Goal: Transaction & Acquisition: Purchase product/service

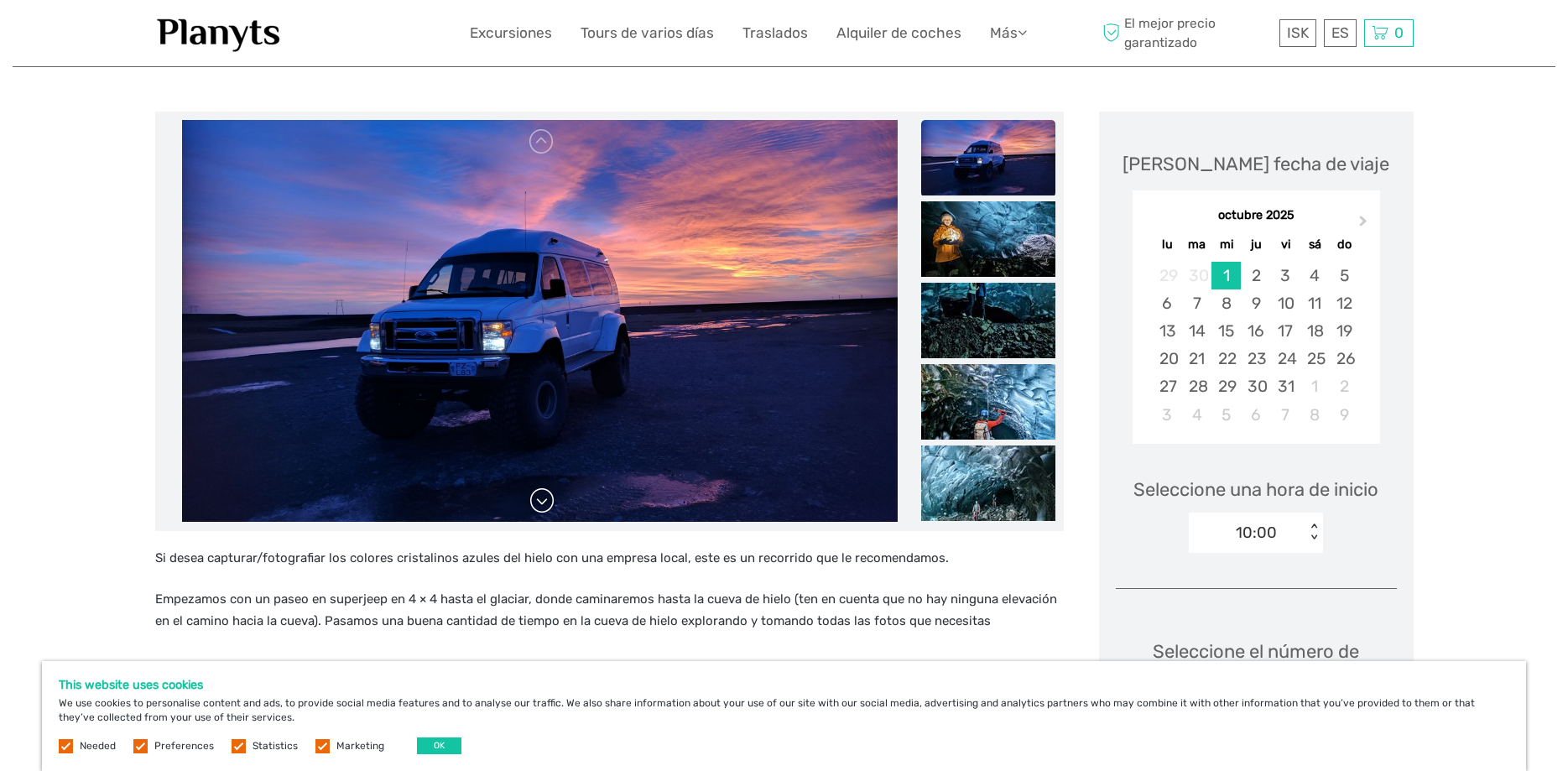
click at [542, 505] on link at bounding box center [542, 501] width 27 height 27
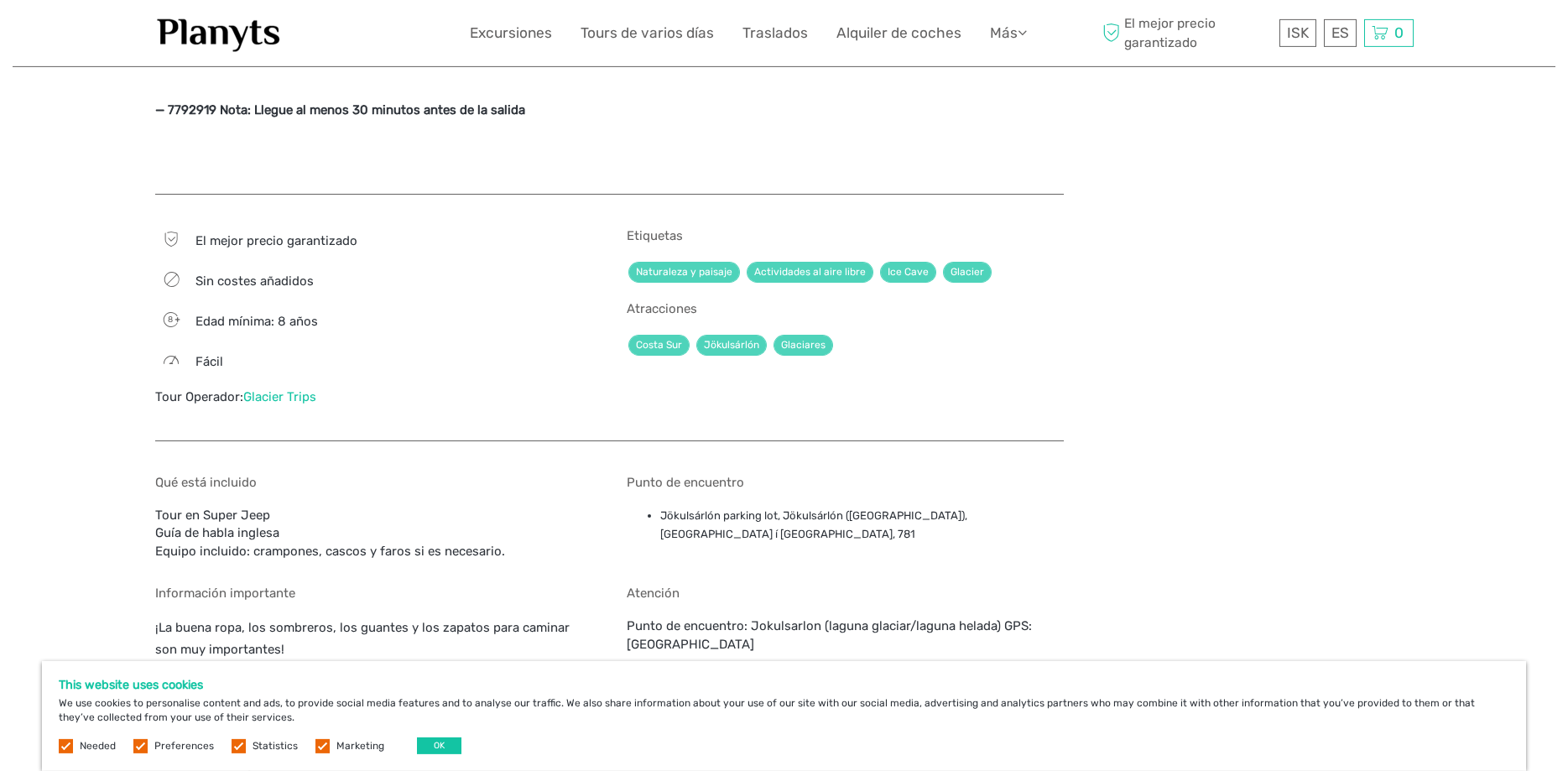
scroll to position [1625, 0]
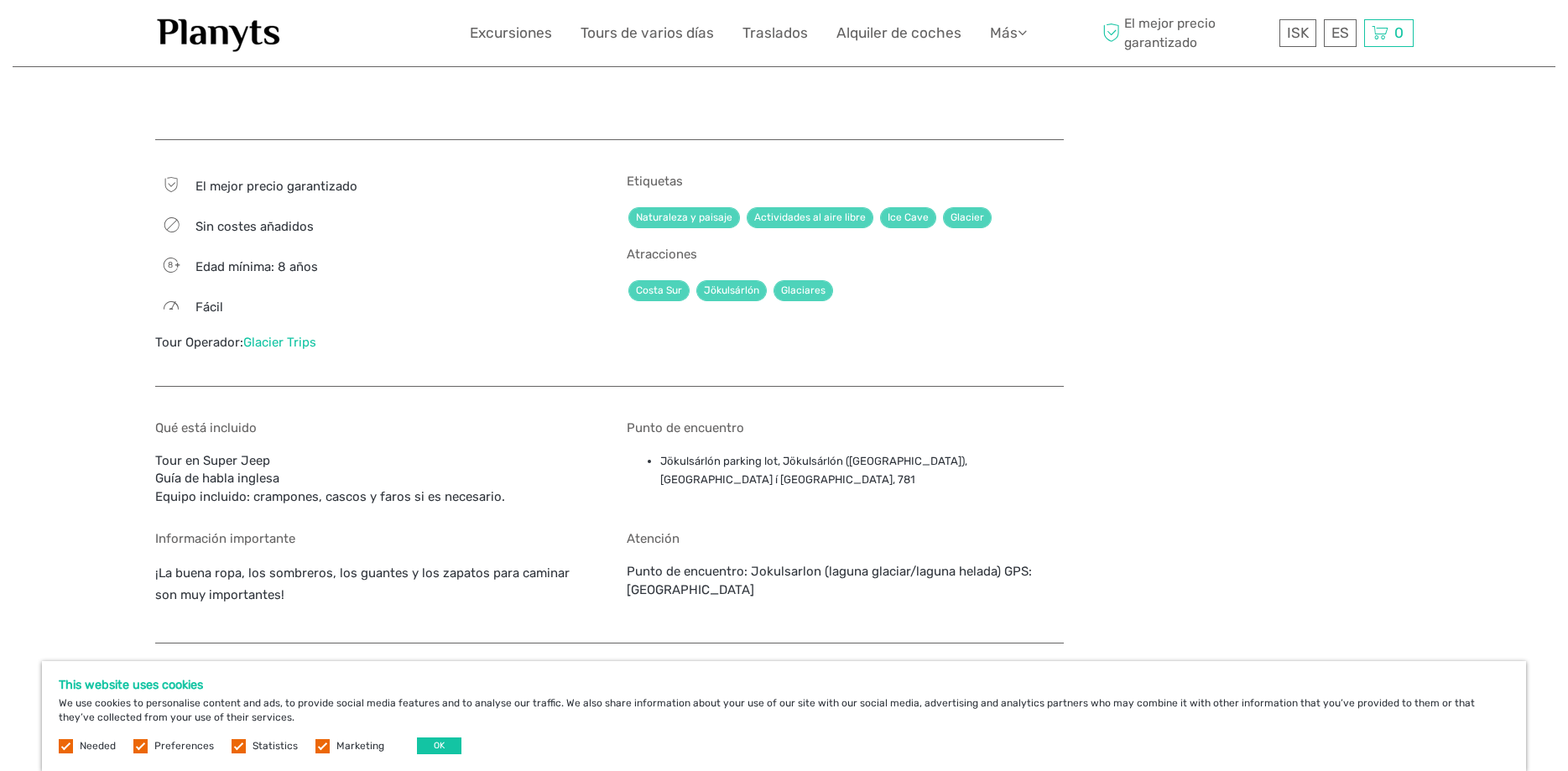
click at [268, 474] on div "Qué está incluido Tour en Super Jeep Guía de habla inglesa Equipo incluido: cra…" at bounding box center [373, 463] width 437 height 86
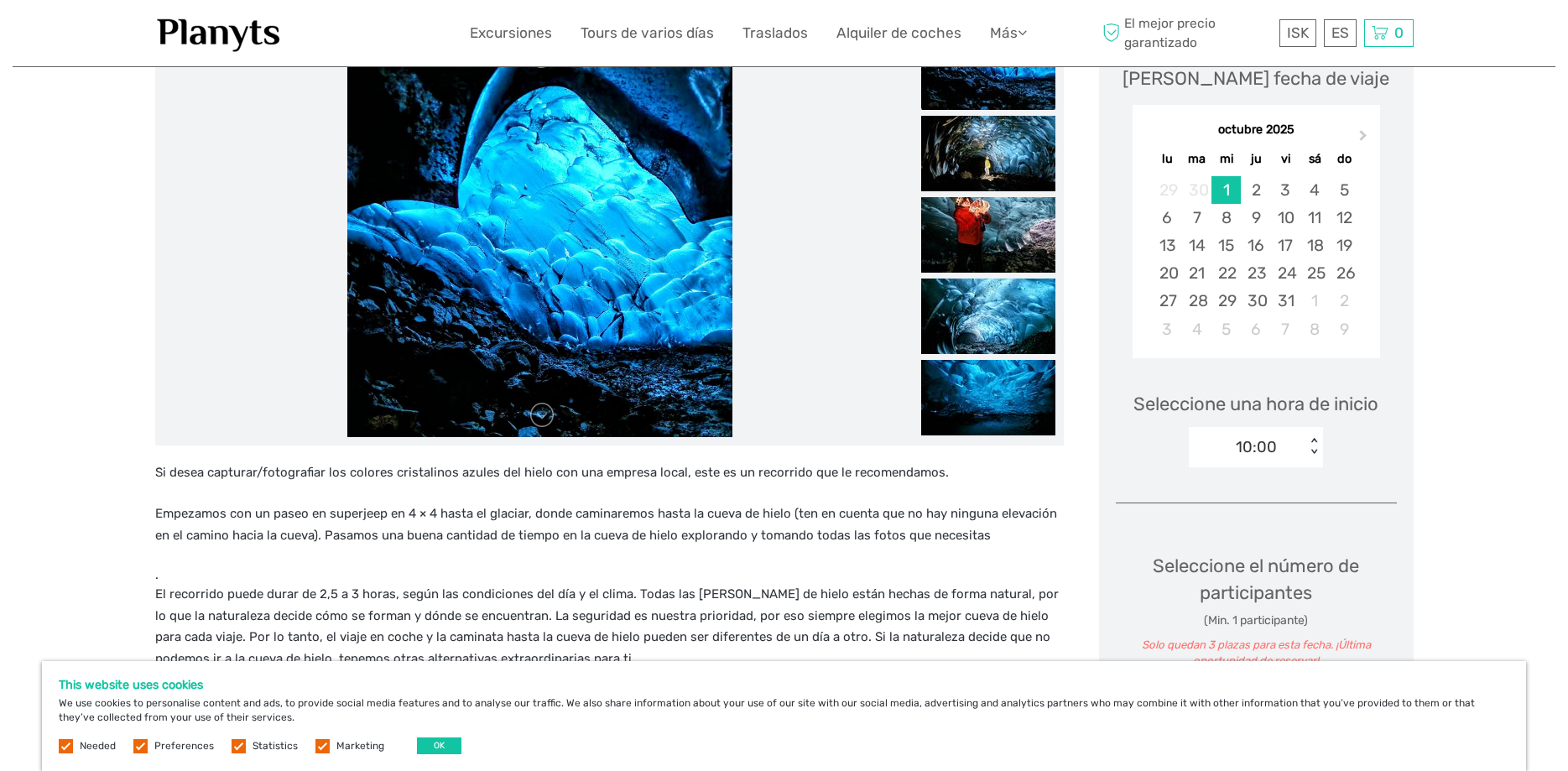
scroll to position [0, 0]
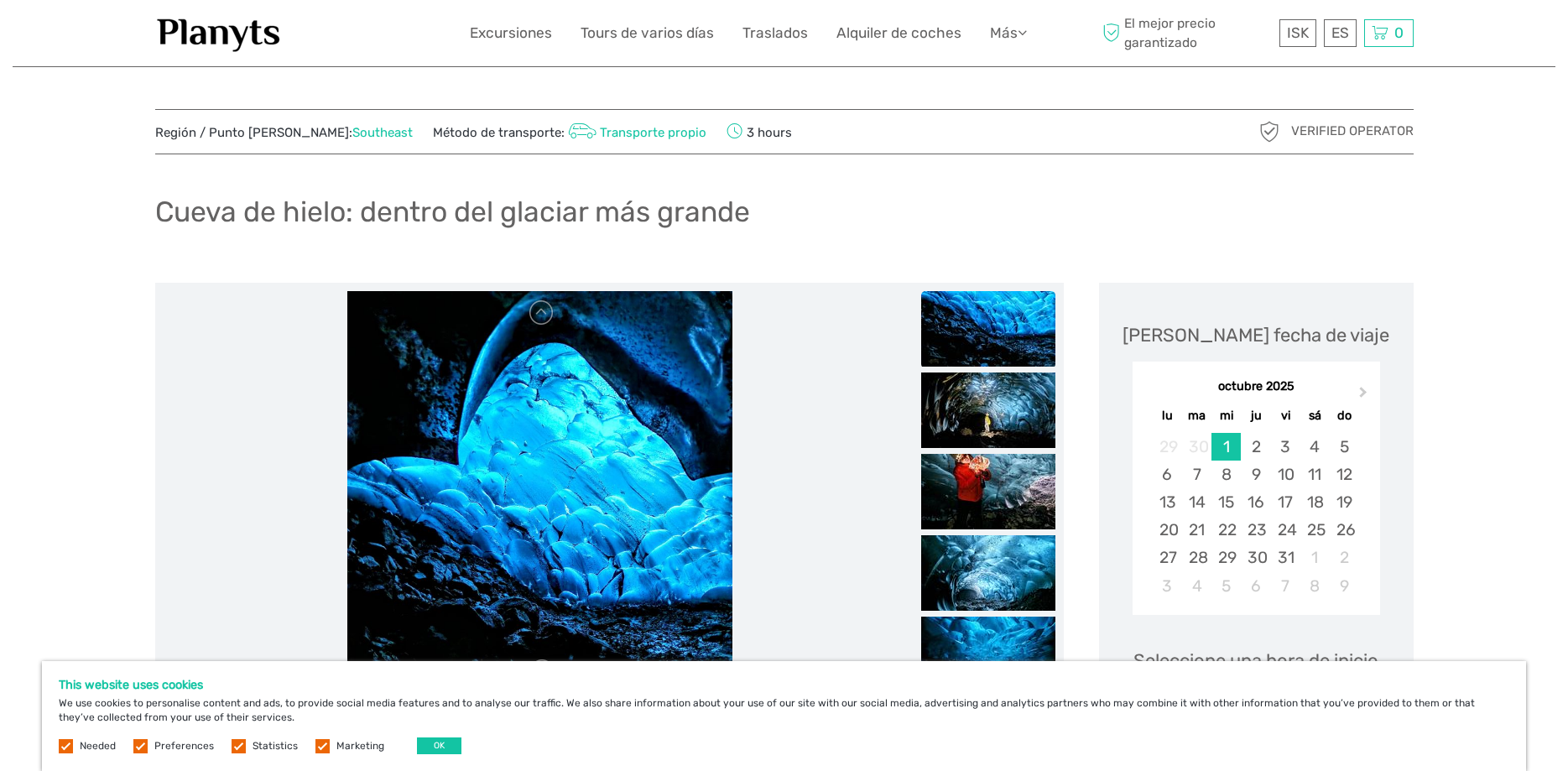
click at [315, 213] on h1 "Cueva de hielo: dentro del glaciar más grande" at bounding box center [452, 211] width 594 height 34
drag, startPoint x: 315, startPoint y: 213, endPoint x: 215, endPoint y: 230, distance: 101.4
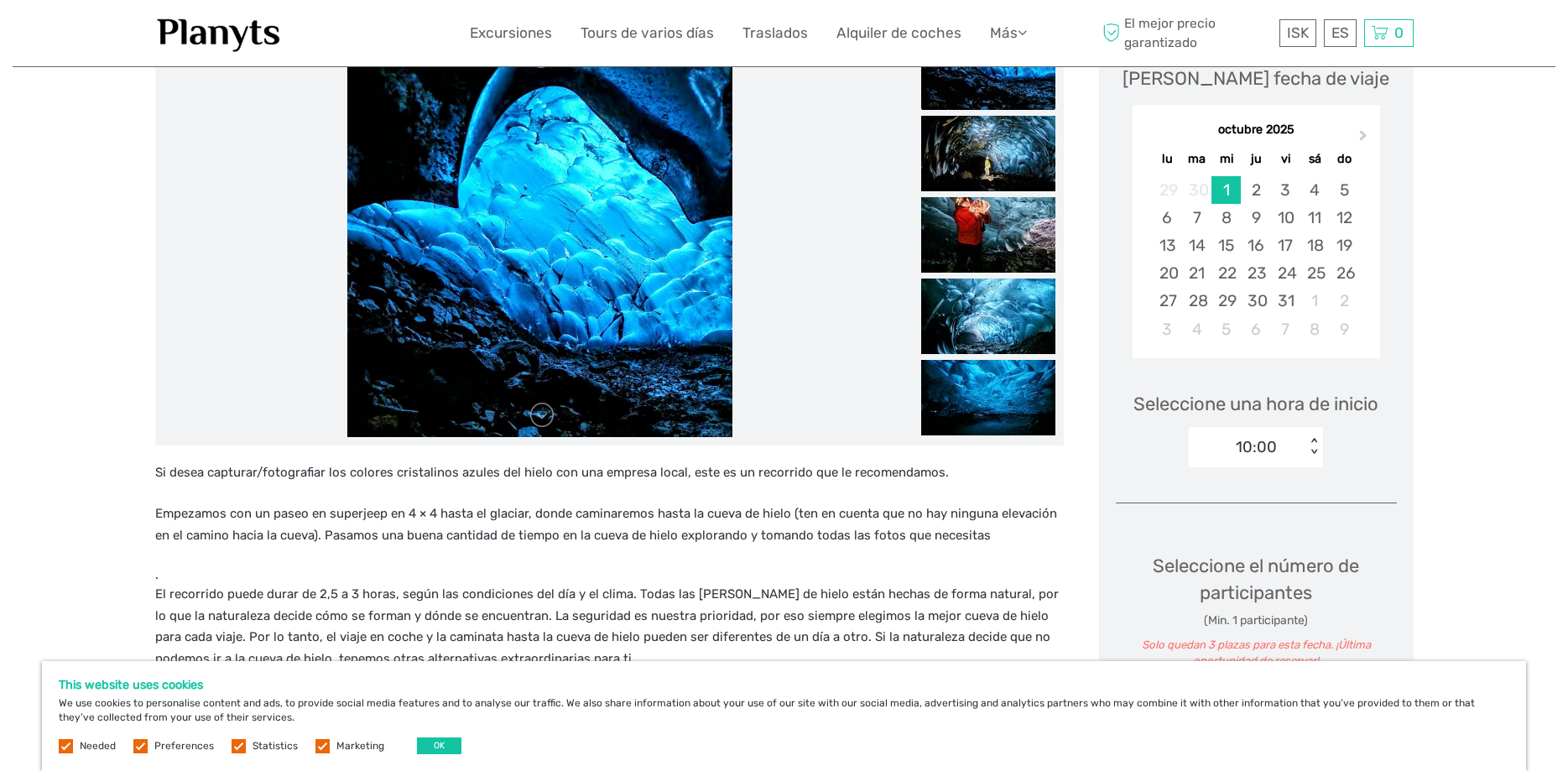
scroll to position [599, 0]
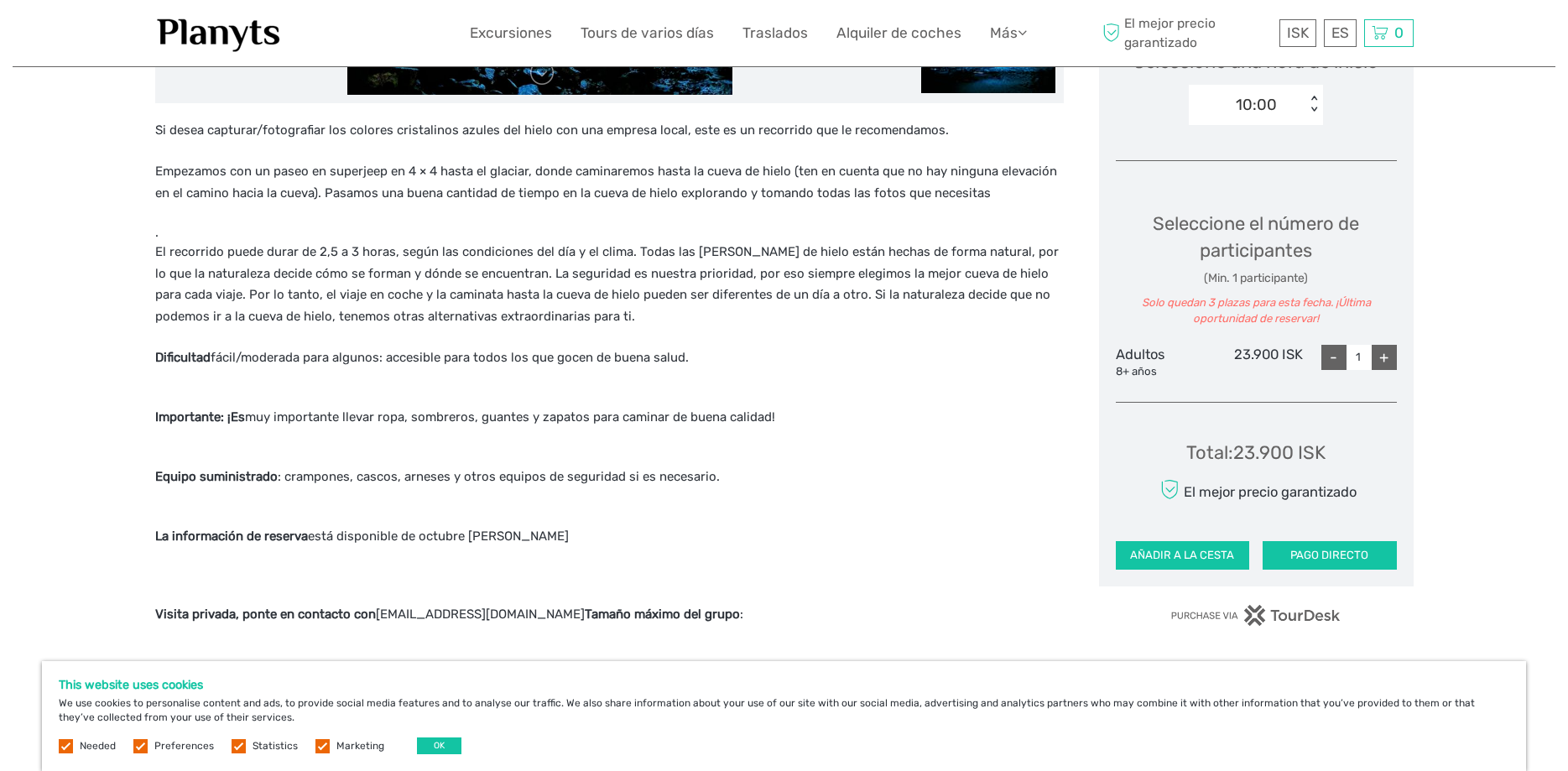
click at [1260, 445] on div "Total : 23.900 ISK" at bounding box center [1255, 452] width 139 height 26
click at [1269, 454] on div "Total : 23.900 ISK" at bounding box center [1255, 452] width 139 height 26
click at [1252, 453] on div "Total : 23.900 ISK" at bounding box center [1255, 452] width 139 height 26
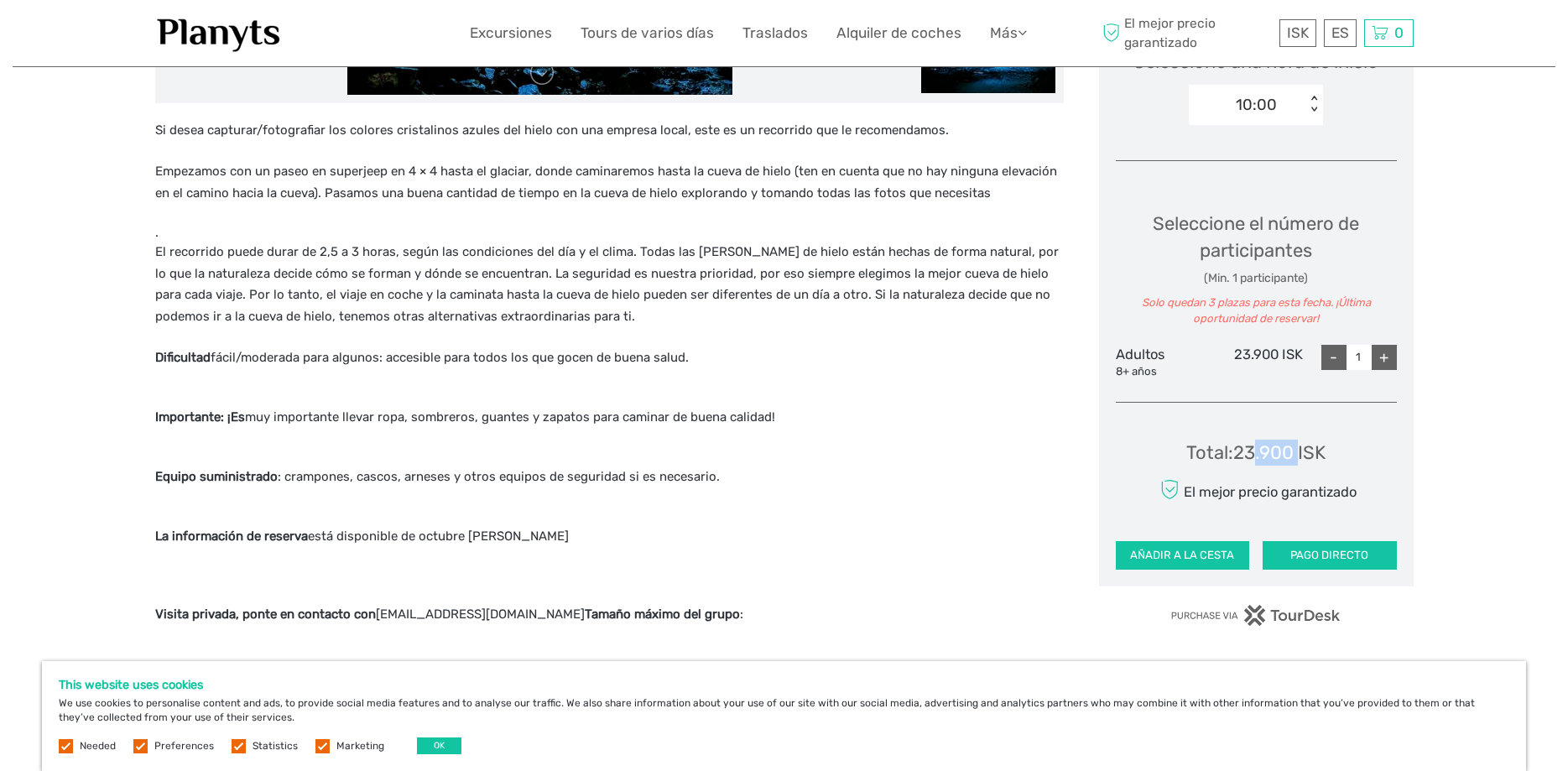
drag, startPoint x: 1252, startPoint y: 453, endPoint x: 1290, endPoint y: 445, distance: 38.8
click at [1290, 445] on div "Total : 23.900 ISK" at bounding box center [1255, 452] width 139 height 26
click at [1313, 446] on div "Total : 23.900 ISK" at bounding box center [1255, 452] width 139 height 26
drag, startPoint x: 1313, startPoint y: 446, endPoint x: 1244, endPoint y: 459, distance: 70.2
click at [1244, 459] on div "Total : 23.900 ISK" at bounding box center [1255, 452] width 139 height 26
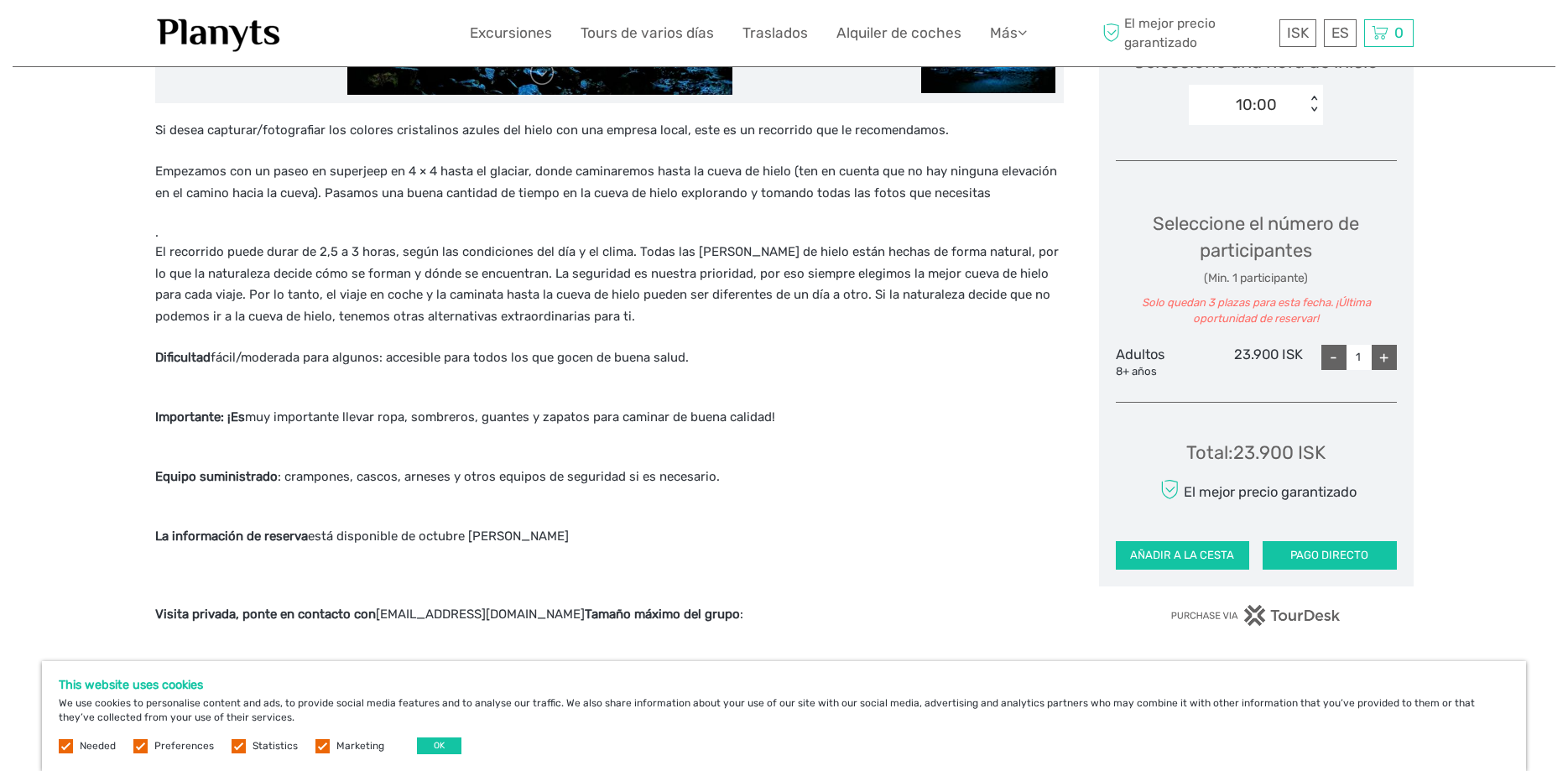
scroll to position [856, 0]
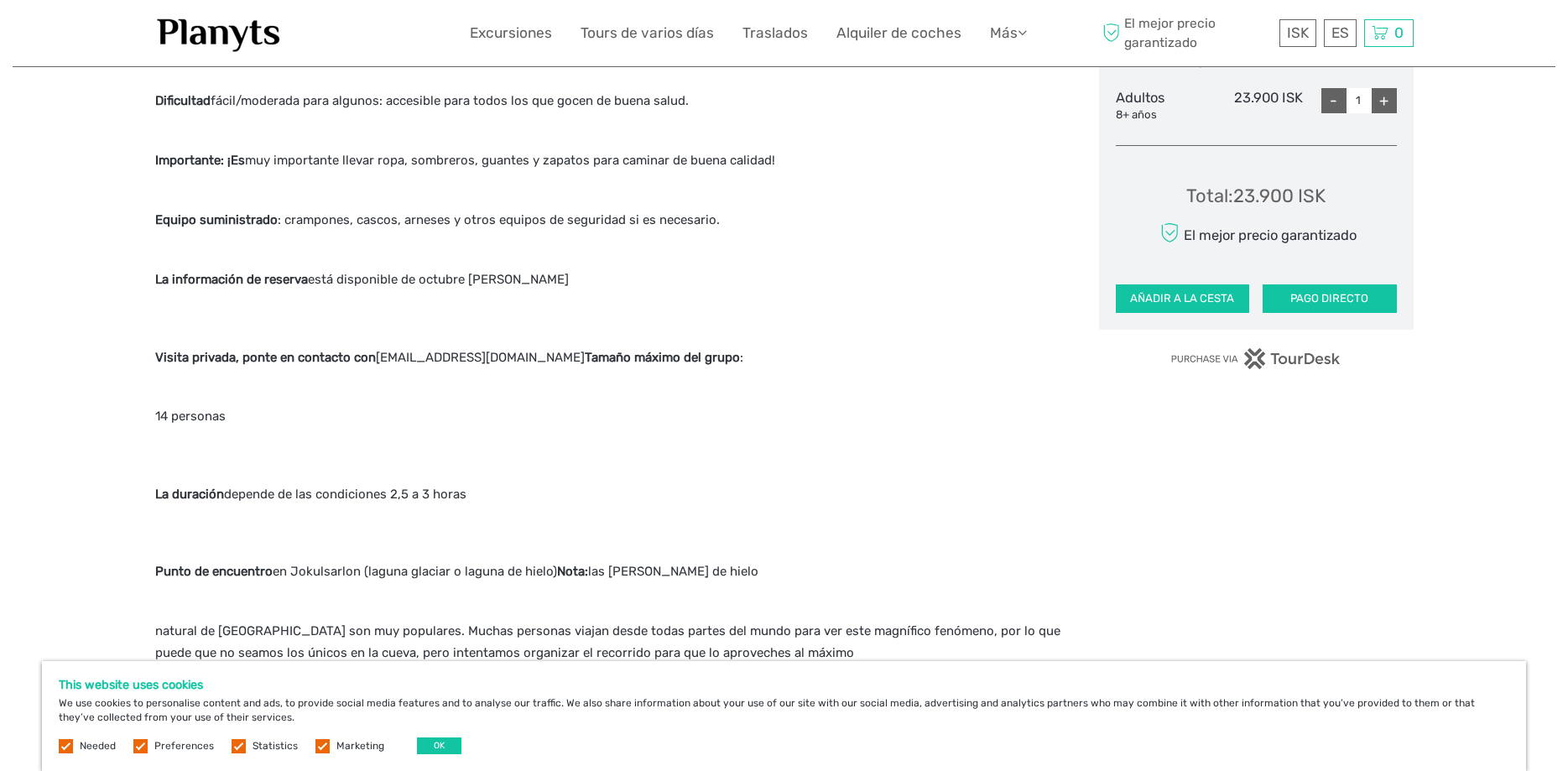
click at [496, 356] on p "Visita privada, ponte en contacto con info@glaciertrips.is Tamaño máximo del gr…" at bounding box center [609, 358] width 909 height 22
drag, startPoint x: 496, startPoint y: 356, endPoint x: 391, endPoint y: 358, distance: 105.0
click at [391, 358] on p "Visita privada, ponte en contacto con info@glaciertrips.is Tamaño máximo del gr…" at bounding box center [609, 358] width 909 height 22
click at [462, 362] on p "Visita privada, ponte en contacto con info@glaciertrips.is Tamaño máximo del gr…" at bounding box center [609, 358] width 909 height 22
drag, startPoint x: 462, startPoint y: 362, endPoint x: 497, endPoint y: 356, distance: 35.5
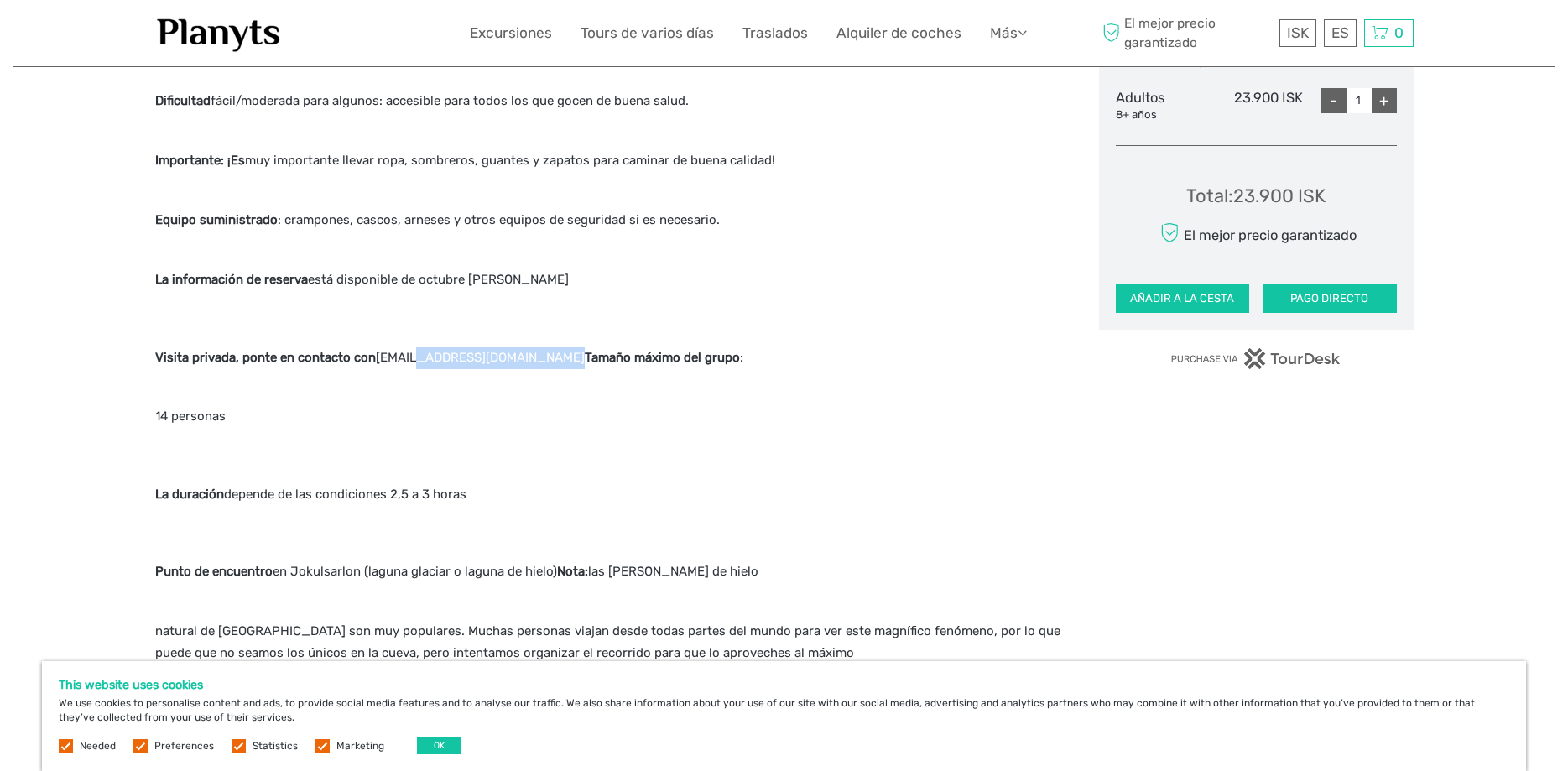
click at [497, 356] on p "Visita privada, ponte en contacto con info@glaciertrips.is Tamaño máximo del gr…" at bounding box center [609, 358] width 909 height 22
click at [1269, 183] on div "Total : 23.900 ISK" at bounding box center [1255, 196] width 139 height 26
click at [1271, 193] on div "Total : 23.900 ISK" at bounding box center [1255, 196] width 139 height 26
click at [1246, 196] on div "Total : 23.900 ISK" at bounding box center [1255, 196] width 139 height 26
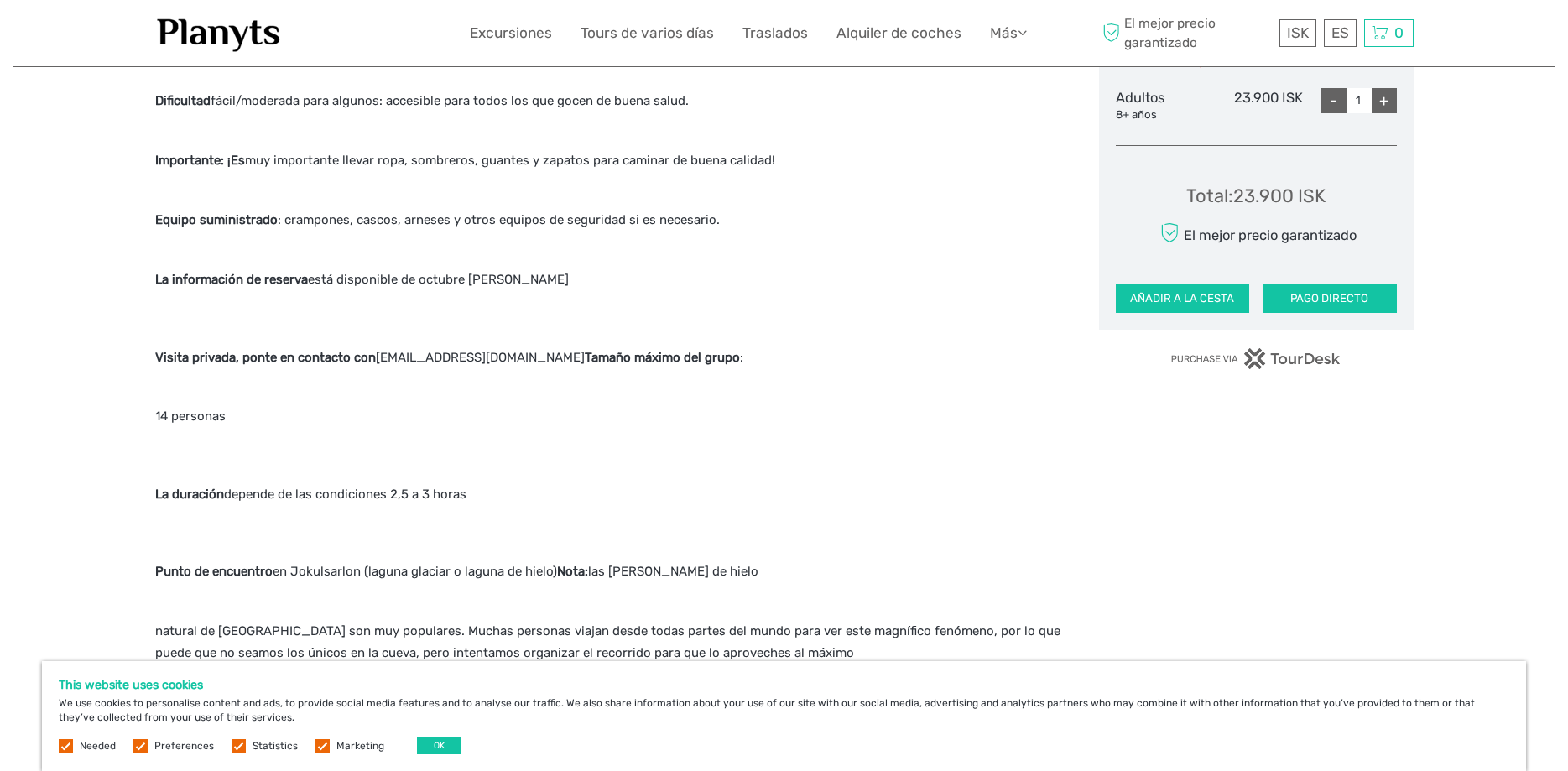
drag, startPoint x: 1246, startPoint y: 196, endPoint x: 1310, endPoint y: 192, distance: 64.1
click at [1310, 192] on div "Total : 23.900 ISK" at bounding box center [1255, 196] width 139 height 26
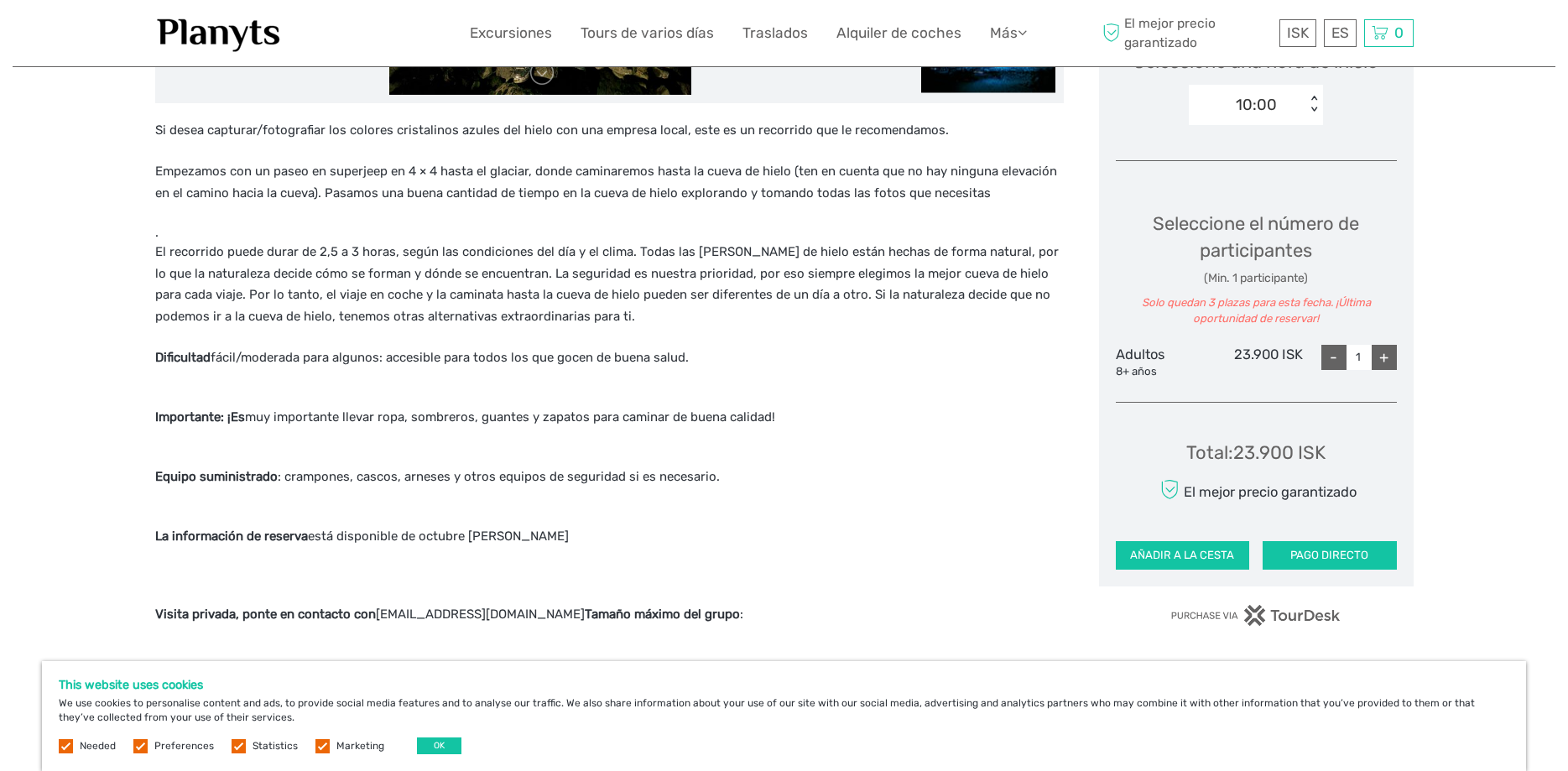
scroll to position [256, 0]
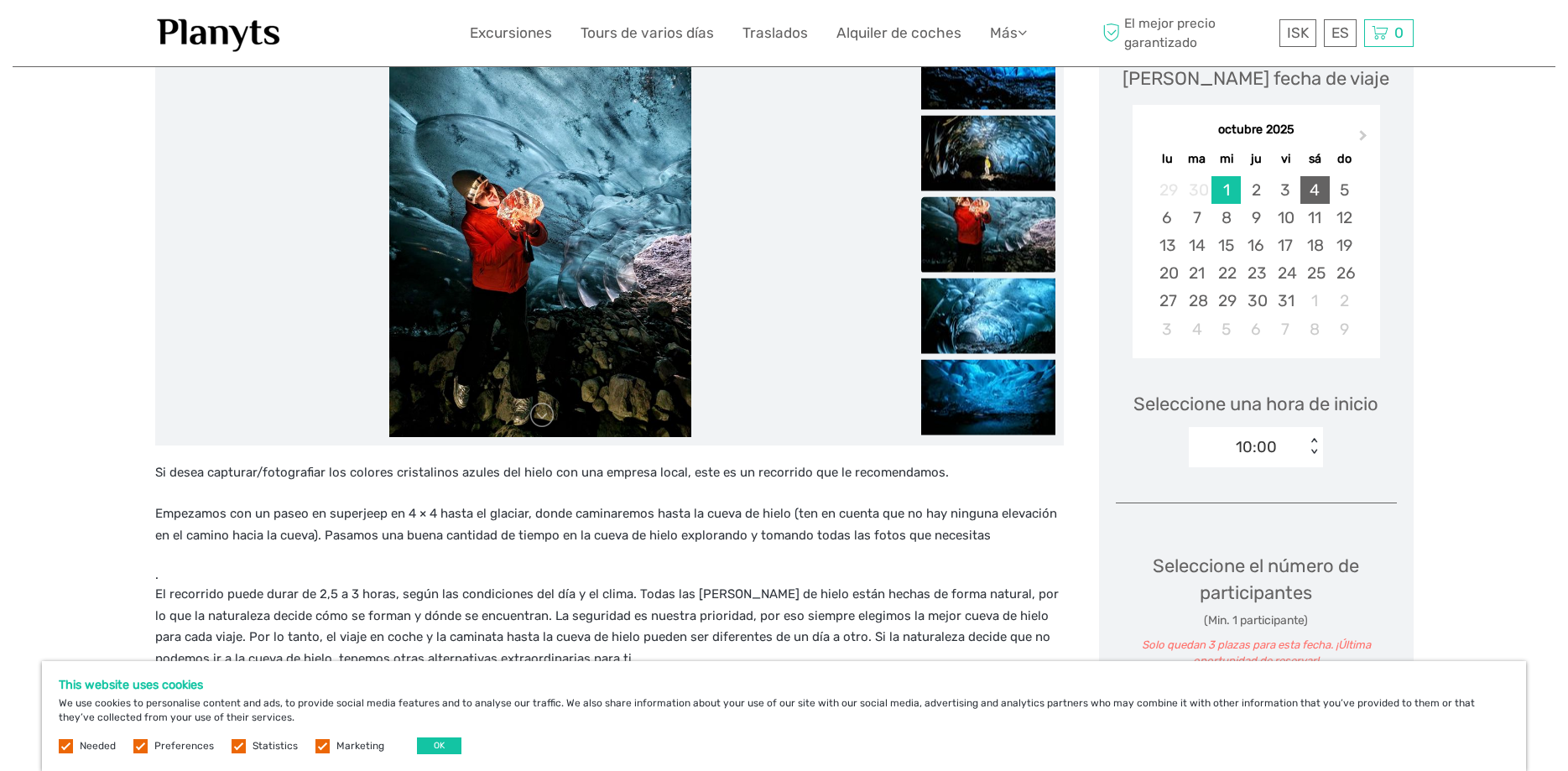
click at [1313, 188] on div "4" at bounding box center [1315, 190] width 30 height 28
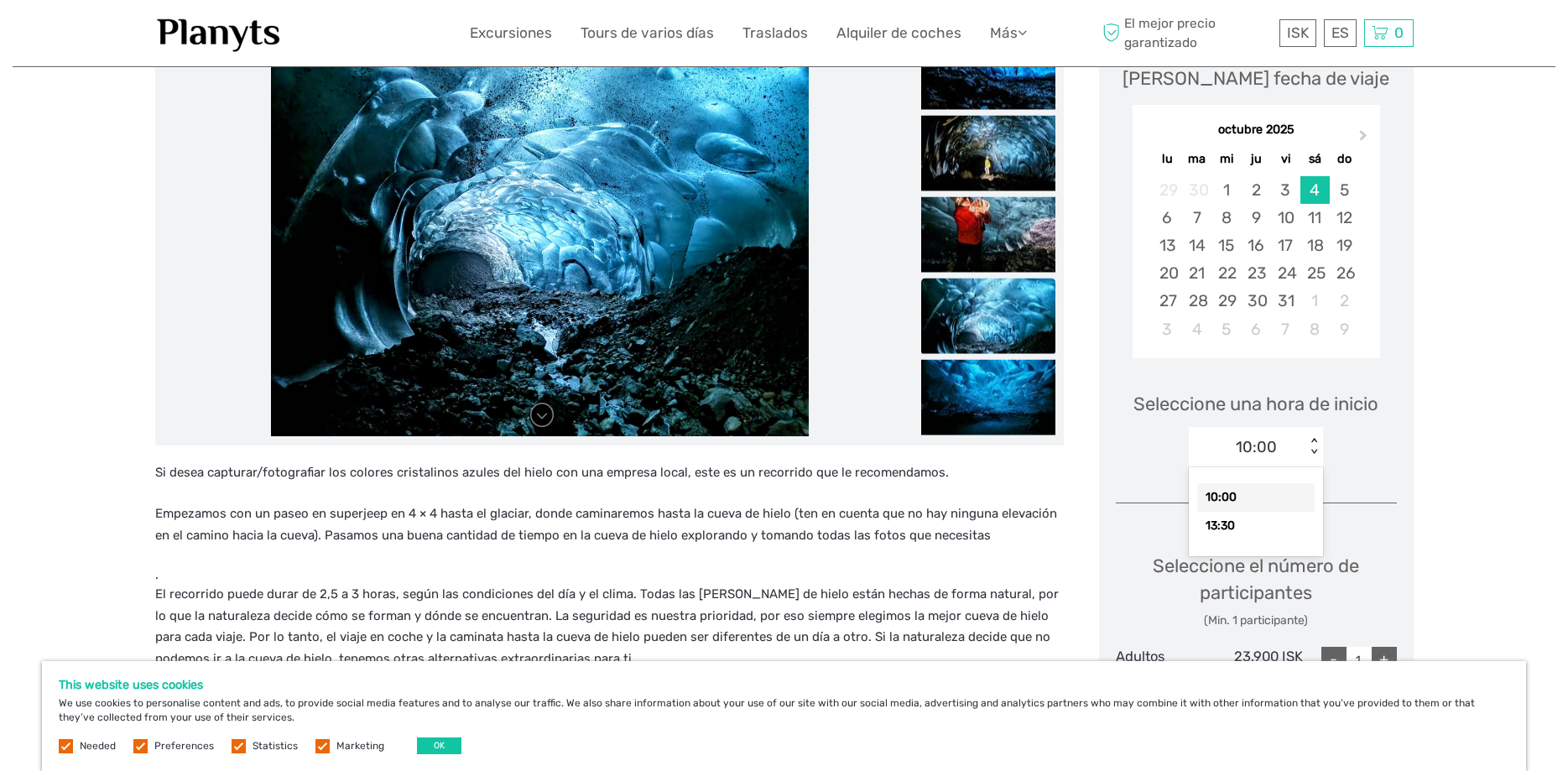
click at [1258, 440] on div "10:00" at bounding box center [1256, 446] width 41 height 22
click at [1278, 175] on div "octubre 2025 lu ma mi ju vi sá do 29 30 1 2 3 4 5 6 7 8 9 10 11 12 13 14 15 16 …" at bounding box center [1256, 231] width 248 height 233
click at [1282, 192] on div "3" at bounding box center [1286, 190] width 30 height 28
click at [1272, 461] on div "10:00 < >" at bounding box center [1255, 447] width 134 height 40
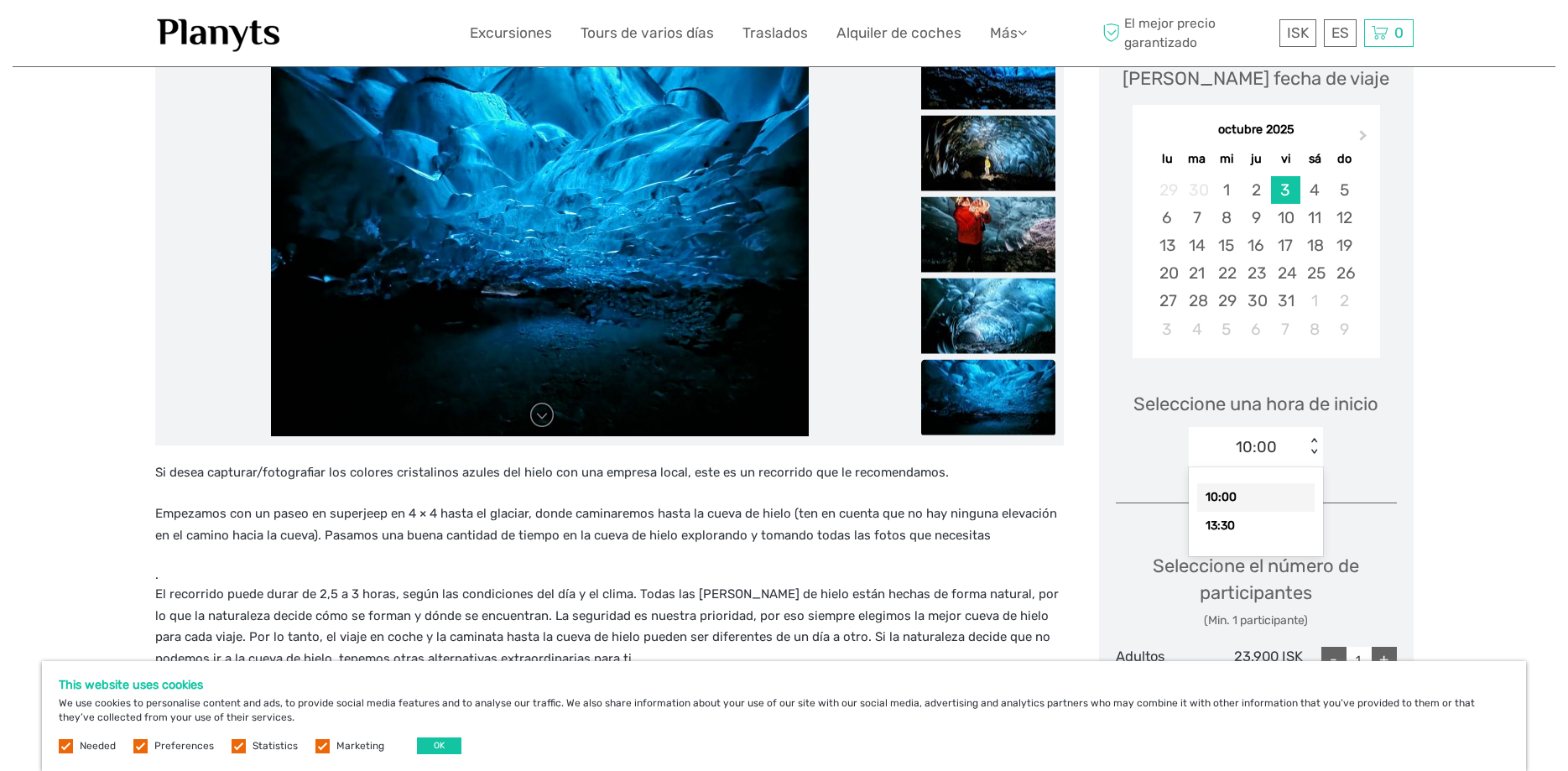
click at [1339, 191] on div "5" at bounding box center [1345, 190] width 30 height 28
click at [1267, 448] on div "10:00" at bounding box center [1256, 446] width 41 height 22
drag, startPoint x: 1383, startPoint y: 428, endPoint x: 1310, endPoint y: 292, distance: 154.4
click at [1384, 425] on div "Seleccione una hora de inicio option 10:00 selected, 1 of 2. 2 results availabl…" at bounding box center [1256, 422] width 281 height 108
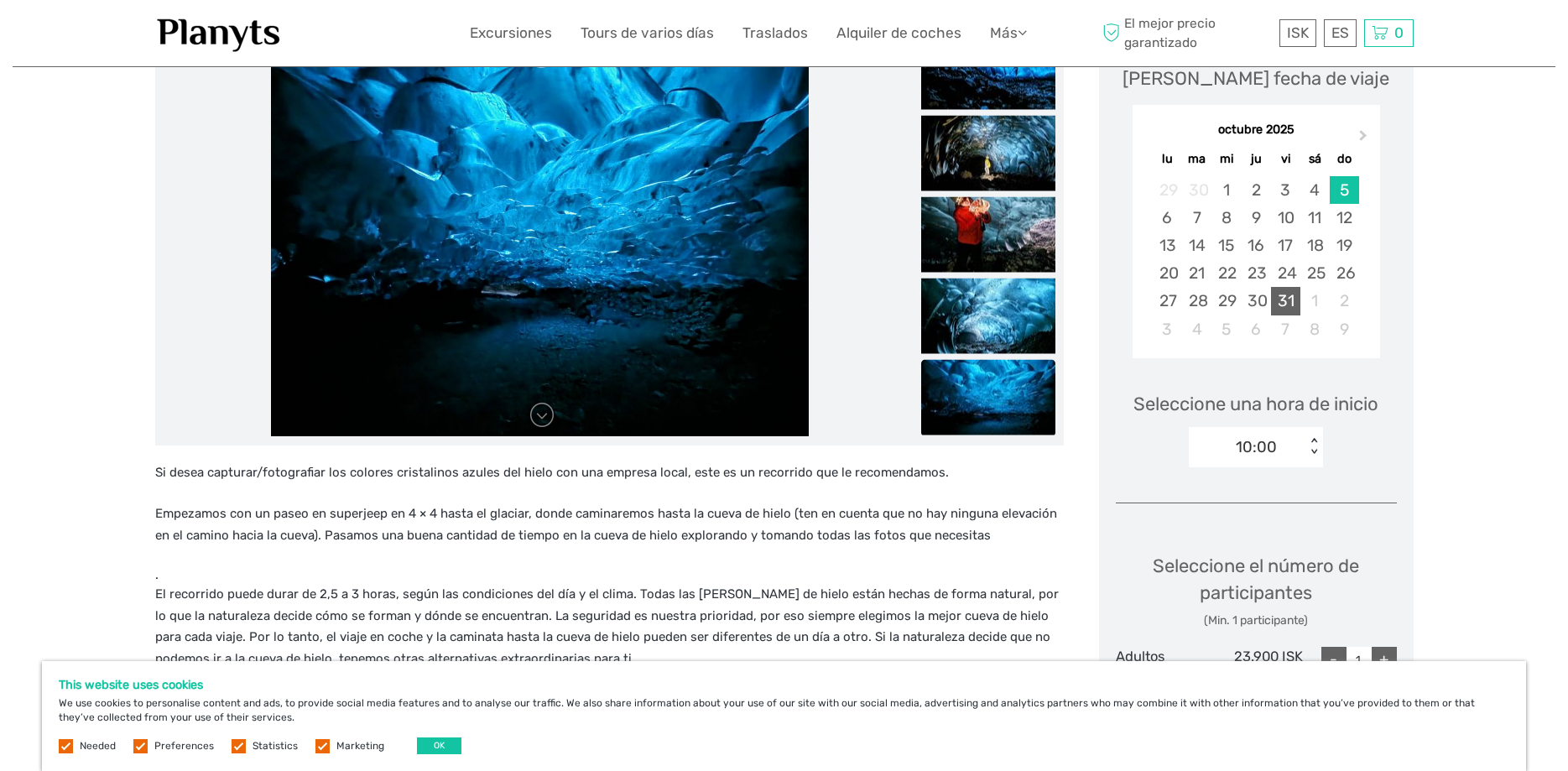
click at [1283, 298] on div "31" at bounding box center [1286, 301] width 30 height 28
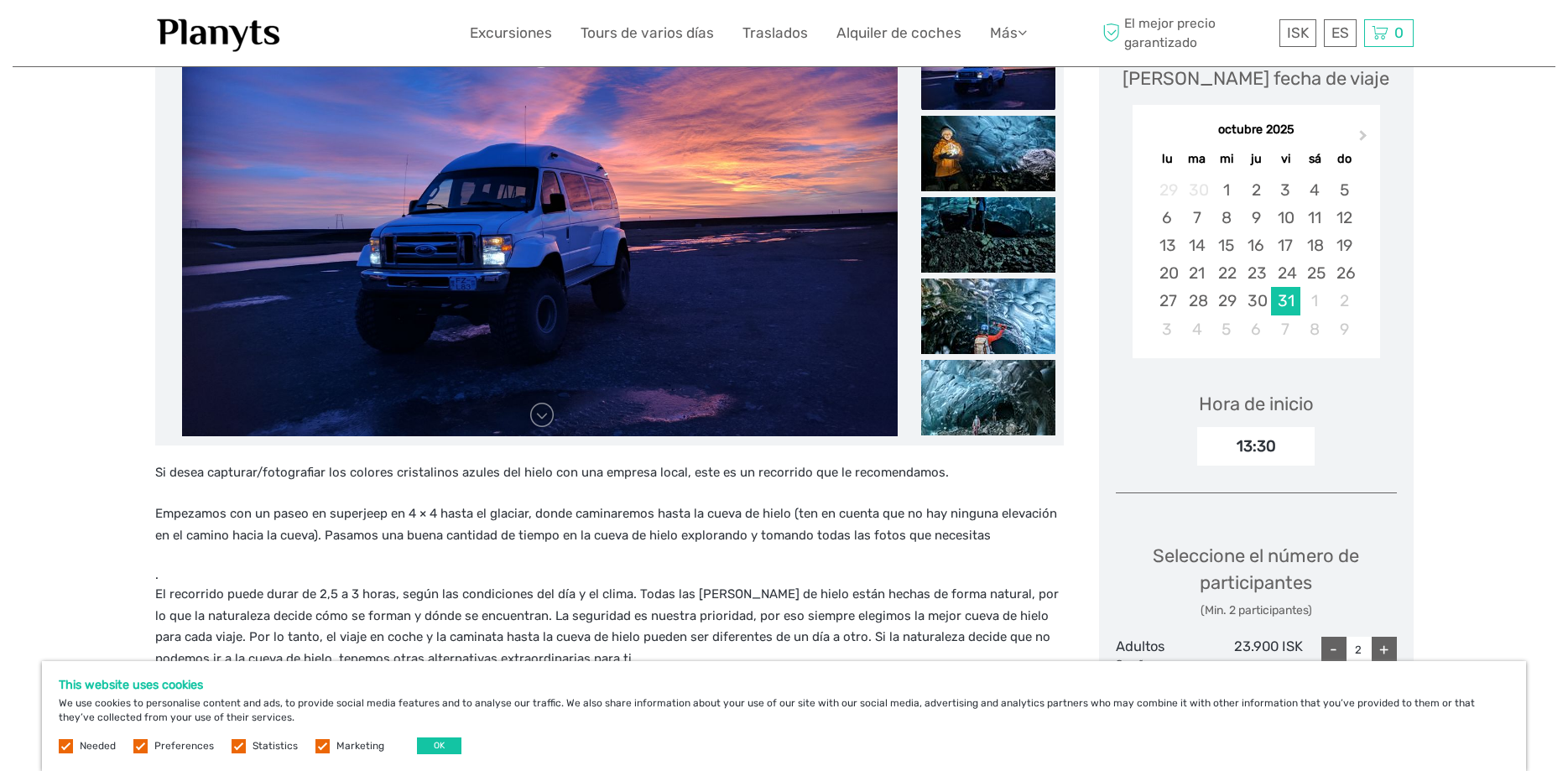
click at [1248, 455] on div "13:30" at bounding box center [1256, 446] width 117 height 39
click at [1297, 431] on div "13:30" at bounding box center [1256, 446] width 117 height 39
click at [1261, 445] on div "13:30" at bounding box center [1256, 446] width 117 height 39
click at [1257, 276] on div "23" at bounding box center [1255, 273] width 30 height 28
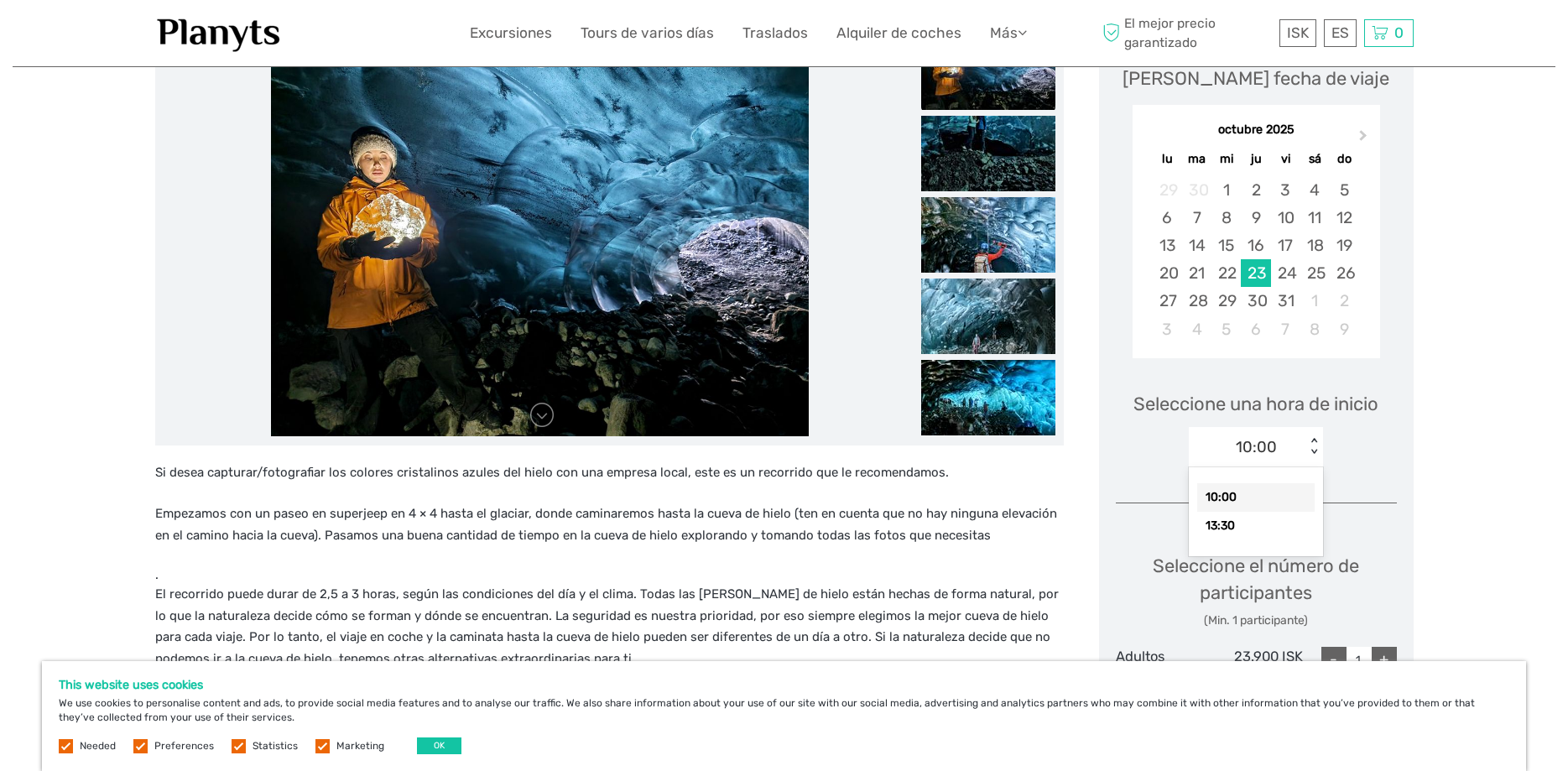
click at [1254, 437] on div "10:00" at bounding box center [1256, 446] width 41 height 22
click at [1000, 326] on img at bounding box center [988, 316] width 134 height 75
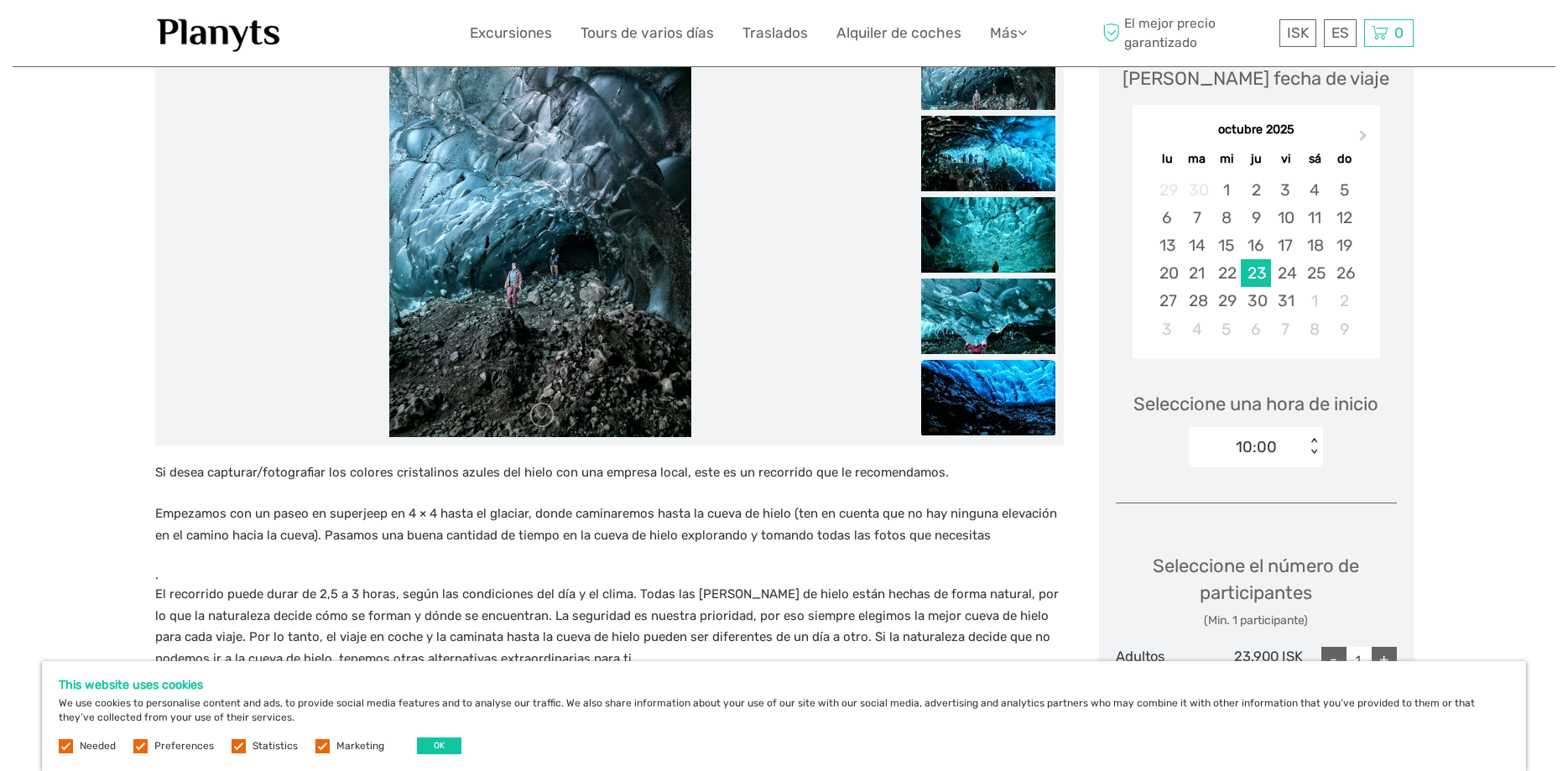
click at [1025, 409] on img at bounding box center [988, 397] width 134 height 75
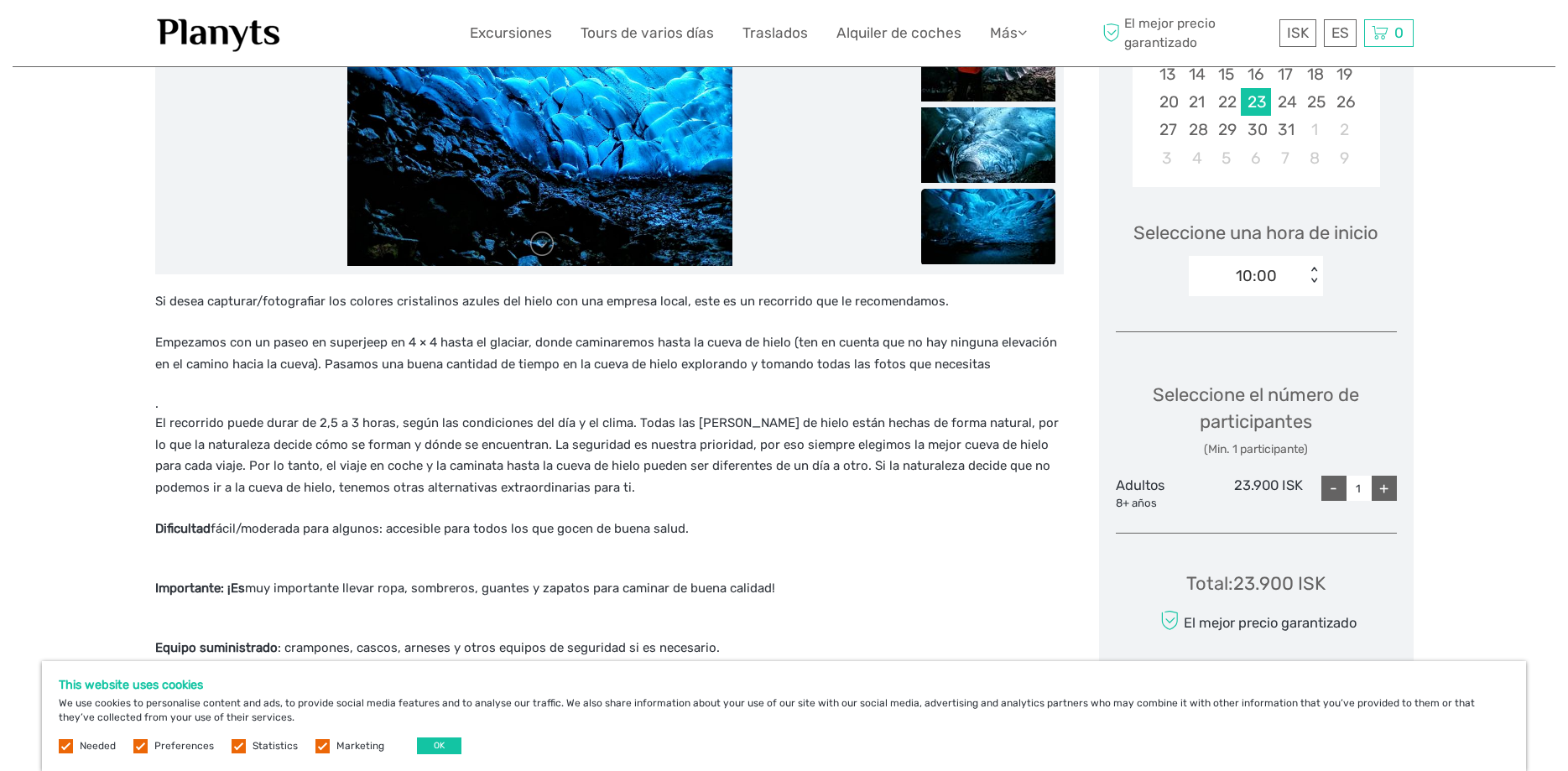
scroll to position [86, 0]
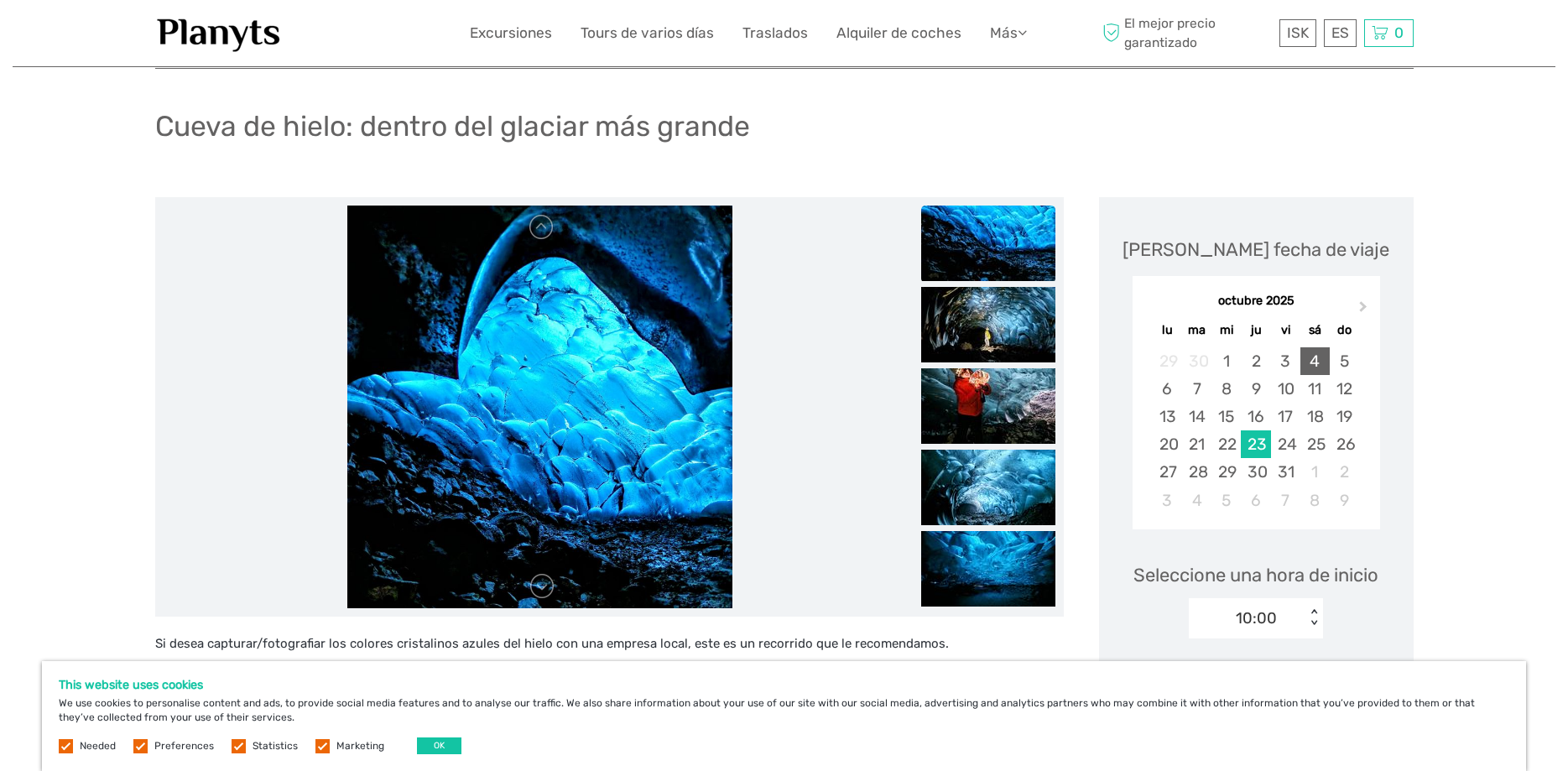
click at [1312, 349] on div "4" at bounding box center [1315, 361] width 30 height 28
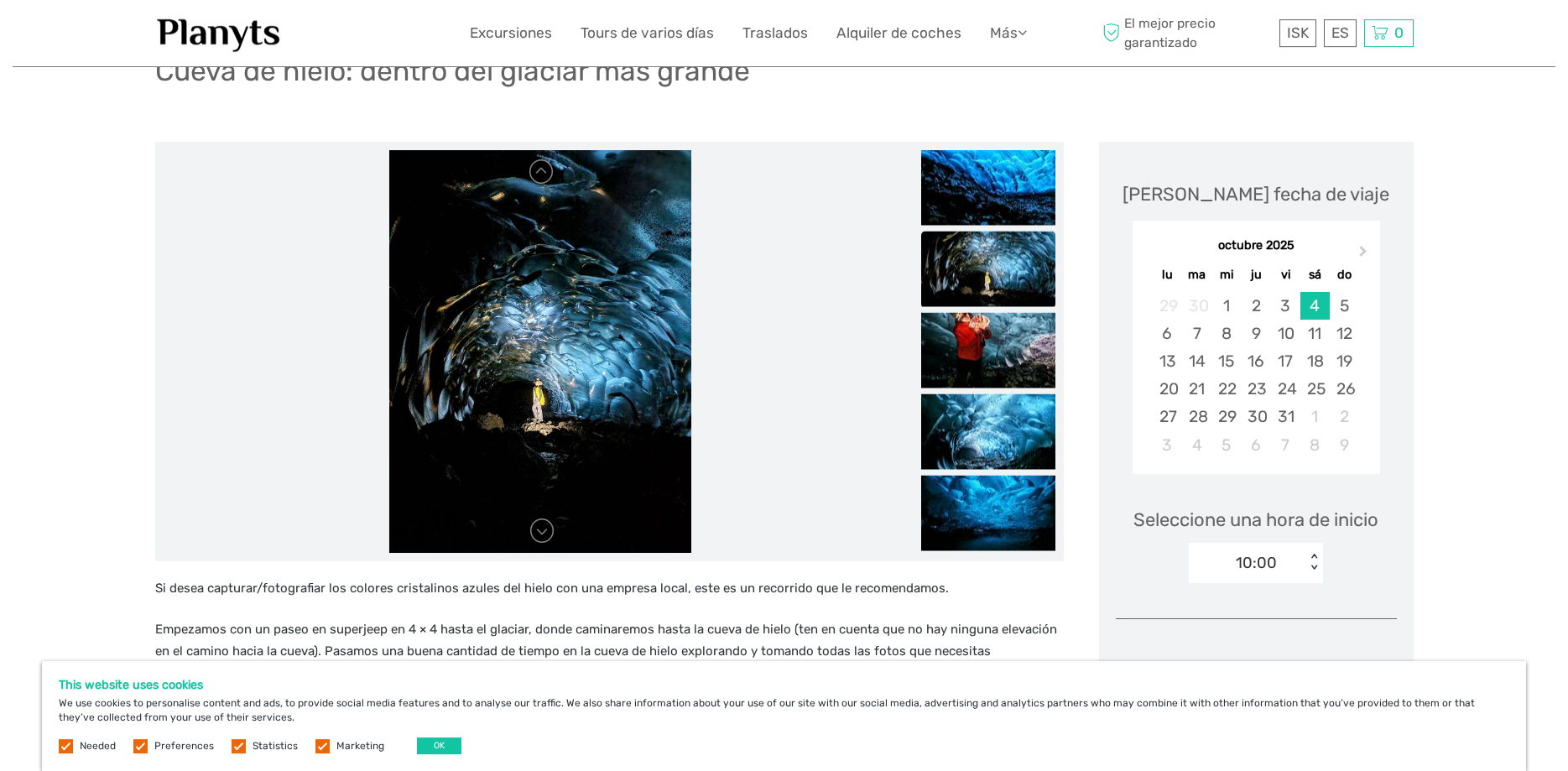
scroll to position [172, 0]
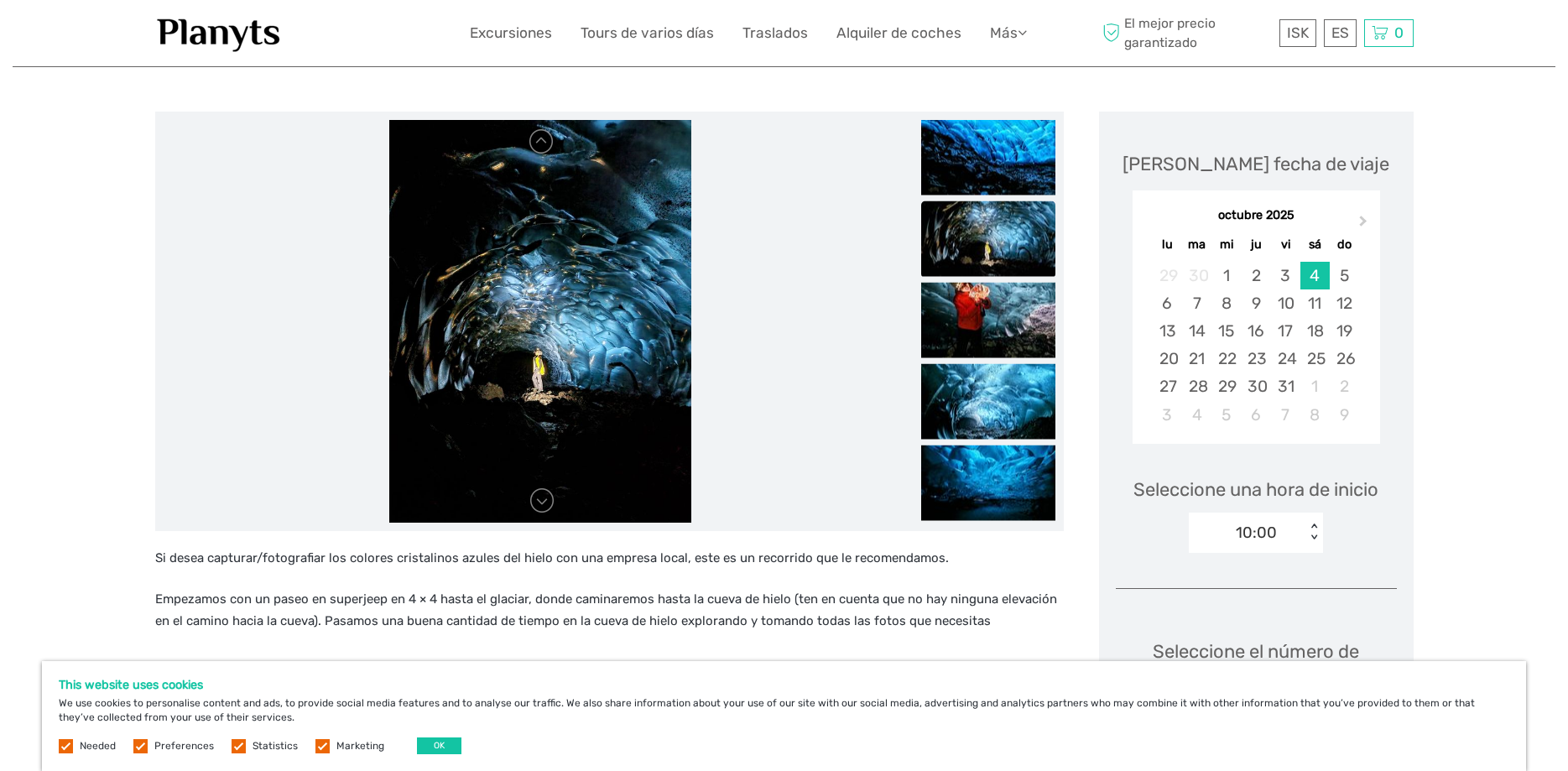
drag, startPoint x: 1310, startPoint y: 509, endPoint x: 1297, endPoint y: 533, distance: 27.3
click at [1300, 529] on div "Seleccione una hora de inicio 10:00 < >" at bounding box center [1256, 507] width 281 height 108
click at [1297, 533] on div "10:00" at bounding box center [1247, 532] width 116 height 25
click at [1237, 607] on div "13:30" at bounding box center [1256, 611] width 117 height 29
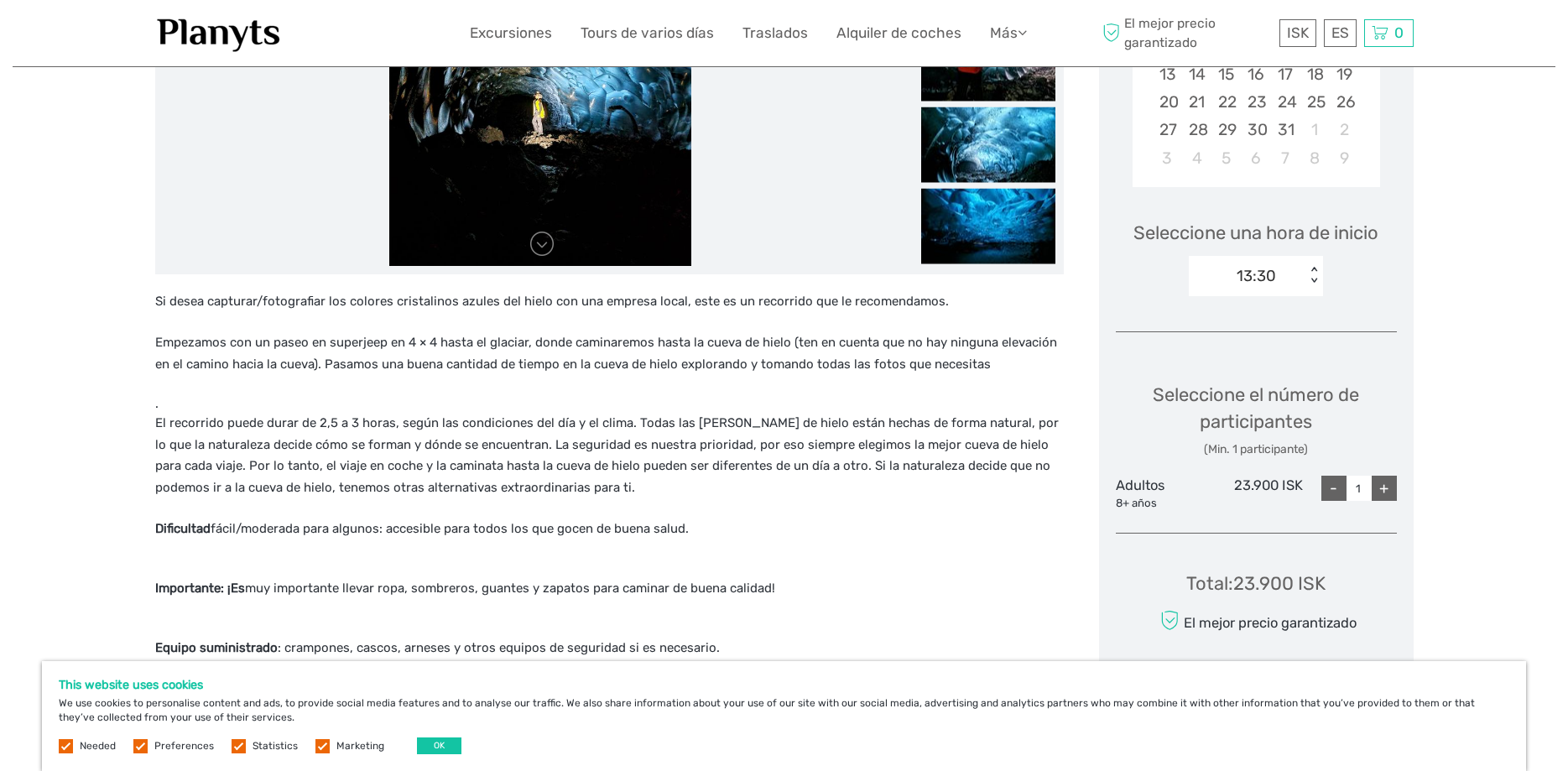
click at [1386, 493] on div "+" at bounding box center [1384, 487] width 25 height 25
type input "2"
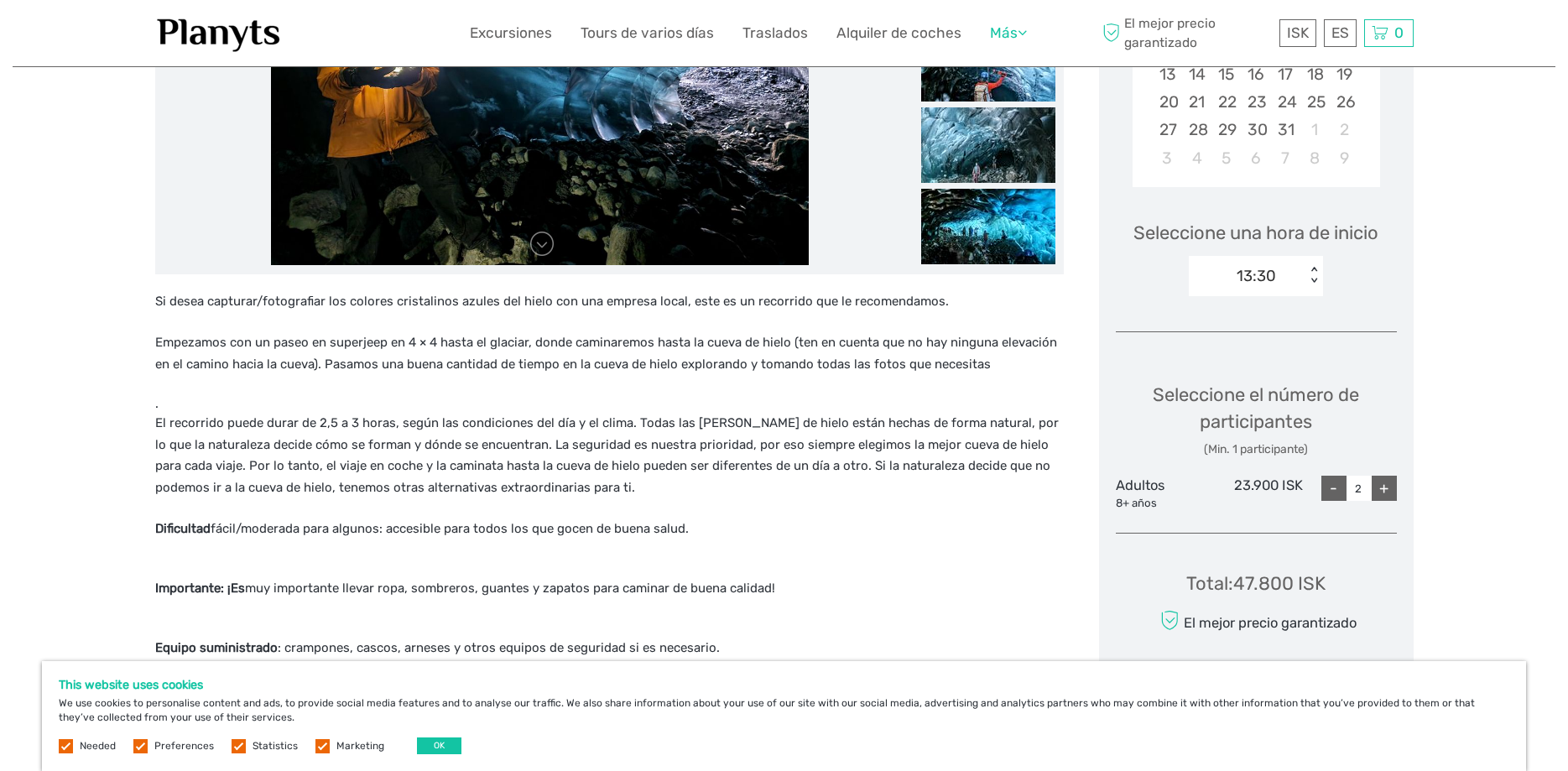
click at [1026, 40] on link "Más" at bounding box center [1009, 33] width 37 height 25
click at [993, 453] on p "El recorrido puede durar de 2,5 a 3 horas, según las condiciones del día y el c…" at bounding box center [609, 456] width 909 height 86
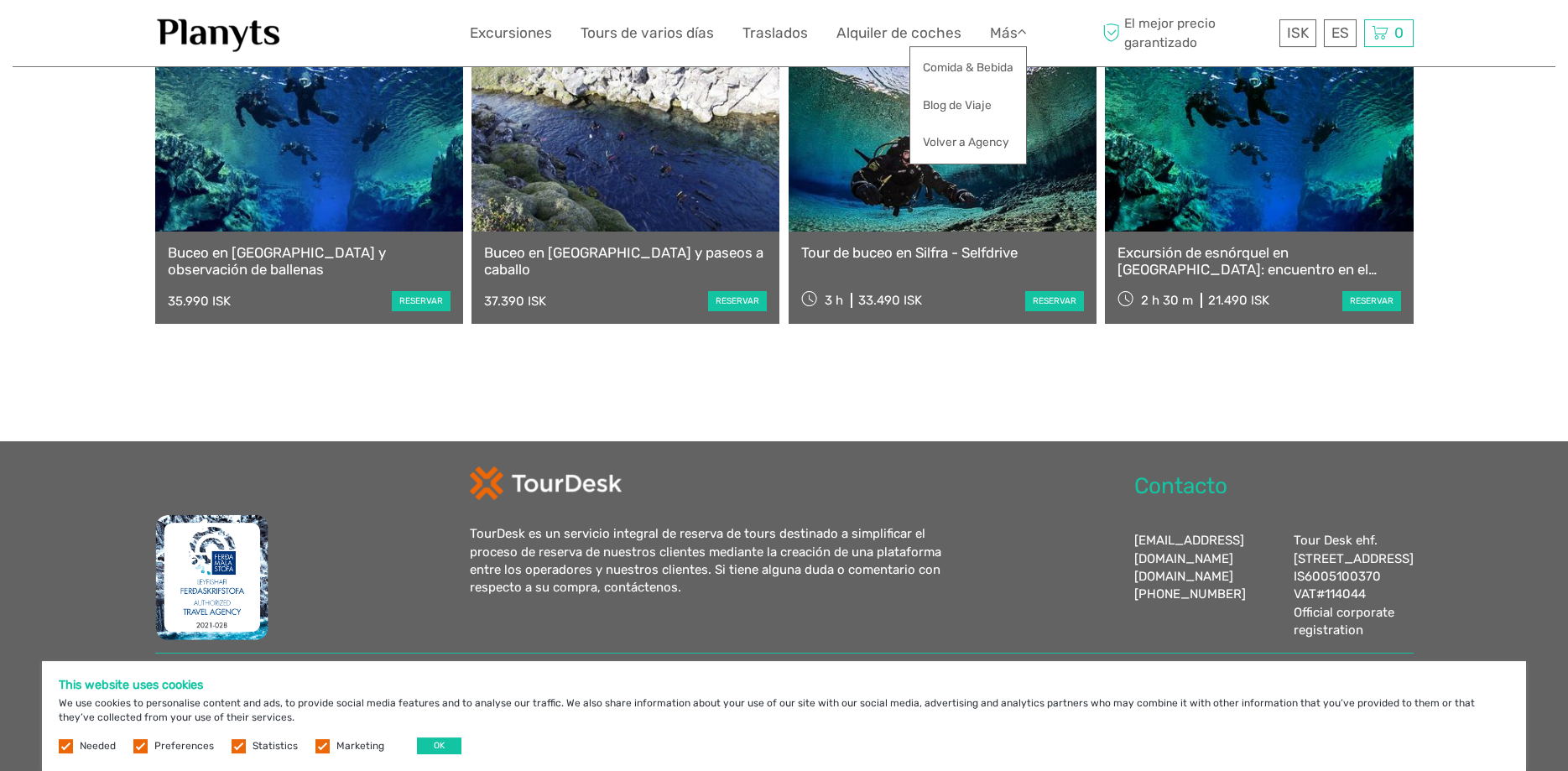
scroll to position [2336, 0]
click at [357, 739] on label "Marketing" at bounding box center [360, 746] width 48 height 14
click at [0, 0] on input "checkbox" at bounding box center [0, 0] width 0 height 0
click at [264, 742] on label "Statistics" at bounding box center [275, 746] width 46 height 14
click at [0, 0] on input "checkbox" at bounding box center [0, 0] width 0 height 0
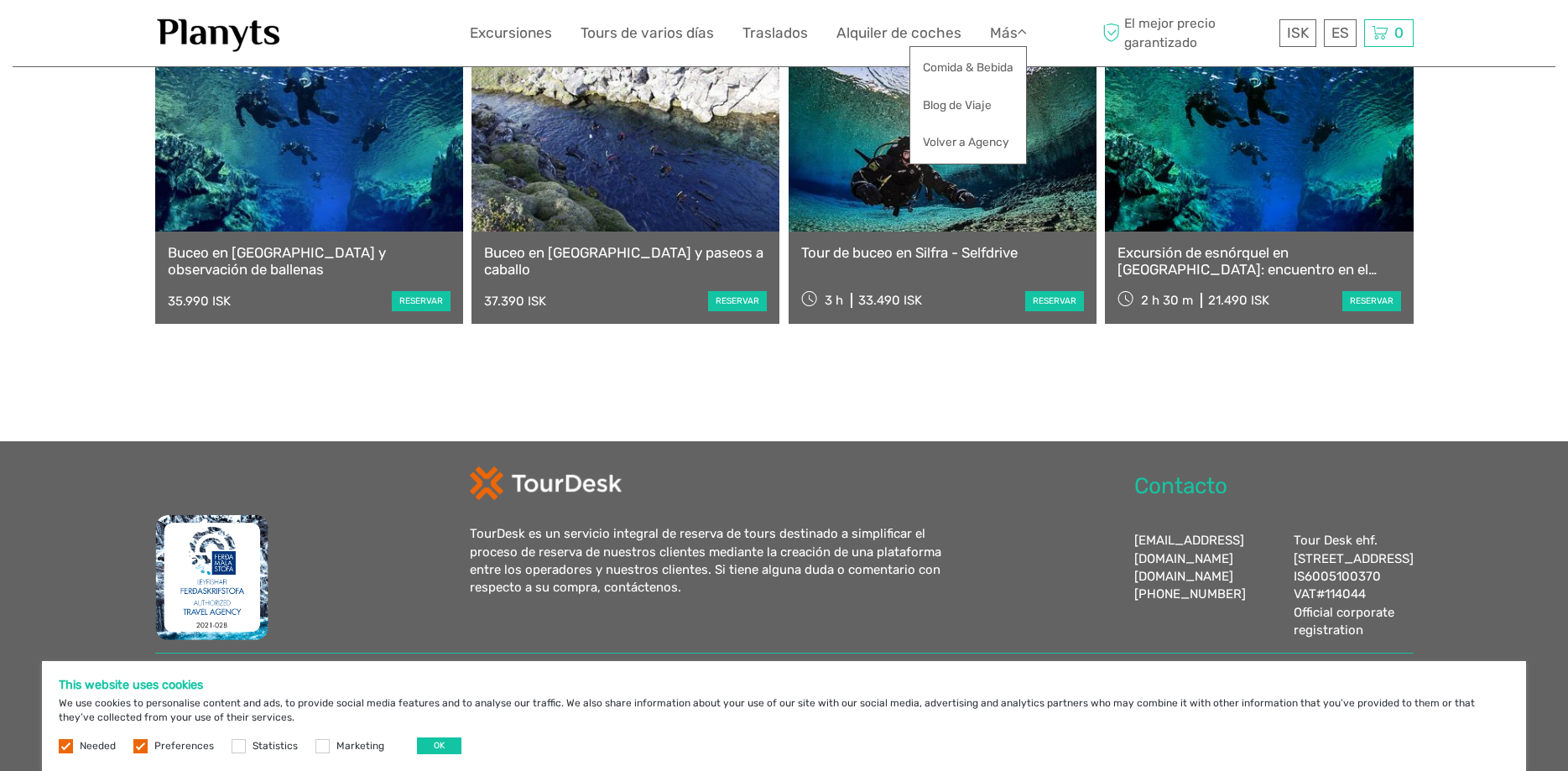
click at [174, 744] on label "Preferences" at bounding box center [184, 746] width 60 height 14
click at [0, 0] on input "checkbox" at bounding box center [0, 0] width 0 height 0
click at [441, 753] on button "OK" at bounding box center [439, 745] width 45 height 17
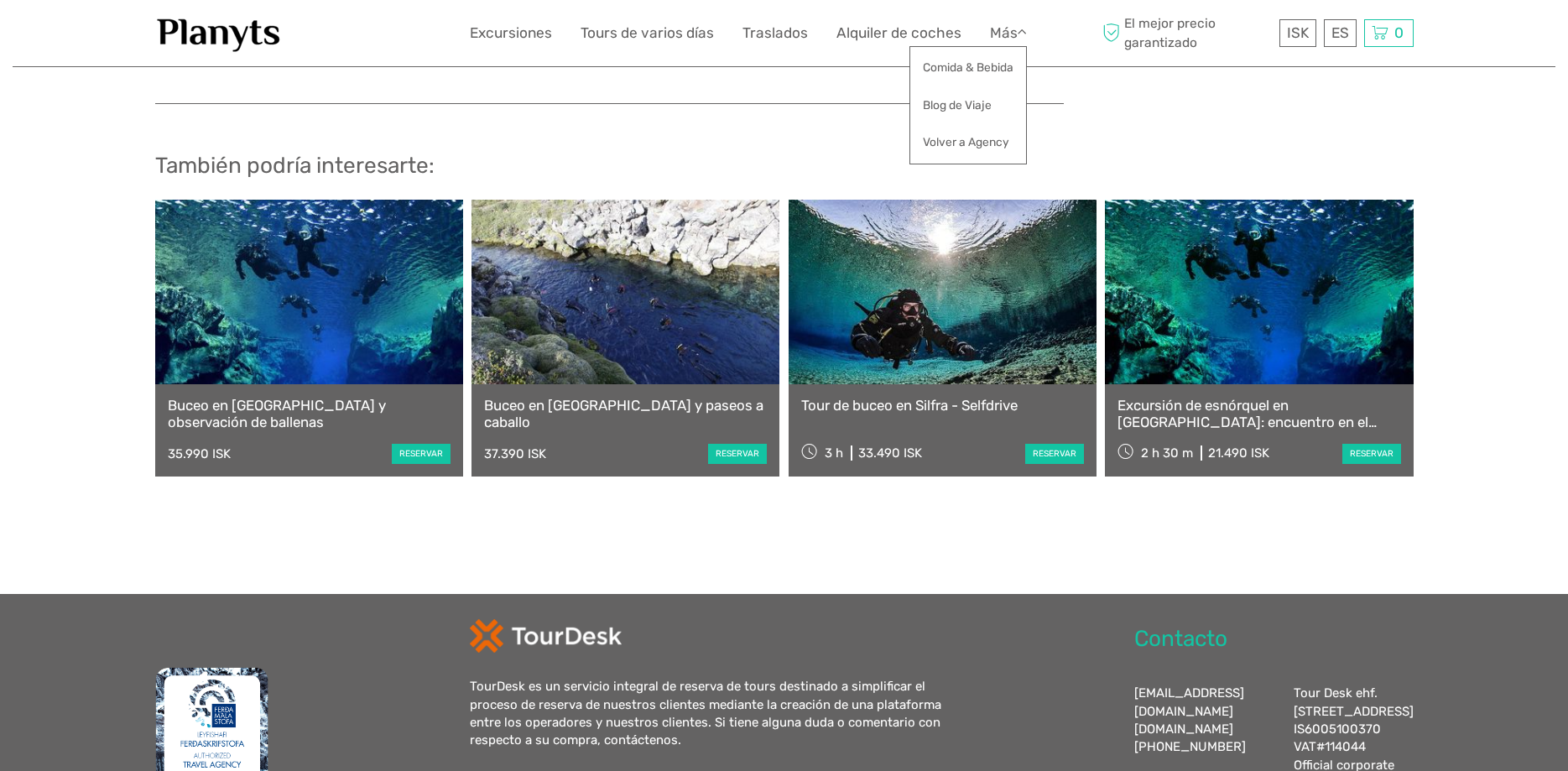
scroll to position [1823, 0]
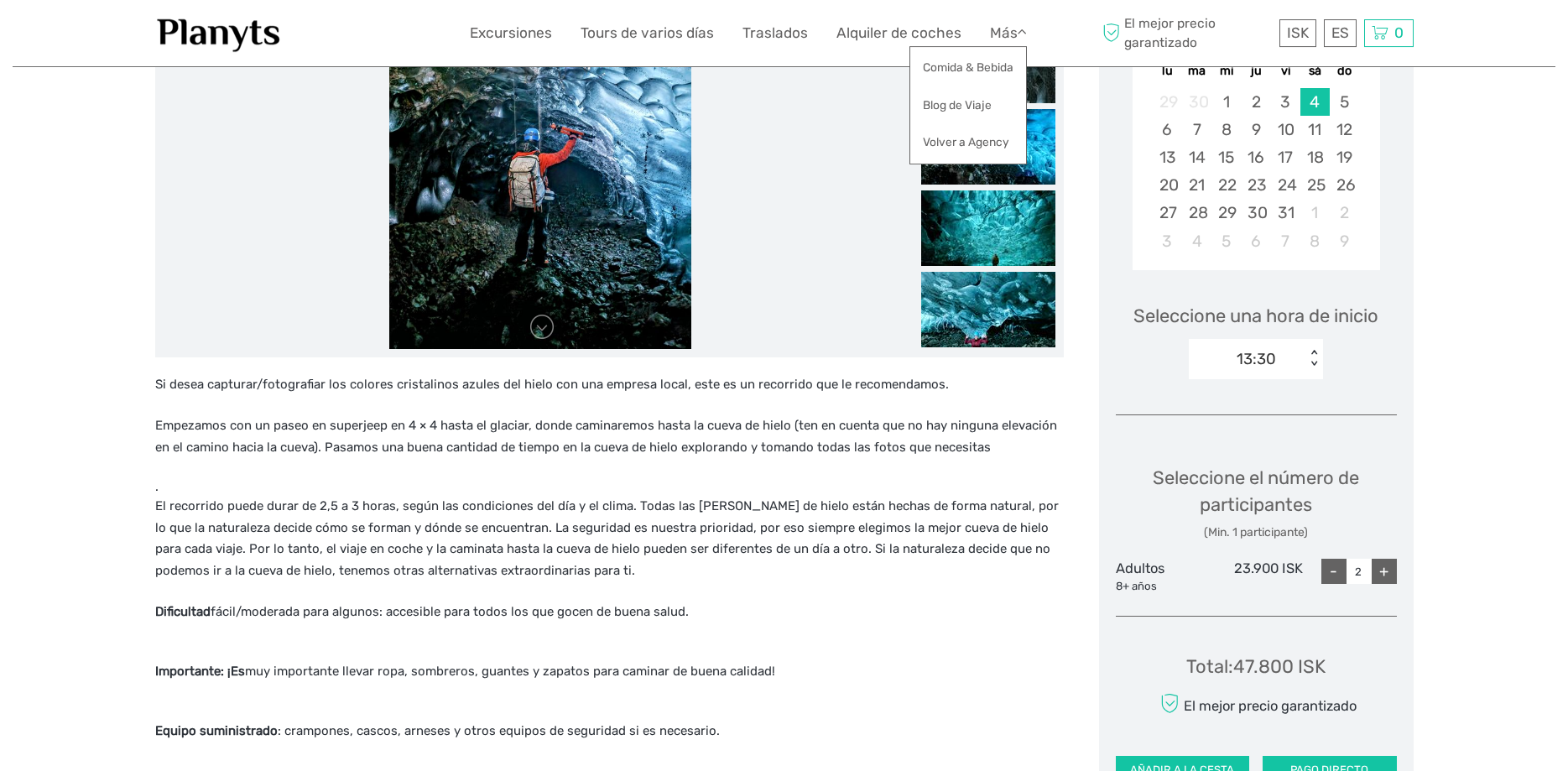
scroll to position [770, 0]
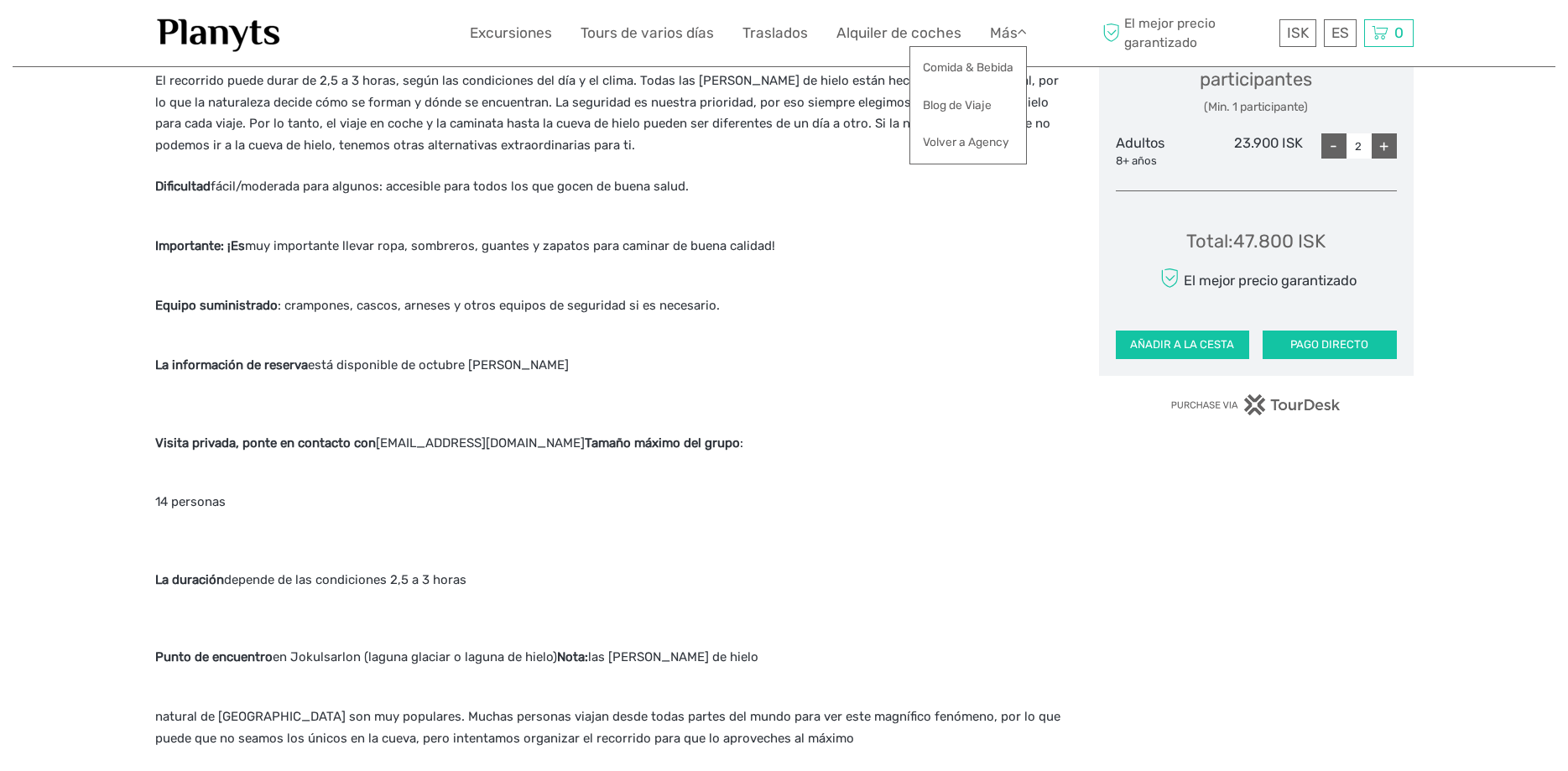
click at [831, 358] on p "La información de reserva está disponible de octubre a abril" at bounding box center [609, 365] width 909 height 22
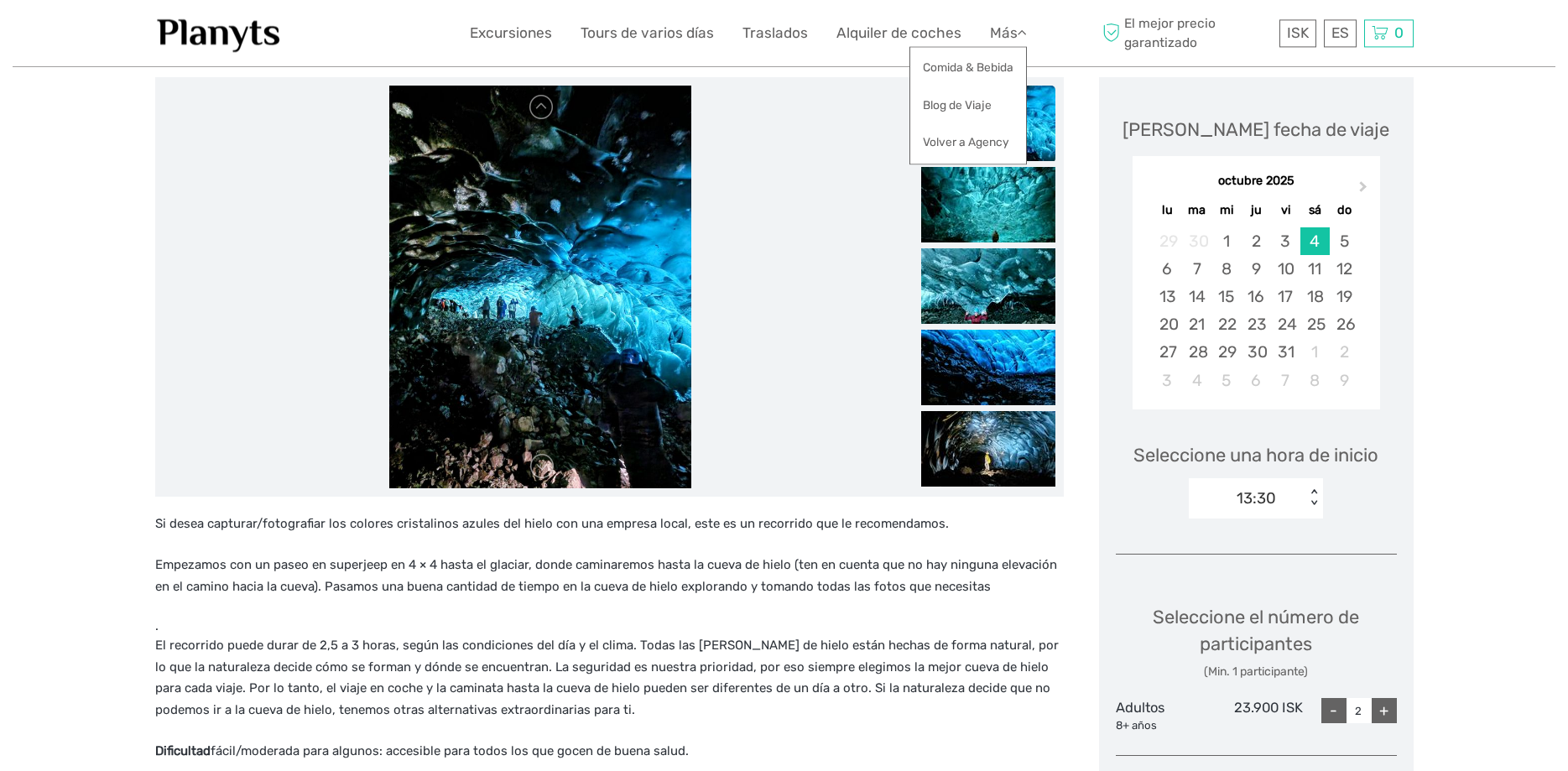
scroll to position [111, 0]
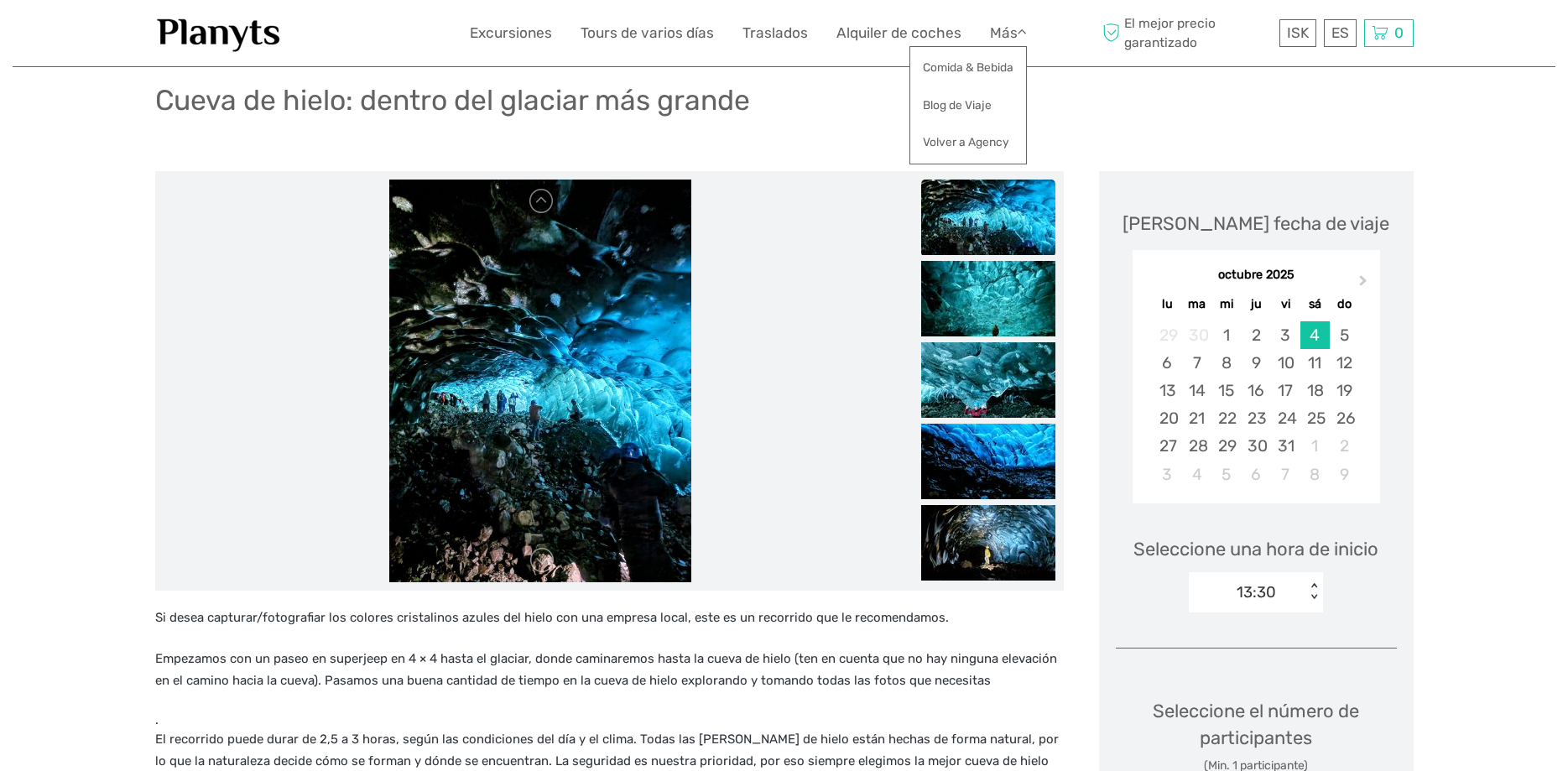
click at [1150, 116] on div "Cueva de hielo: dentro del glaciar más grande" at bounding box center [784, 107] width 1259 height 61
click at [1010, 32] on link "Más" at bounding box center [1009, 33] width 37 height 25
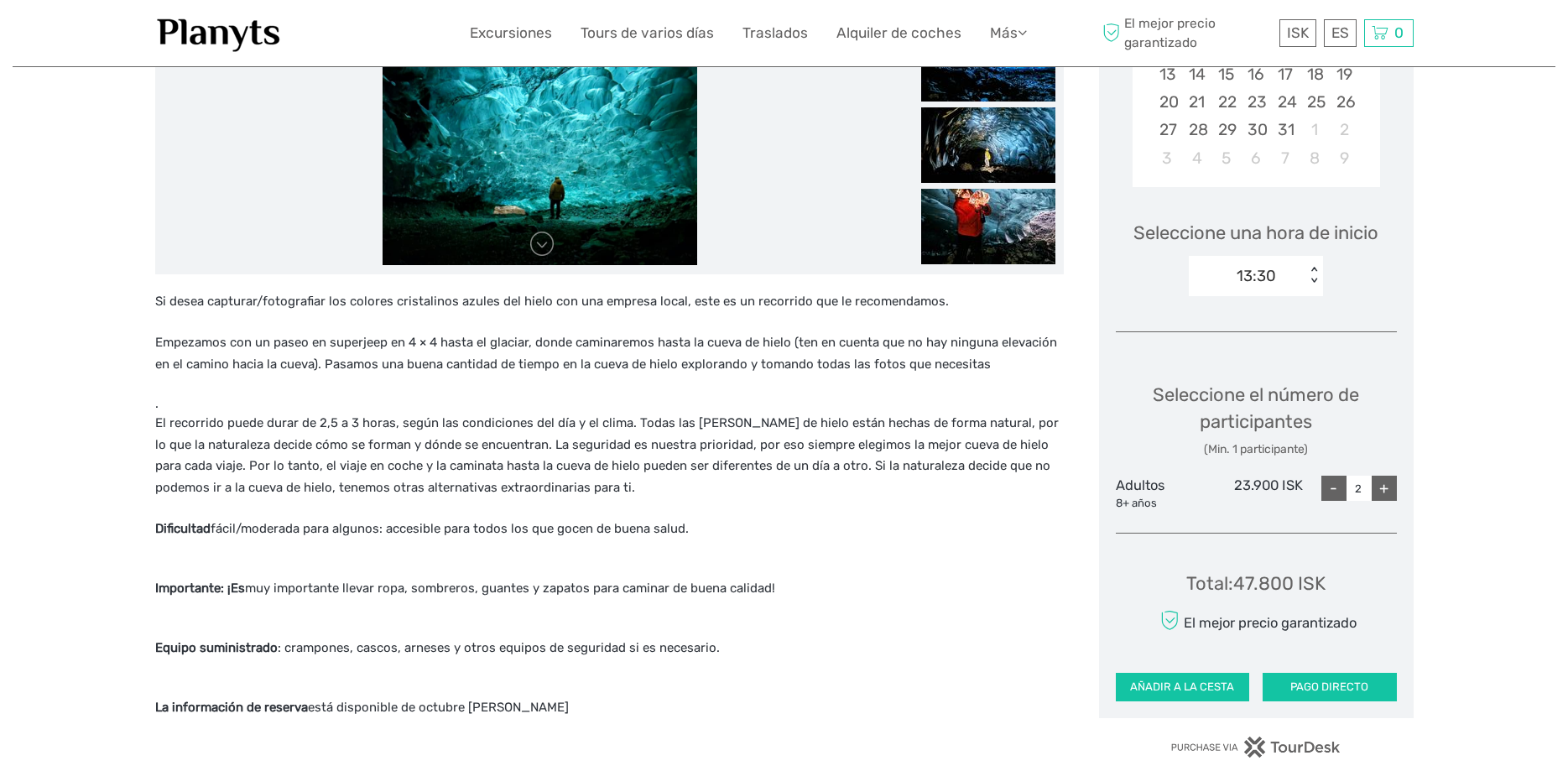
scroll to position [86, 0]
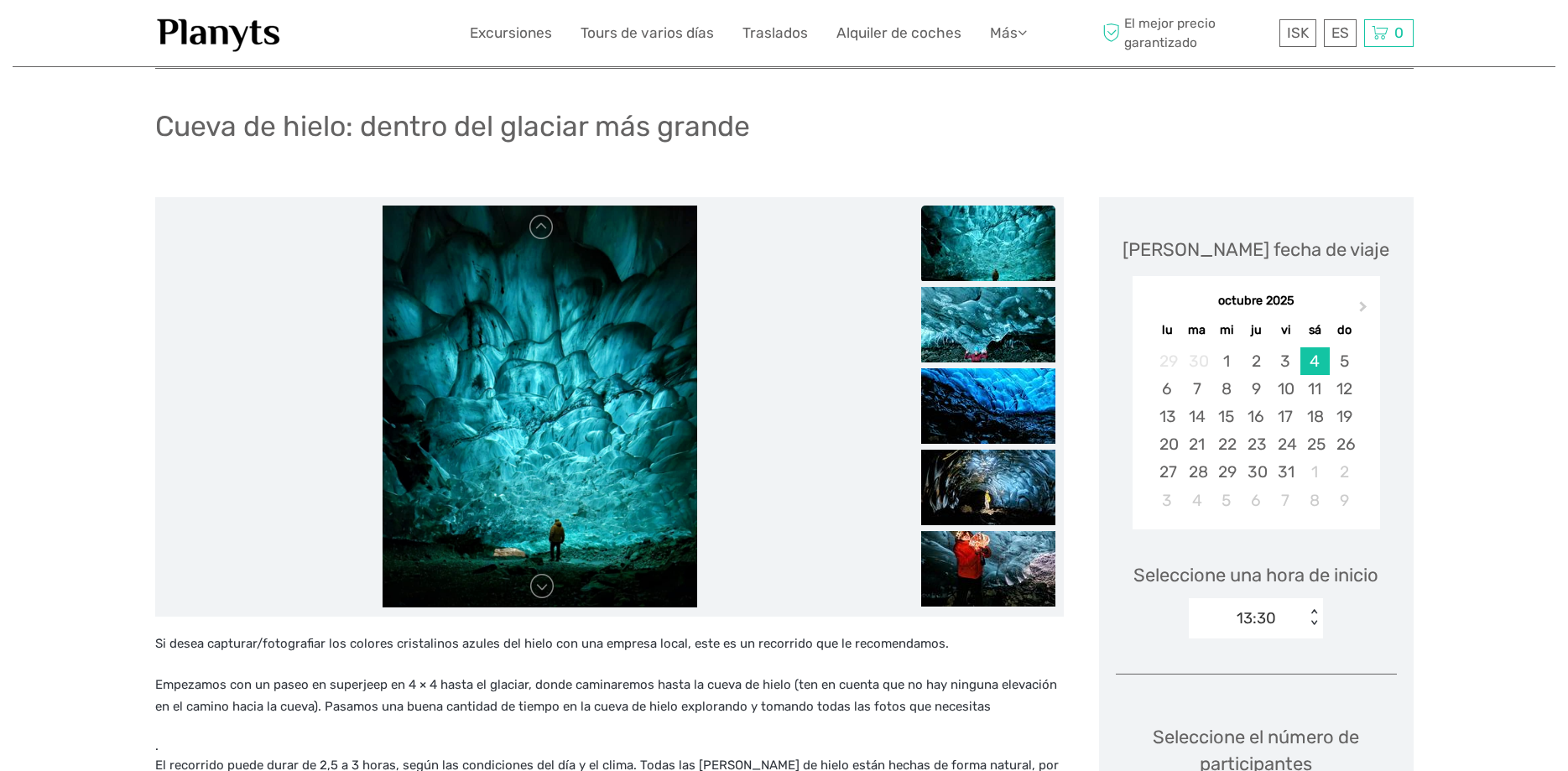
click at [393, 125] on h1 "Cueva de hielo: dentro del glaciar más grande" at bounding box center [452, 126] width 594 height 34
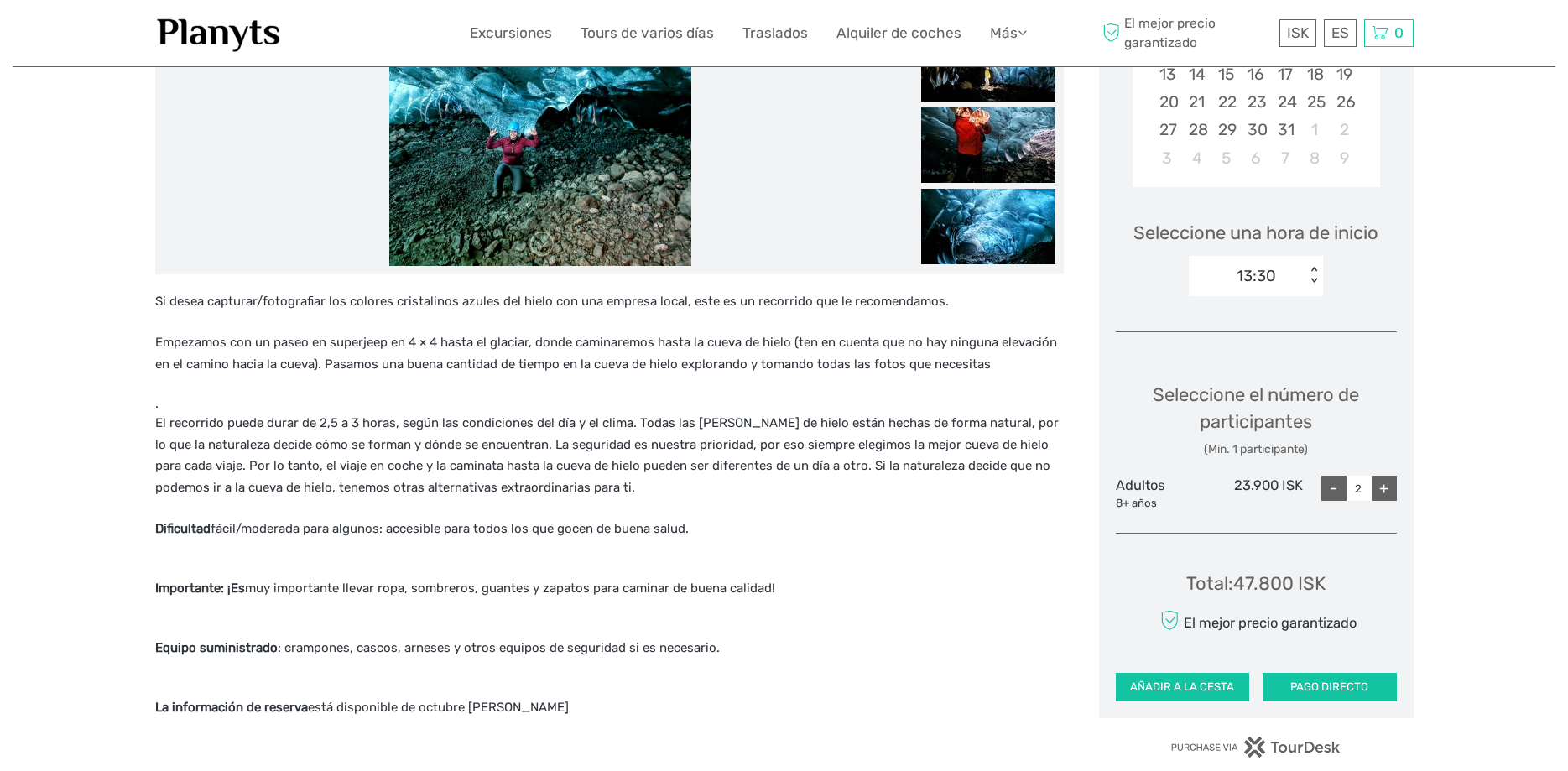
scroll to position [770, 0]
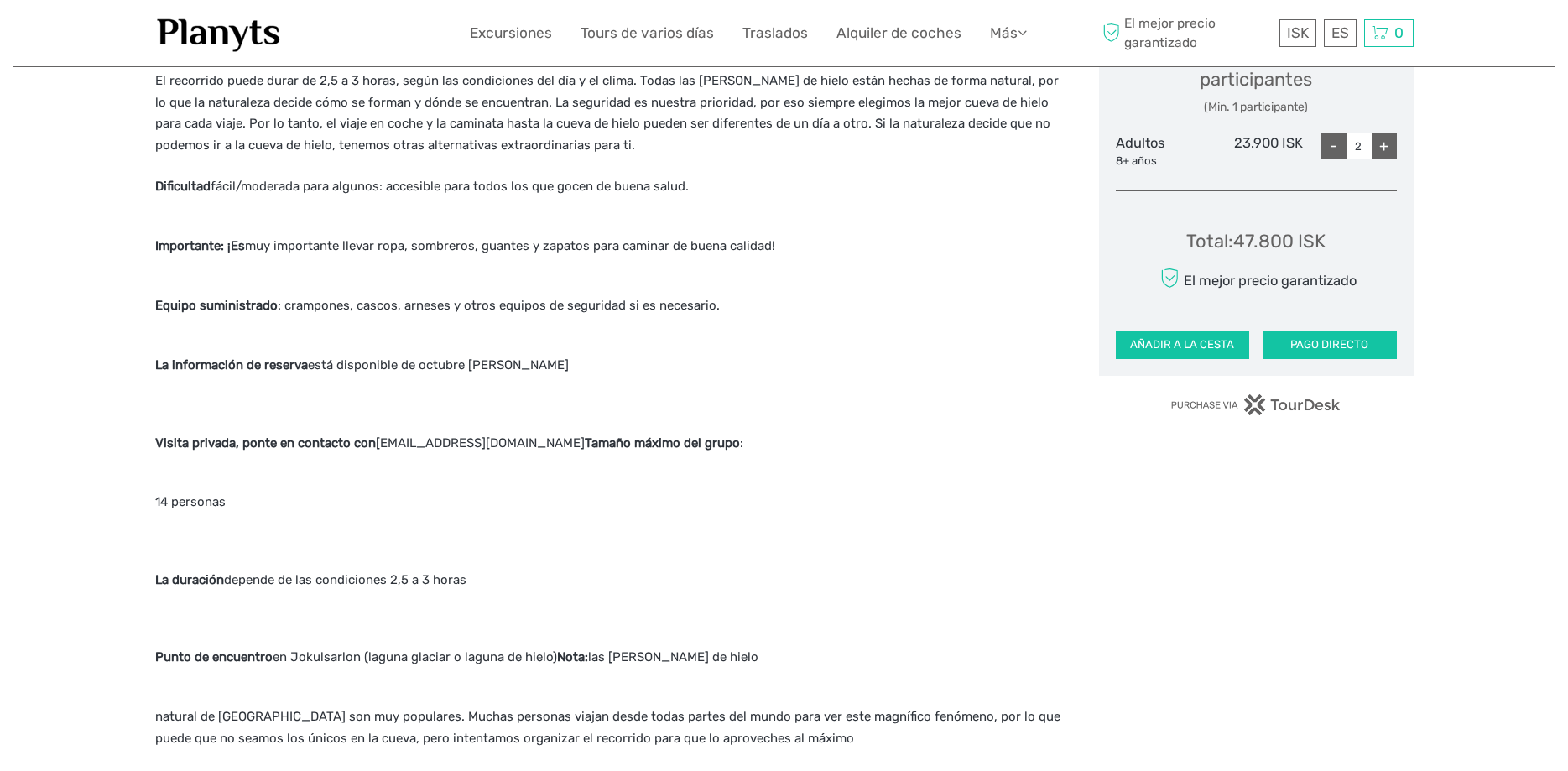
click at [468, 438] on p "Visita privada, ponte en contacto con info@glaciertrips.is Tamaño máximo del gr…" at bounding box center [609, 444] width 909 height 22
drag, startPoint x: 468, startPoint y: 438, endPoint x: 499, endPoint y: 443, distance: 31.4
click at [499, 443] on p "Visita privada, ponte en contacto con info@glaciertrips.is Tamaño máximo del gr…" at bounding box center [609, 444] width 909 height 22
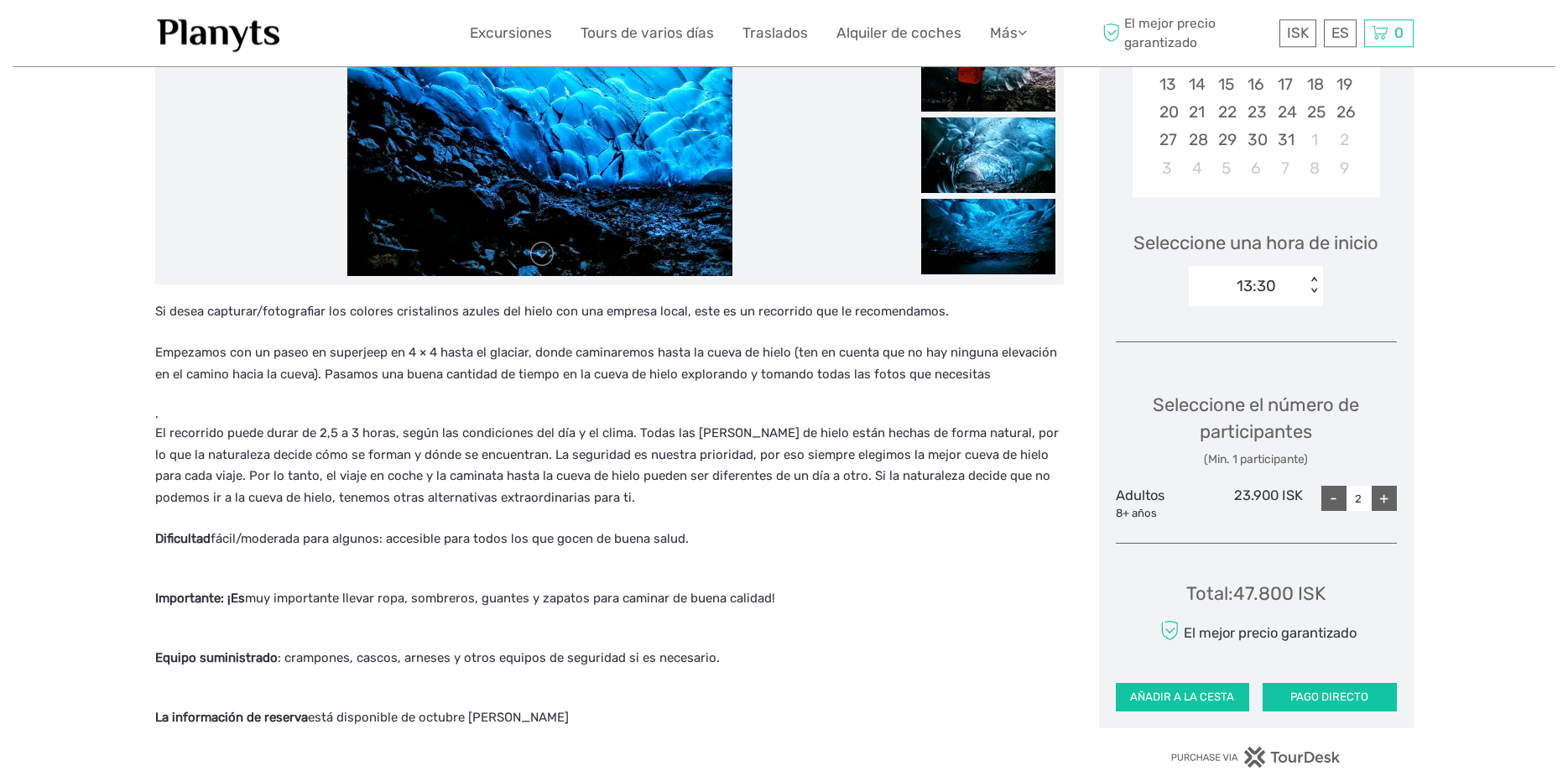
scroll to position [342, 0]
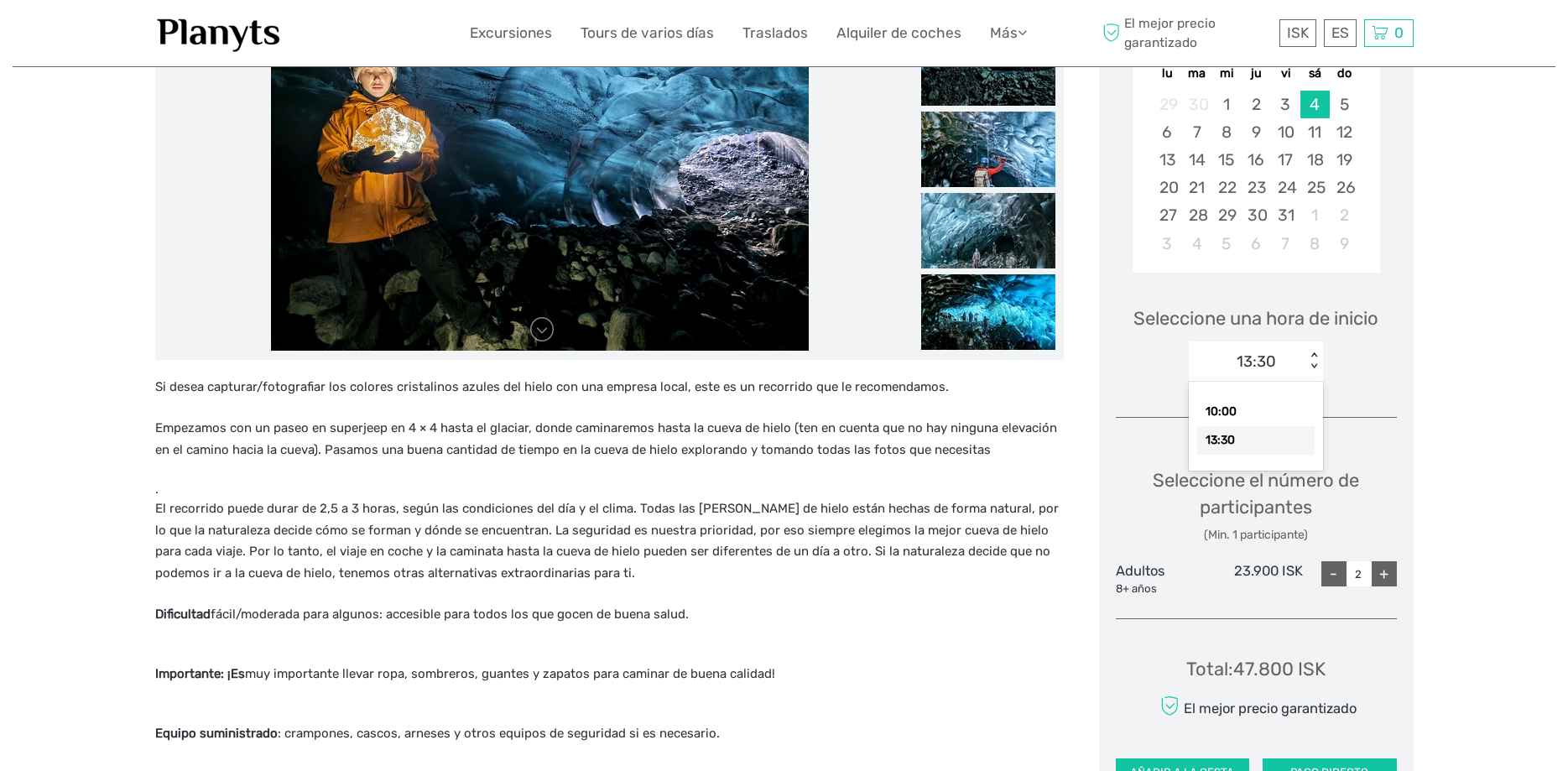
click at [1277, 358] on div "13:30" at bounding box center [1247, 361] width 116 height 25
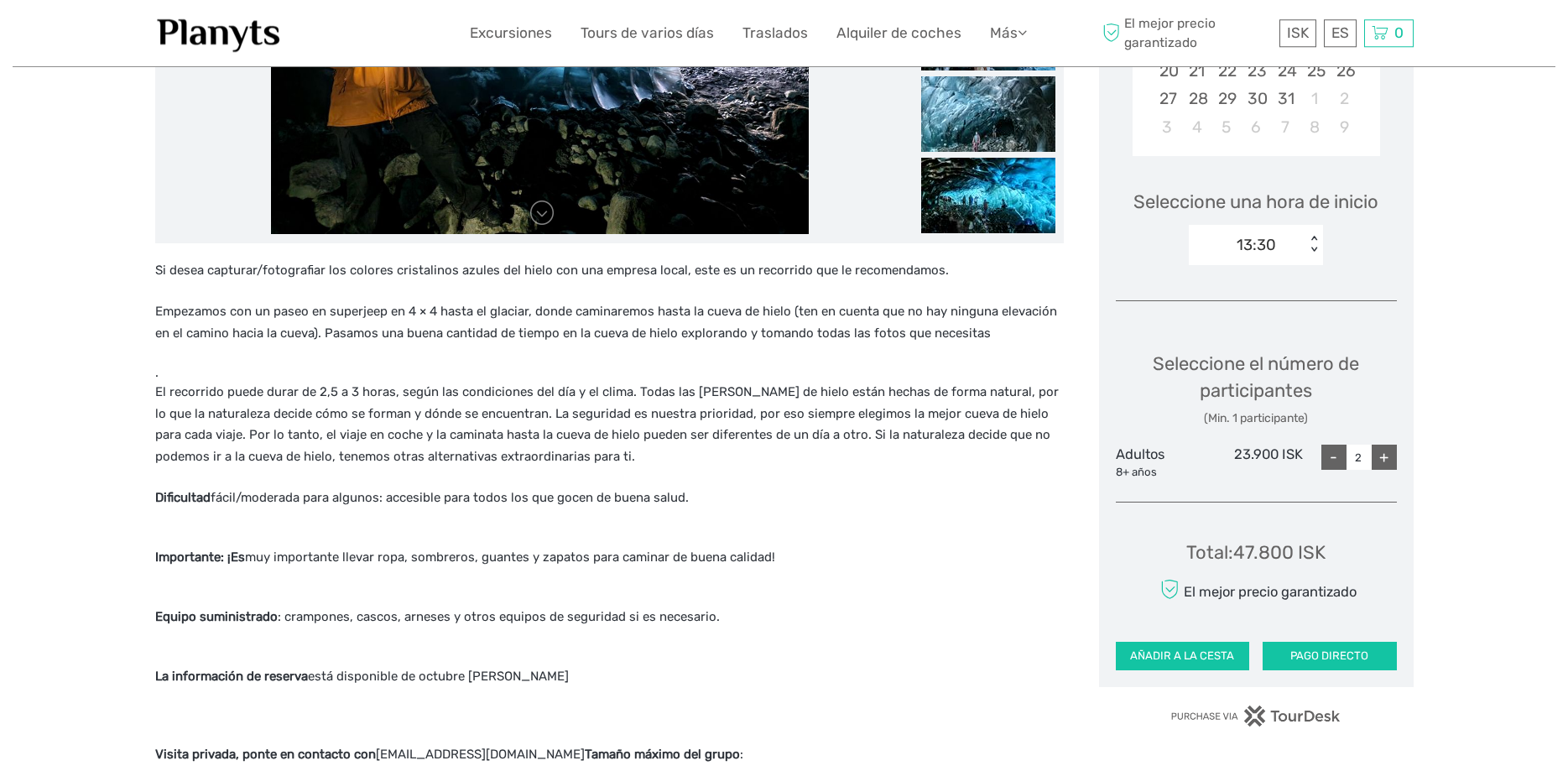
scroll to position [514, 0]
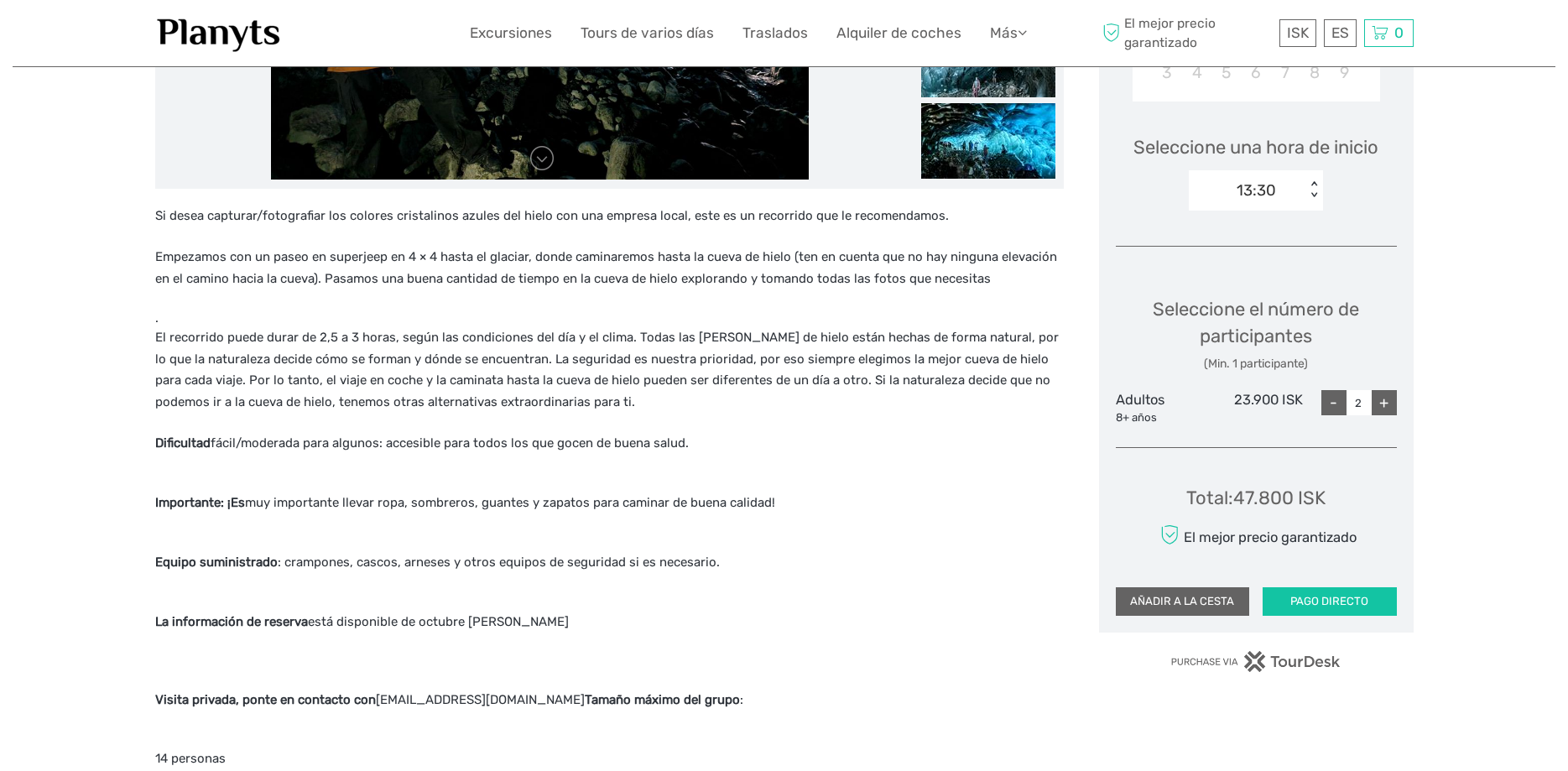
click at [1187, 599] on button "AÑADIR A LA CESTA" at bounding box center [1183, 601] width 134 height 29
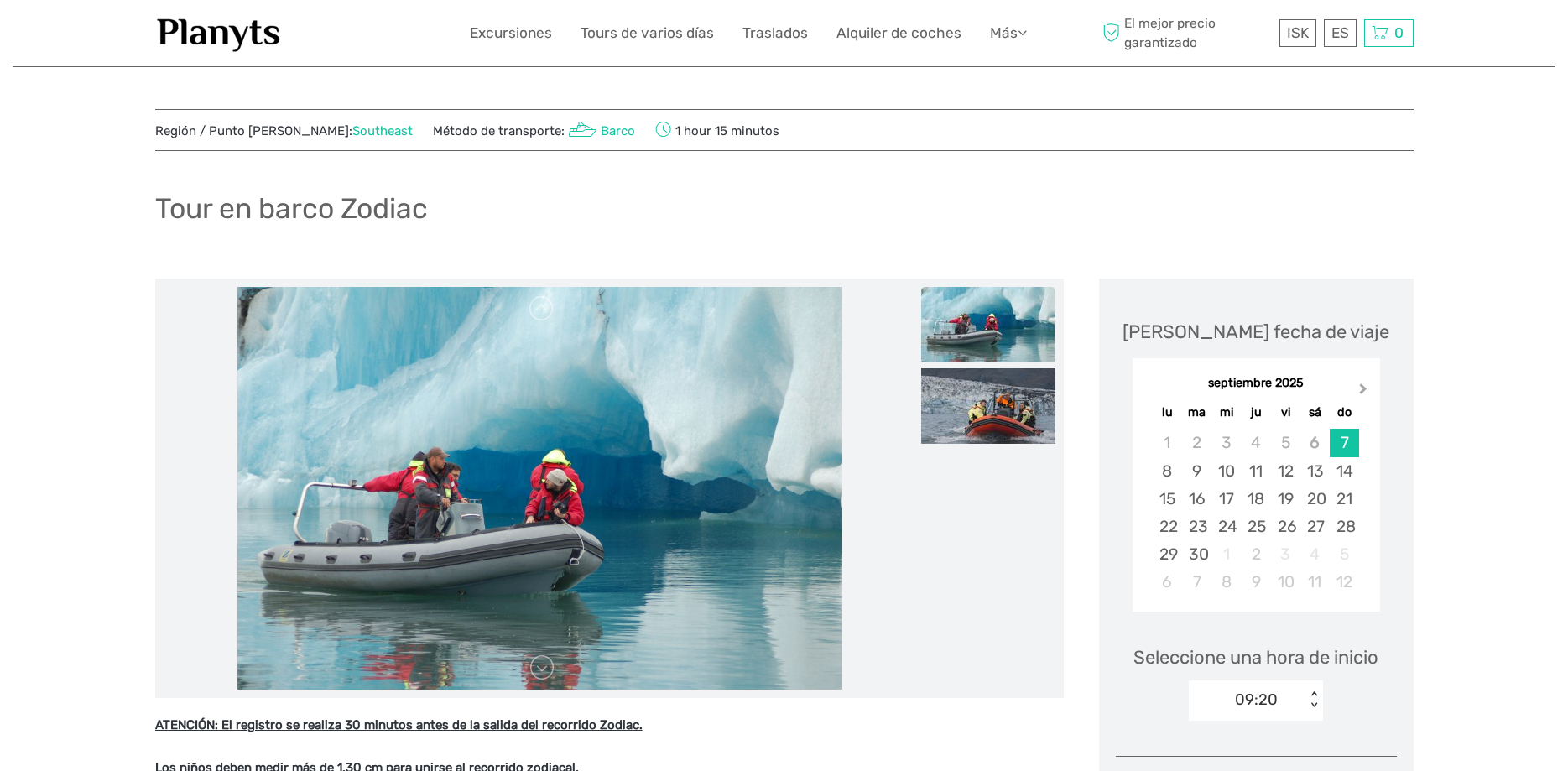
click at [1363, 389] on span "Next Month" at bounding box center [1363, 392] width 0 height 25
click at [1316, 441] on div "4" at bounding box center [1315, 443] width 30 height 28
click at [1319, 438] on div "4" at bounding box center [1315, 443] width 30 height 28
click at [1318, 437] on div "4" at bounding box center [1315, 443] width 30 height 28
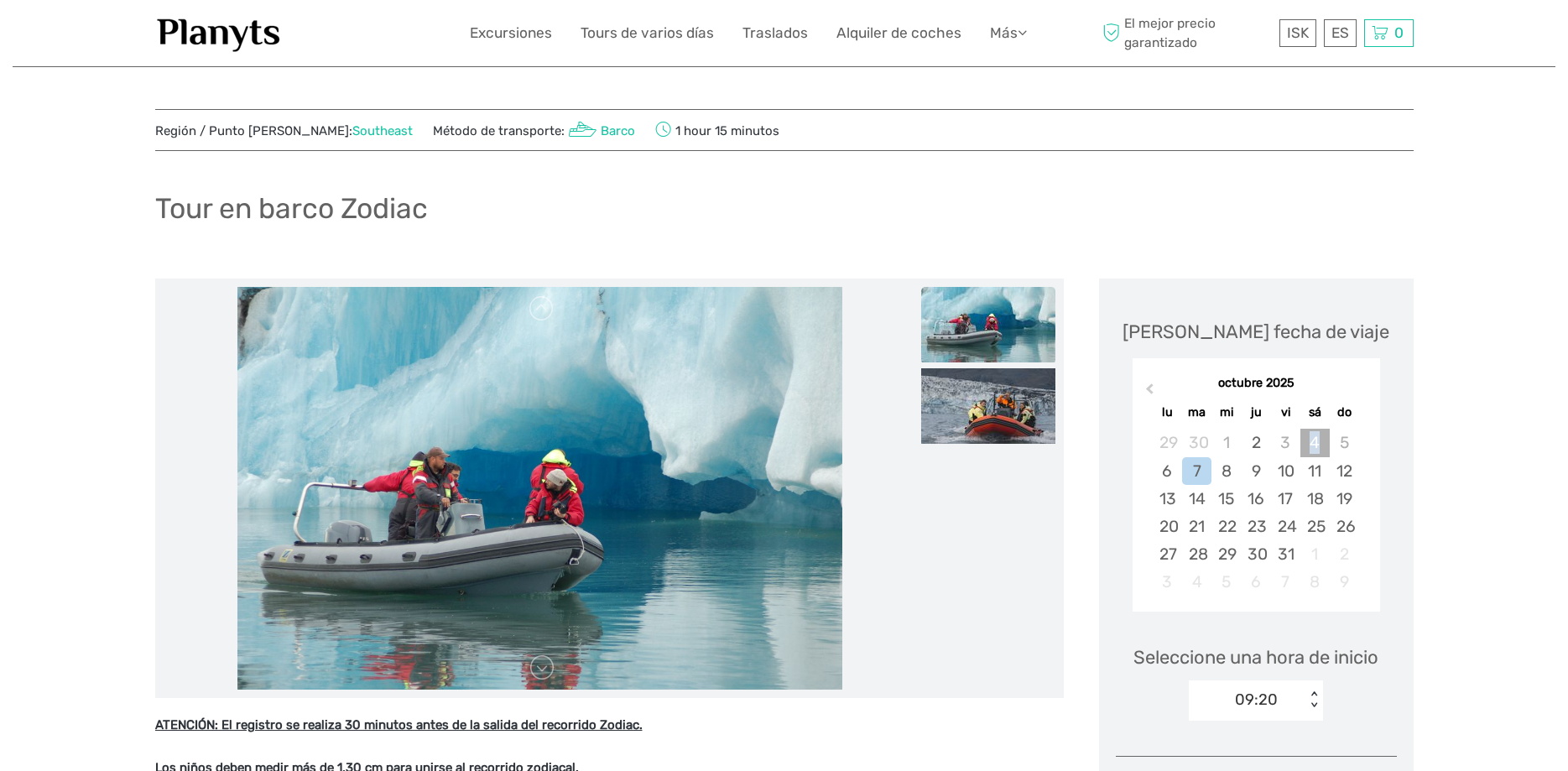
click at [1318, 437] on div "4" at bounding box center [1315, 443] width 30 height 28
click at [1317, 438] on div "4" at bounding box center [1315, 443] width 30 height 28
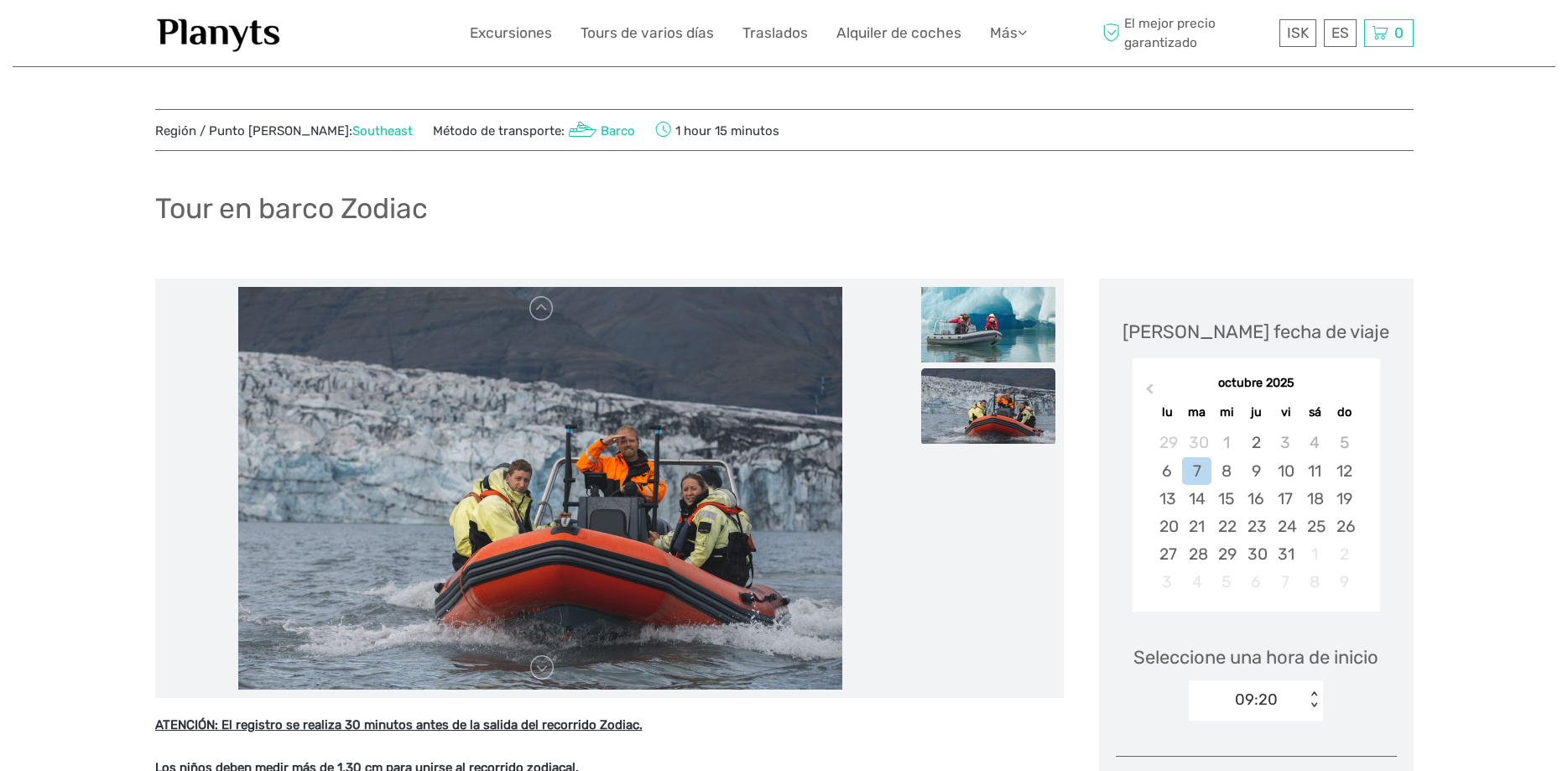
click at [1274, 694] on div "09:20 < >" at bounding box center [1255, 700] width 134 height 40
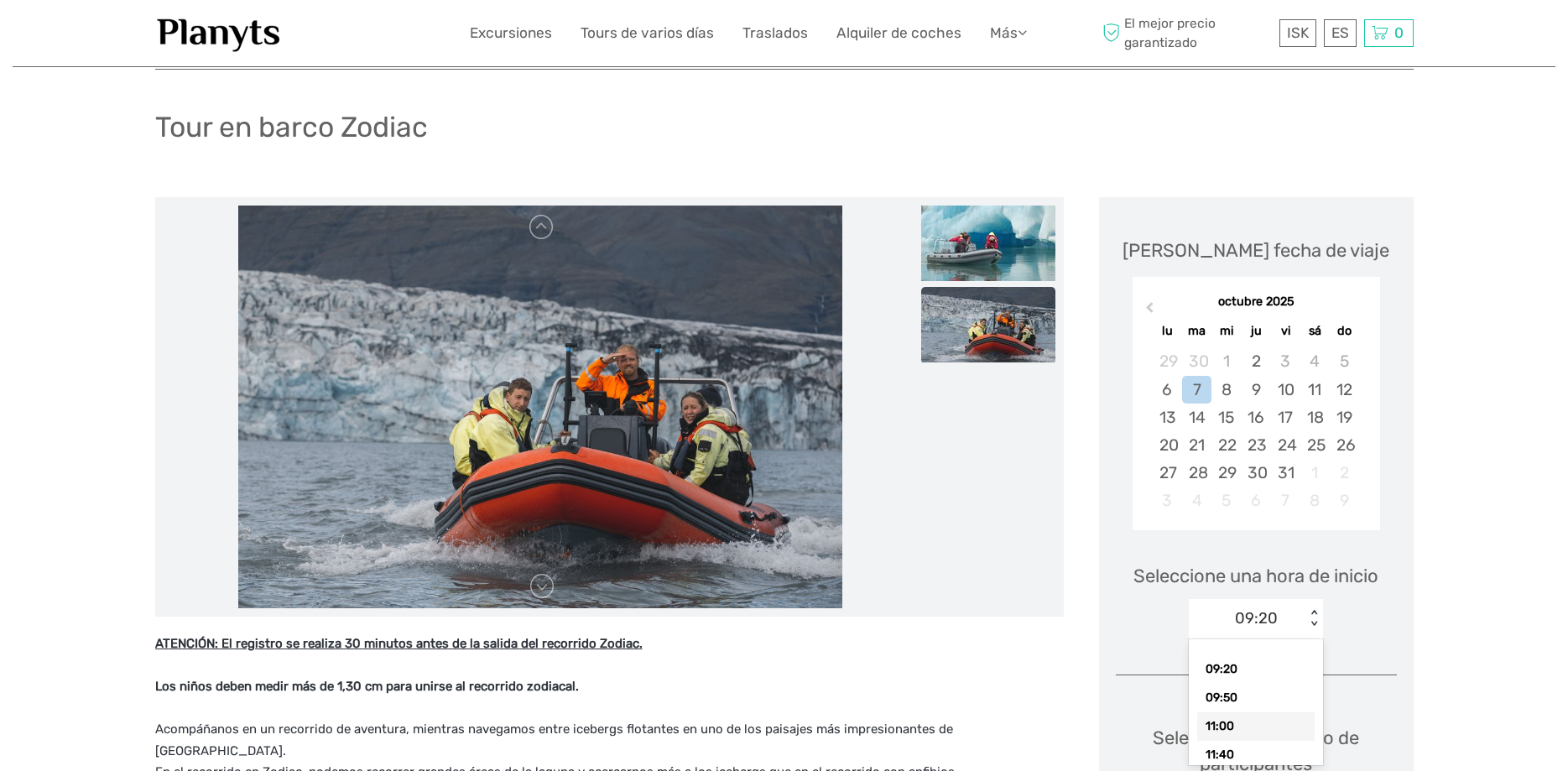
click at [1250, 732] on div "11:00" at bounding box center [1256, 726] width 117 height 29
click at [1323, 361] on div "4" at bounding box center [1315, 361] width 30 height 28
click at [1317, 360] on div "4" at bounding box center [1315, 361] width 30 height 28
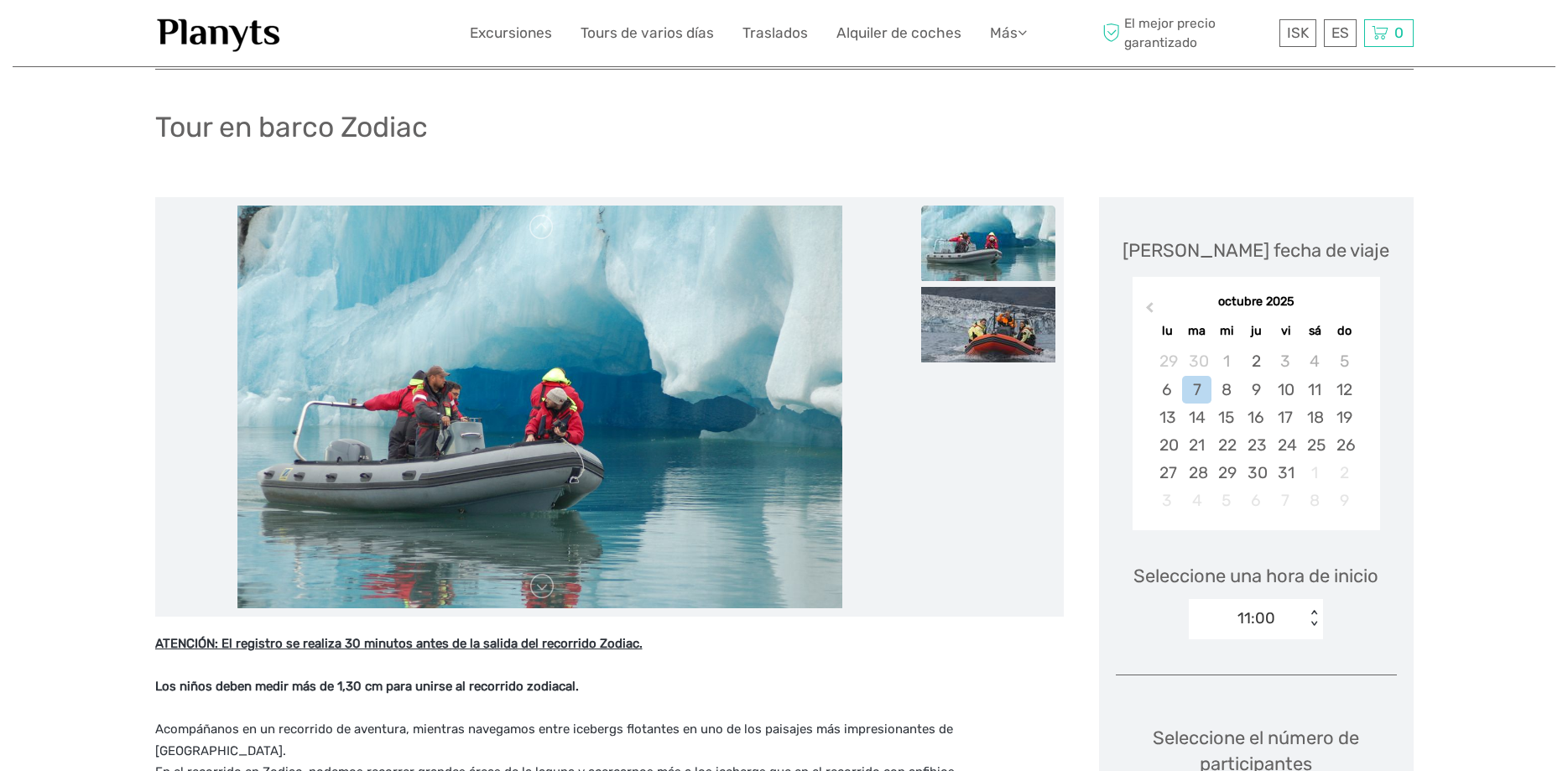
click at [1038, 239] on img at bounding box center [988, 243] width 134 height 75
click at [1030, 305] on img at bounding box center [988, 325] width 134 height 75
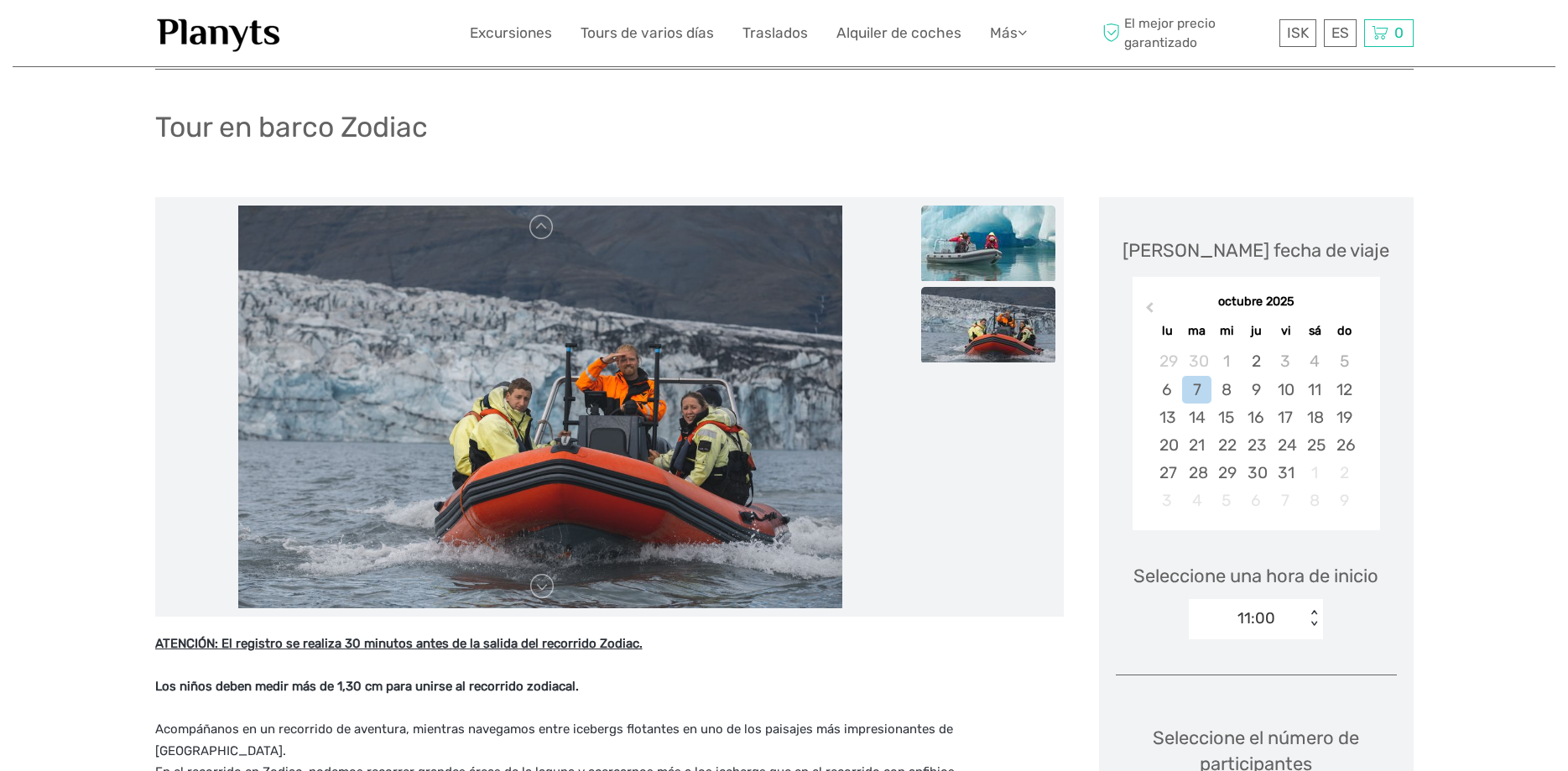
click at [1026, 244] on img at bounding box center [988, 243] width 134 height 75
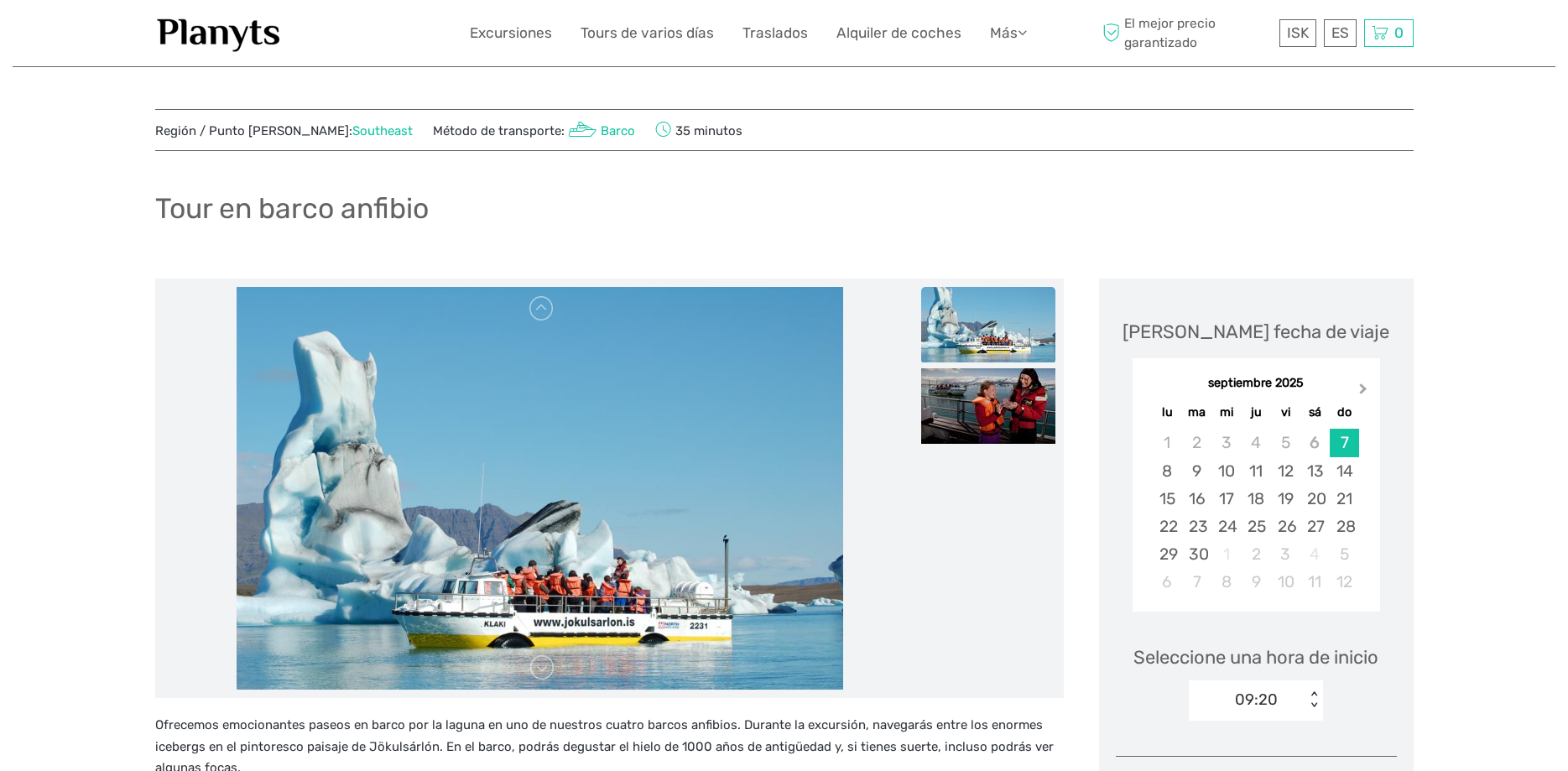
click at [1366, 386] on button "Next Month" at bounding box center [1365, 392] width 27 height 27
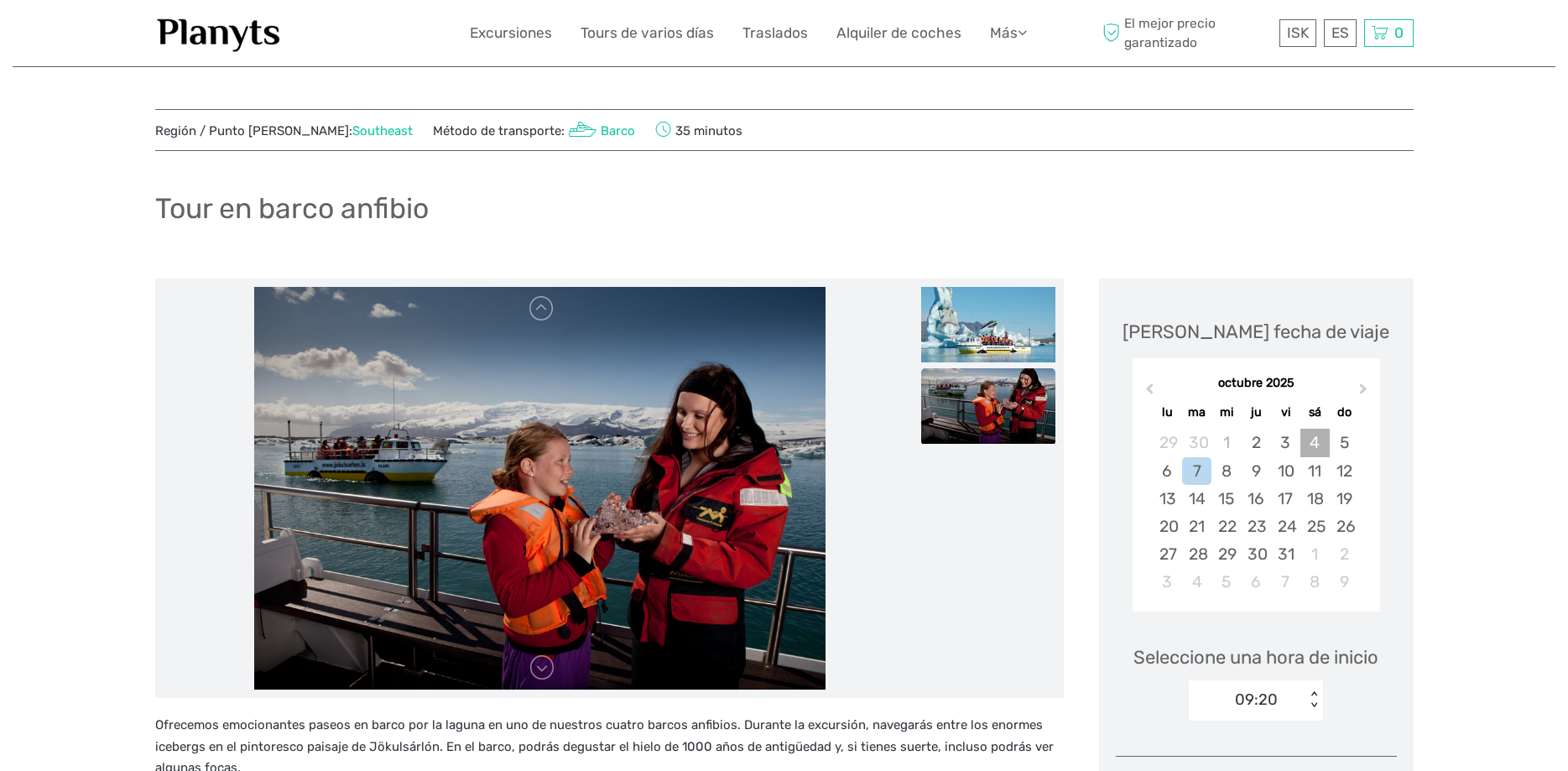
click at [1319, 441] on div "4" at bounding box center [1315, 443] width 30 height 28
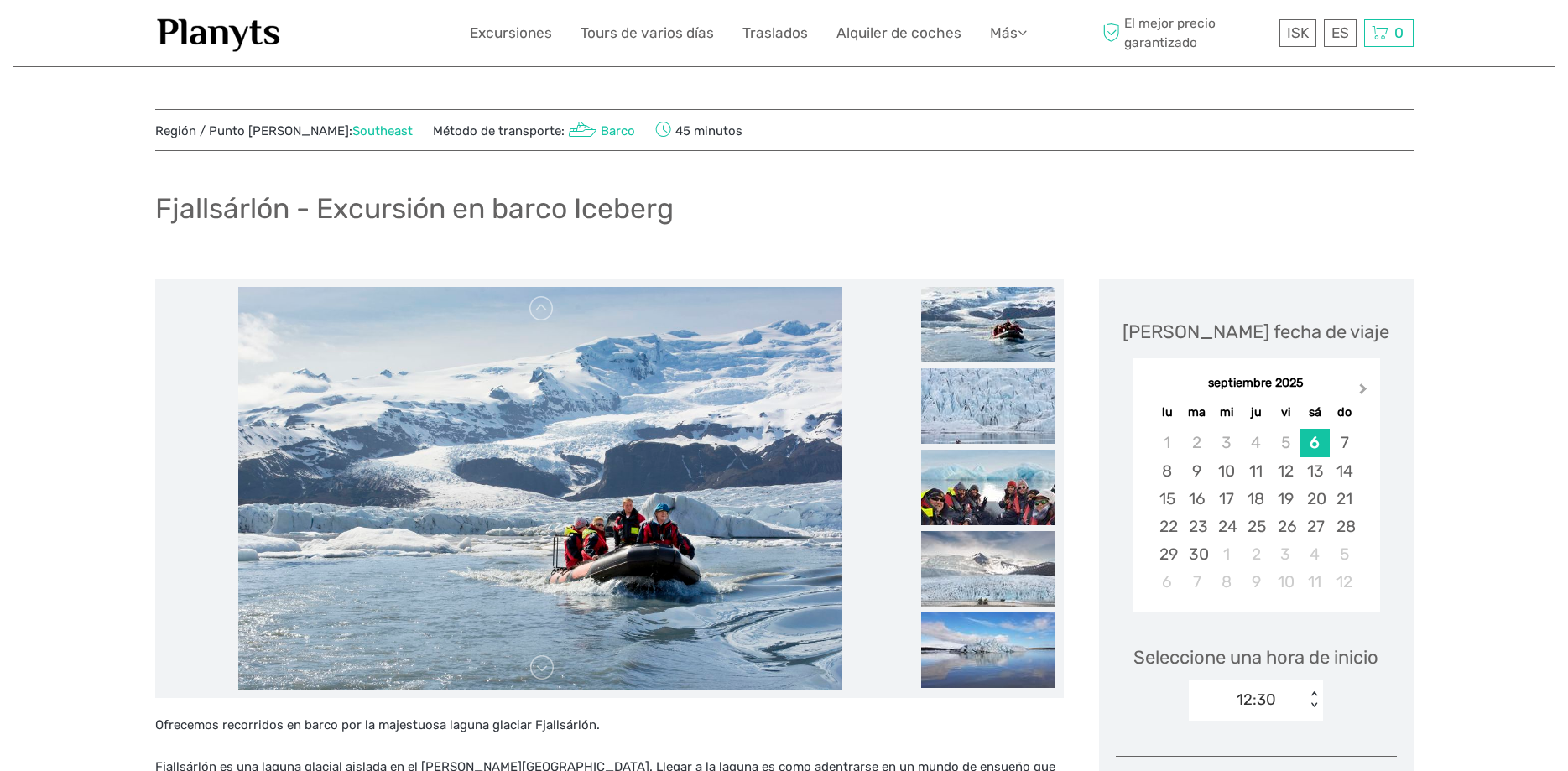
click at [1363, 386] on span "Next Month" at bounding box center [1363, 392] width 0 height 25
click at [1318, 444] on div "4" at bounding box center [1315, 443] width 30 height 28
drag, startPoint x: 1006, startPoint y: 394, endPoint x: 1003, endPoint y: 403, distance: 9.5
click at [1005, 393] on img at bounding box center [988, 406] width 134 height 75
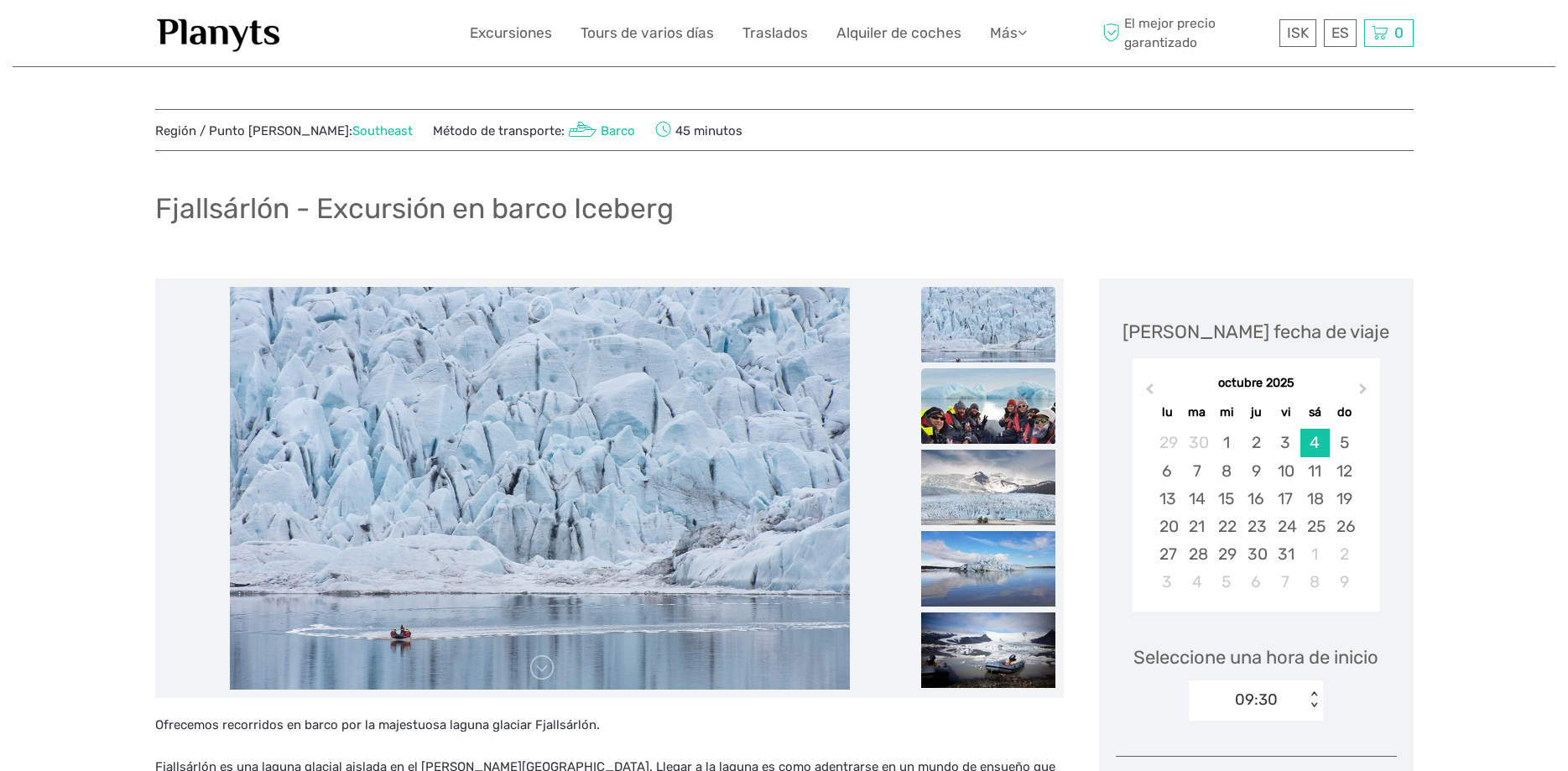
click at [987, 410] on img at bounding box center [988, 406] width 134 height 75
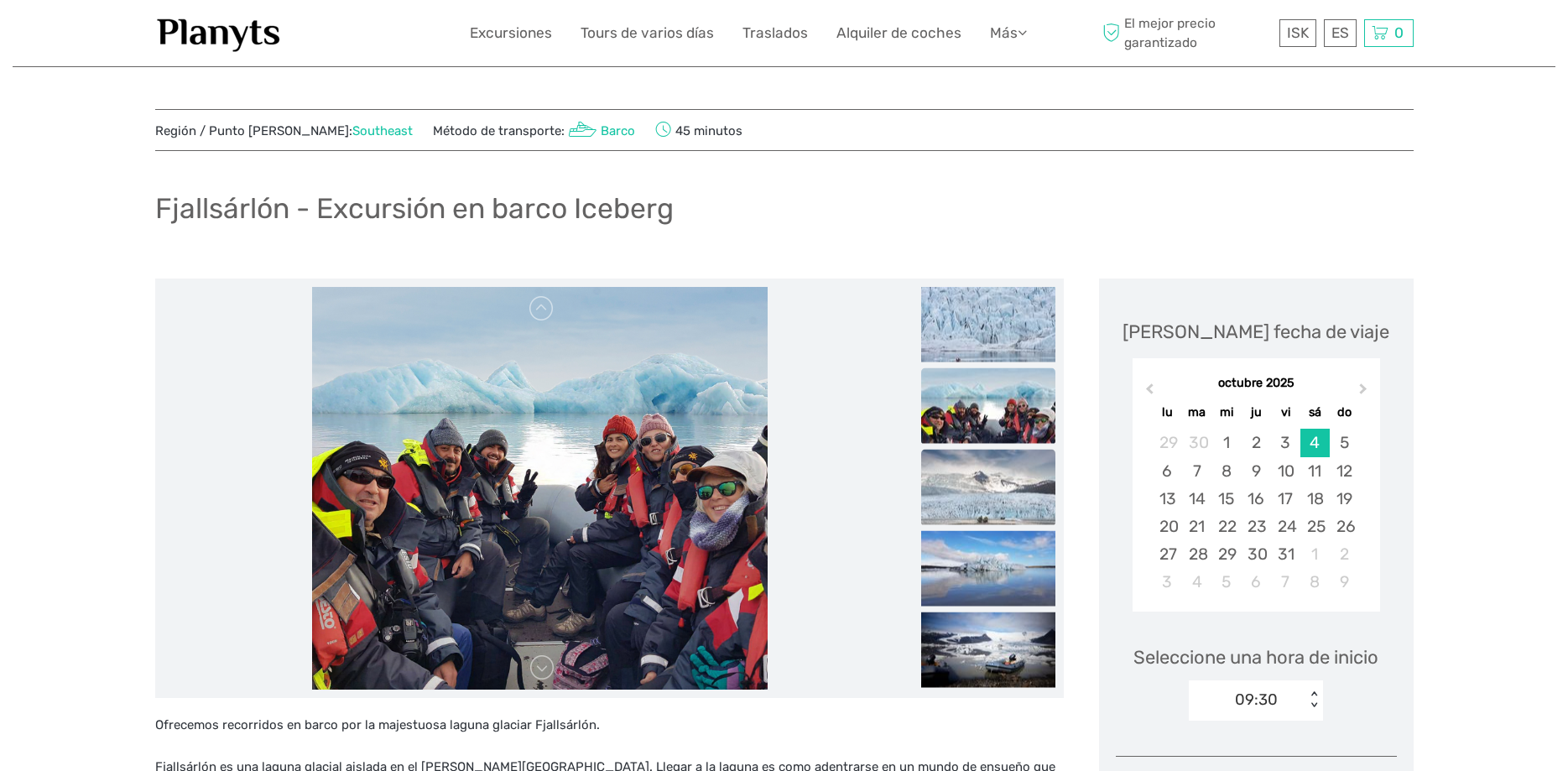
click at [964, 481] on img at bounding box center [988, 487] width 134 height 75
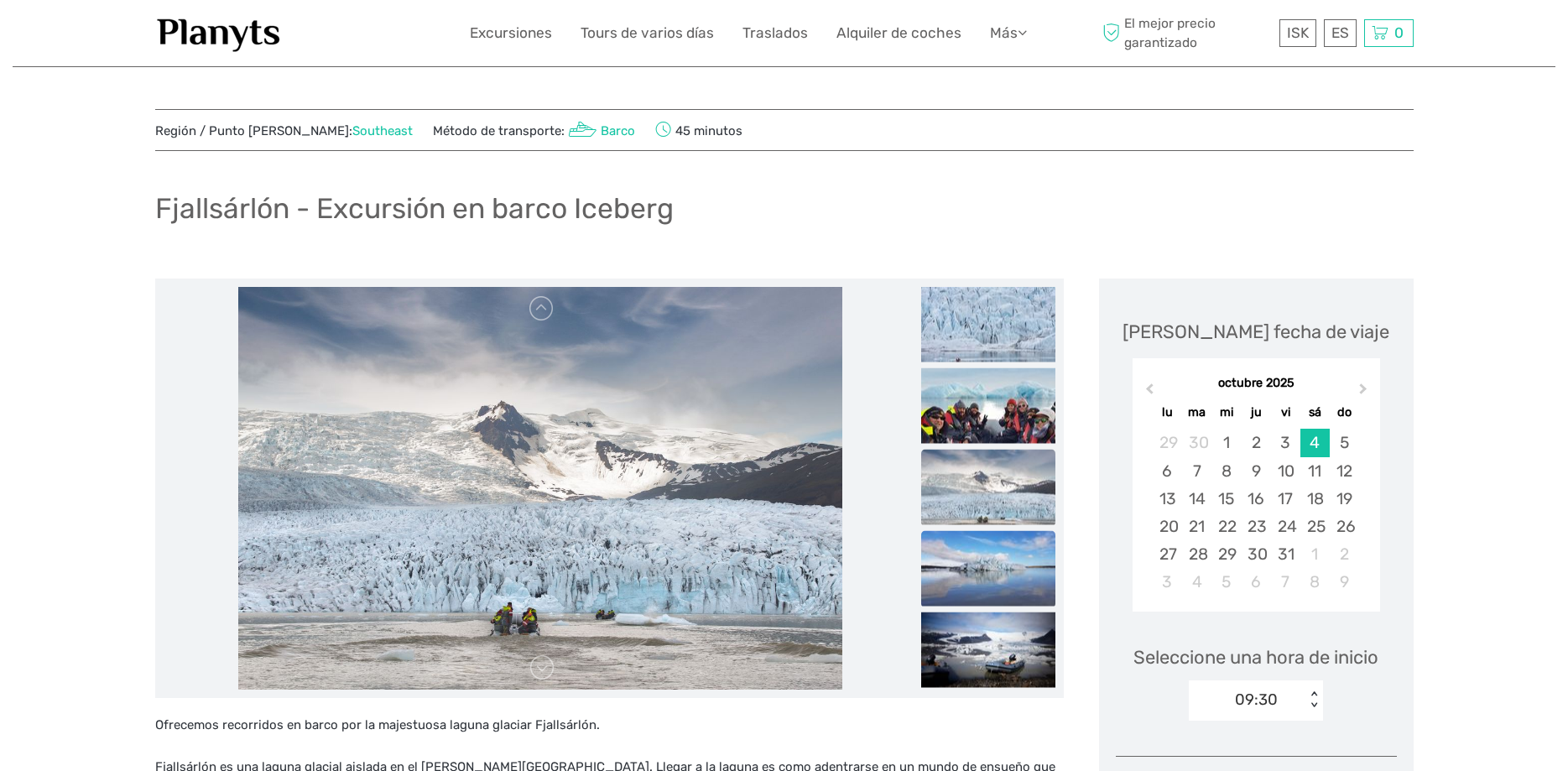
click at [1000, 554] on img at bounding box center [988, 569] width 134 height 75
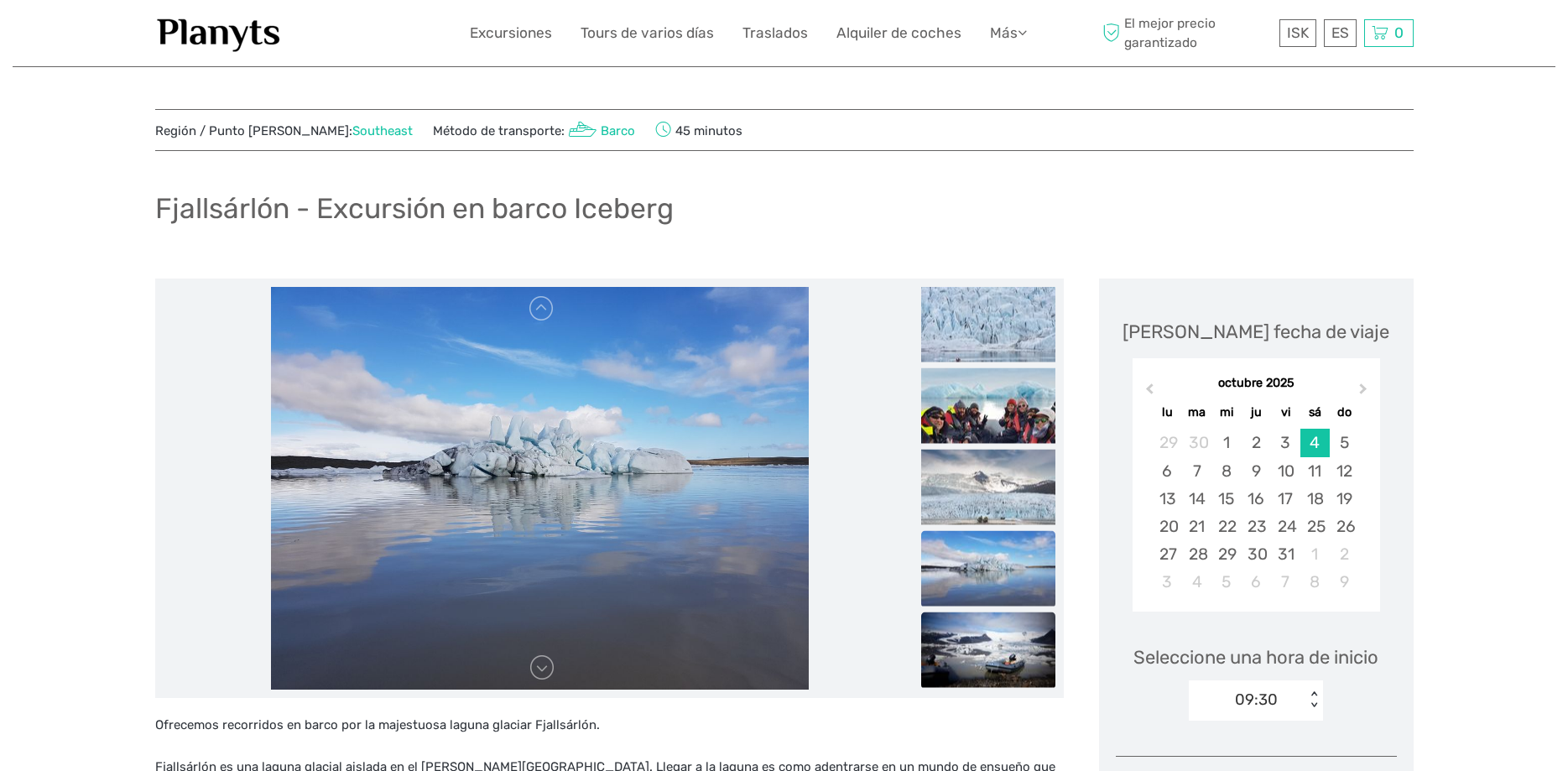
click at [963, 631] on img at bounding box center [988, 650] width 134 height 75
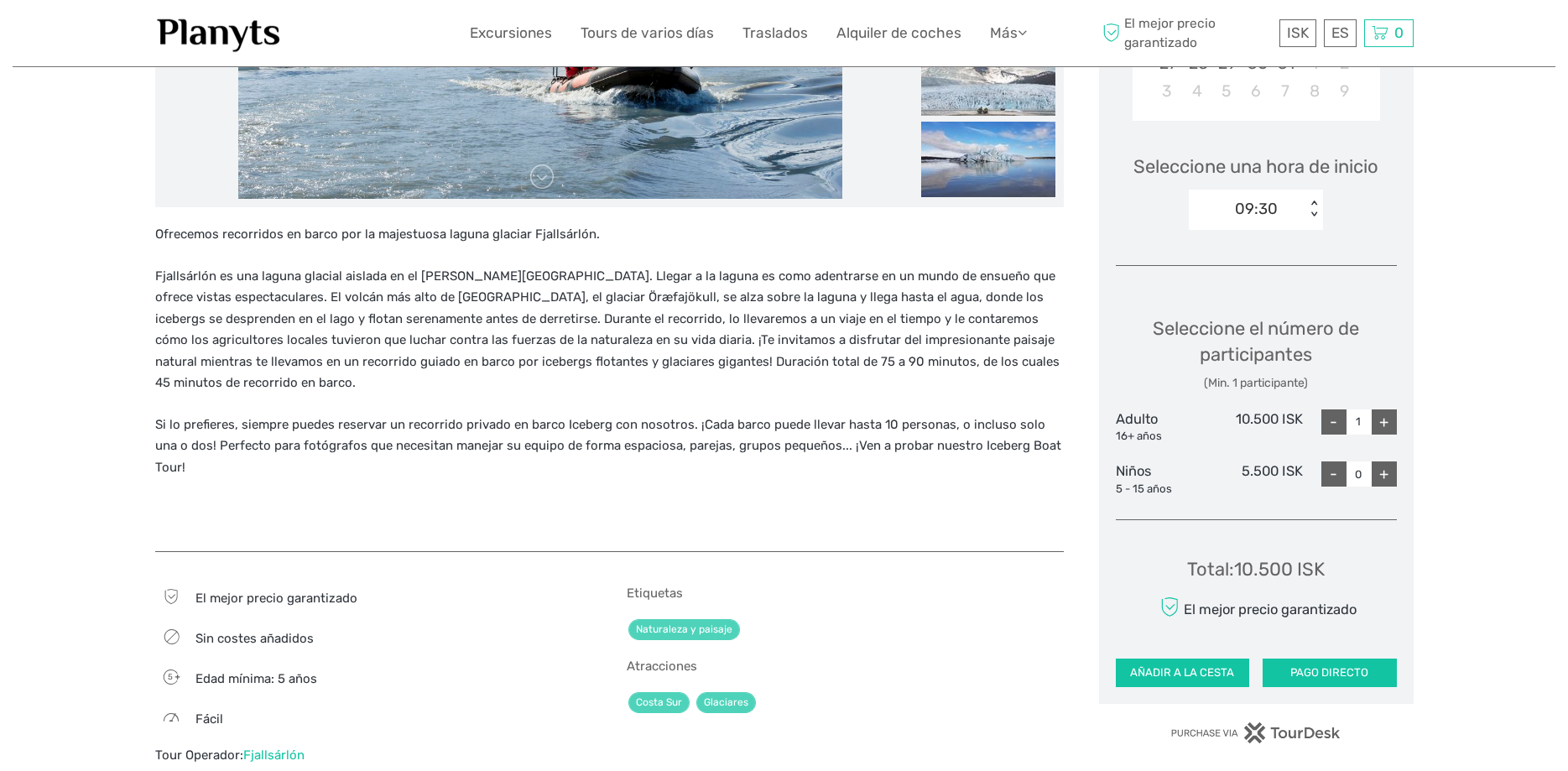
scroll to position [256, 0]
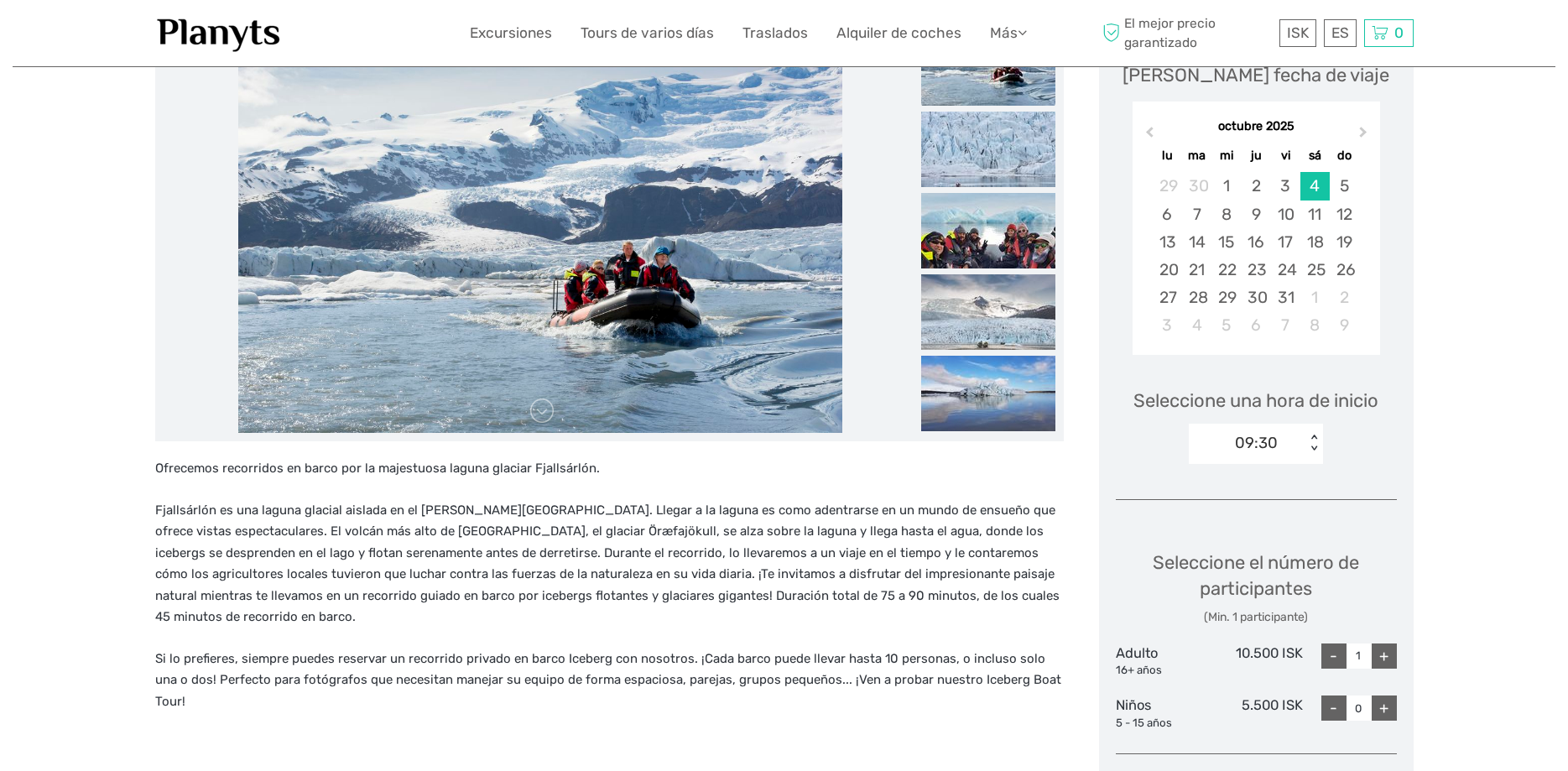
click at [1380, 656] on div "+" at bounding box center [1384, 655] width 25 height 25
type input "2"
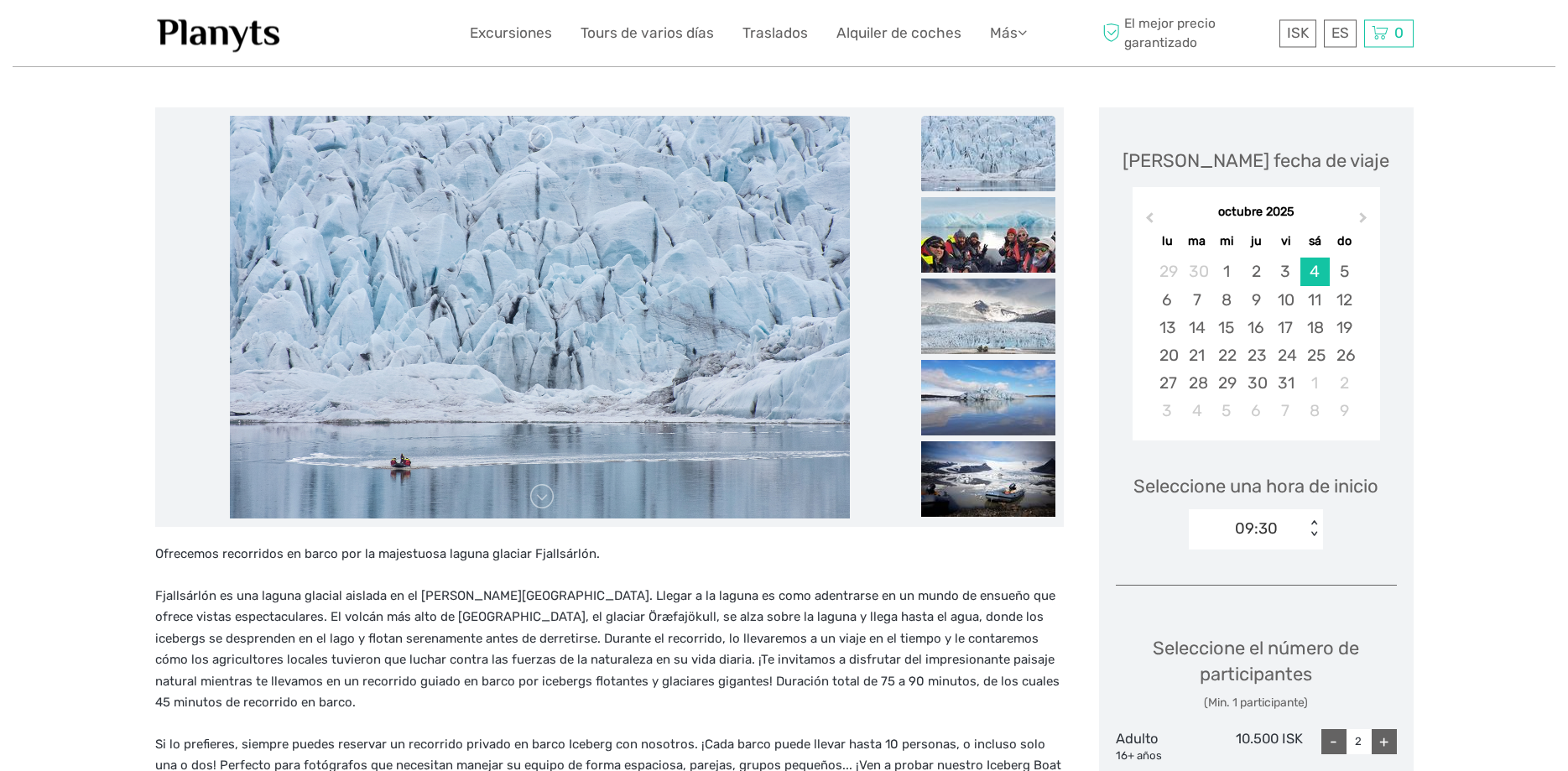
scroll to position [86, 0]
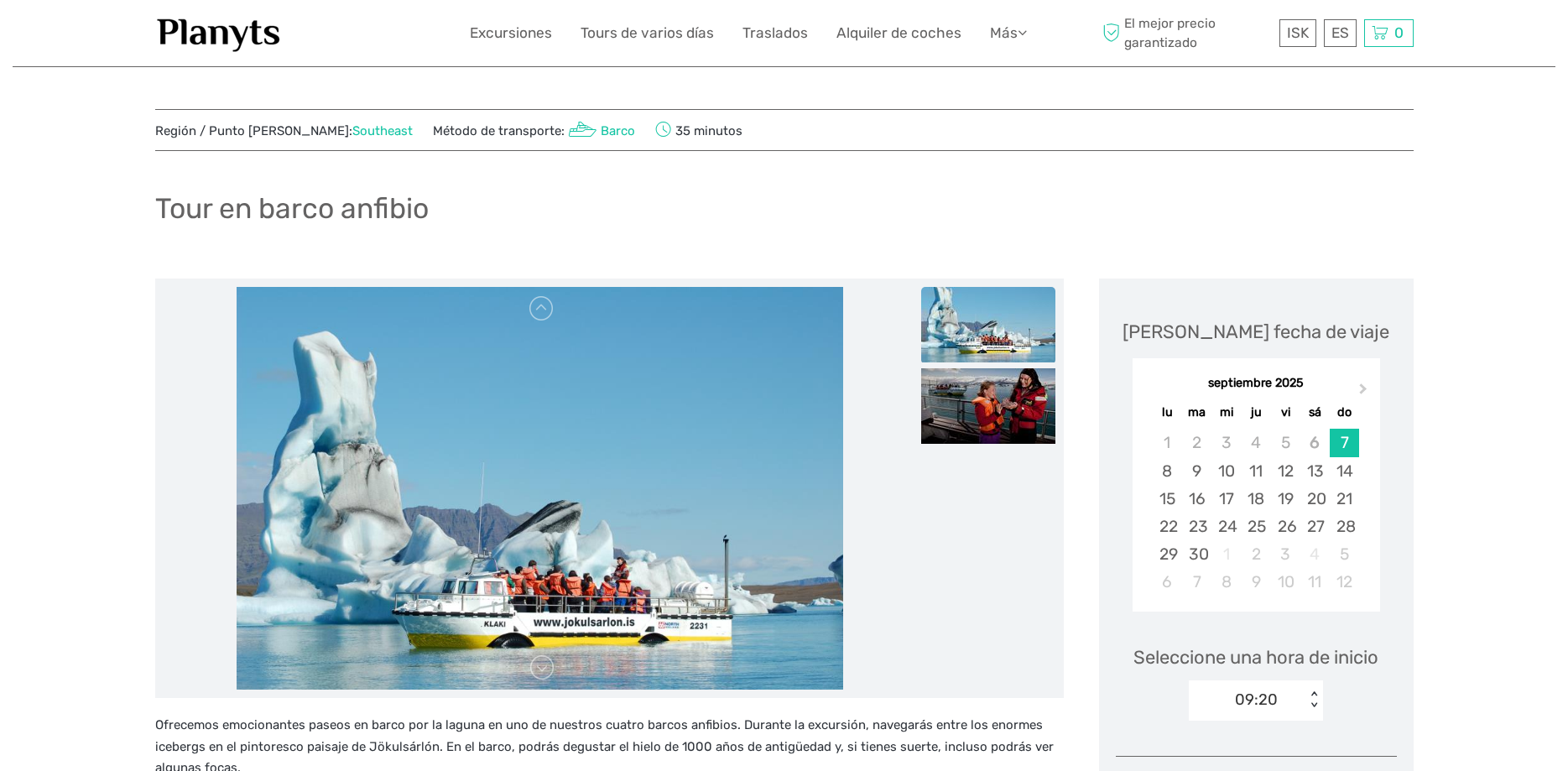
click at [1365, 382] on button "Next Month" at bounding box center [1365, 392] width 27 height 27
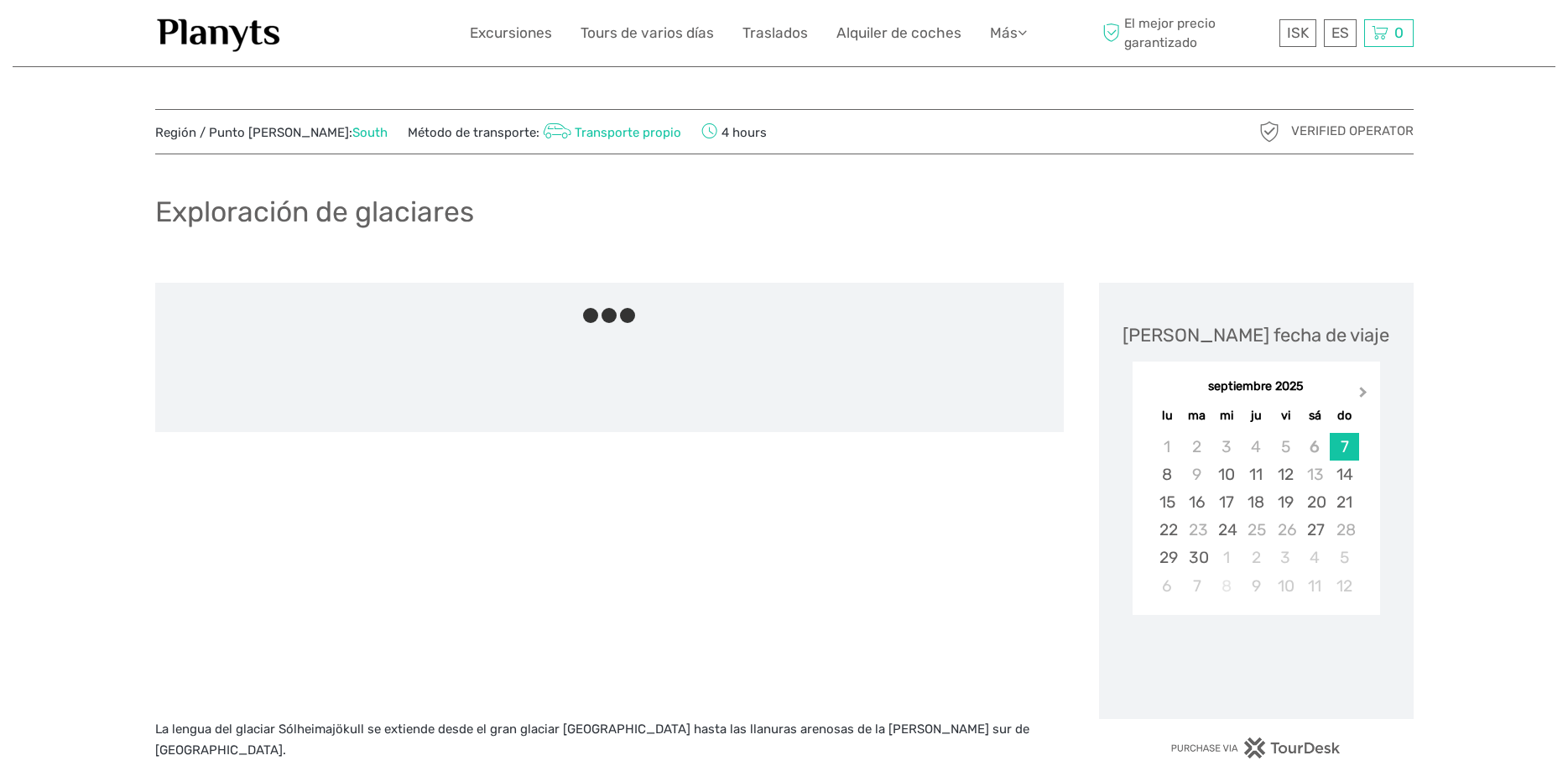
click at [1363, 391] on span "Next Month" at bounding box center [1363, 396] width 0 height 25
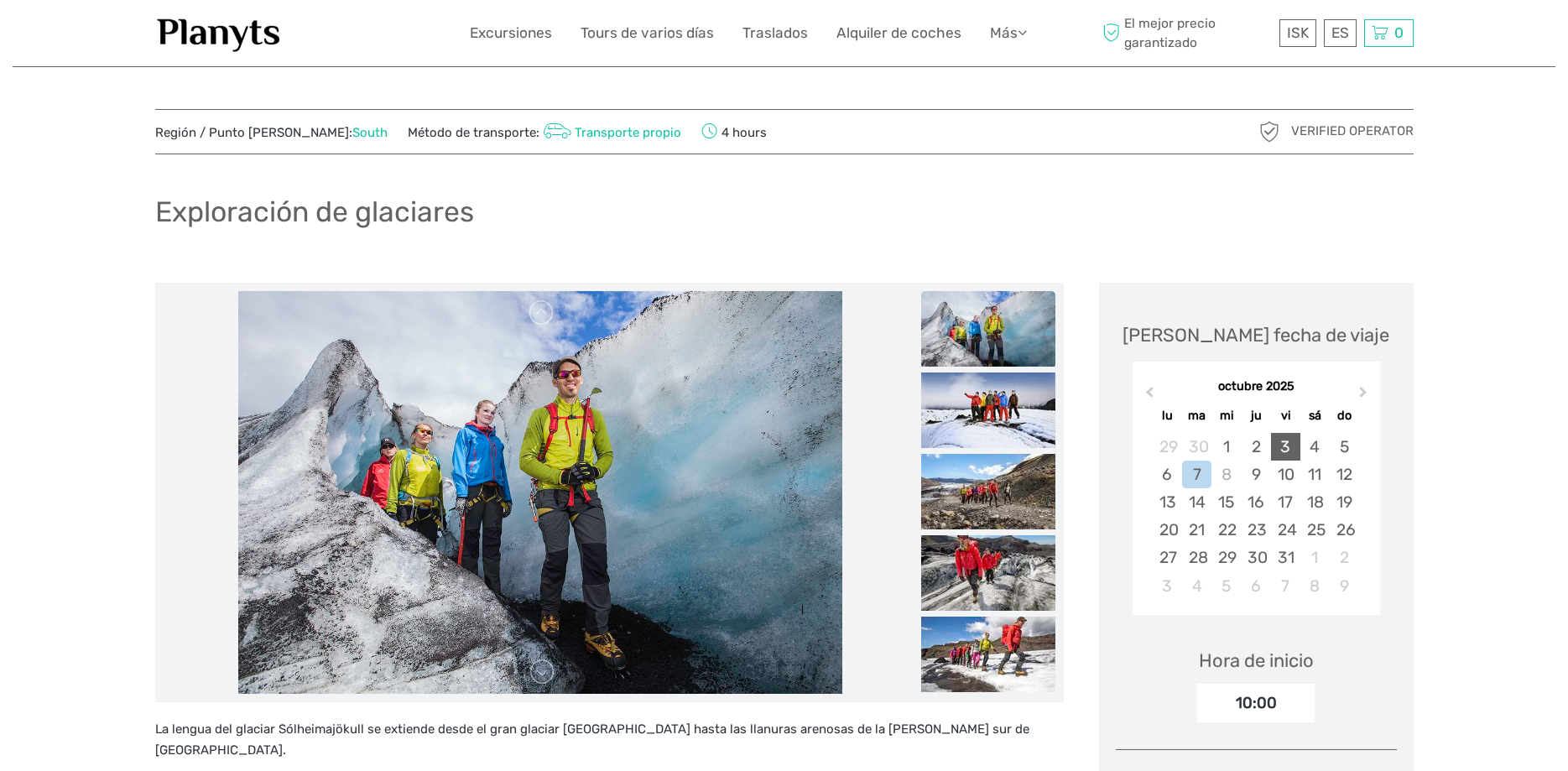
click at [1281, 437] on div "3" at bounding box center [1286, 447] width 30 height 28
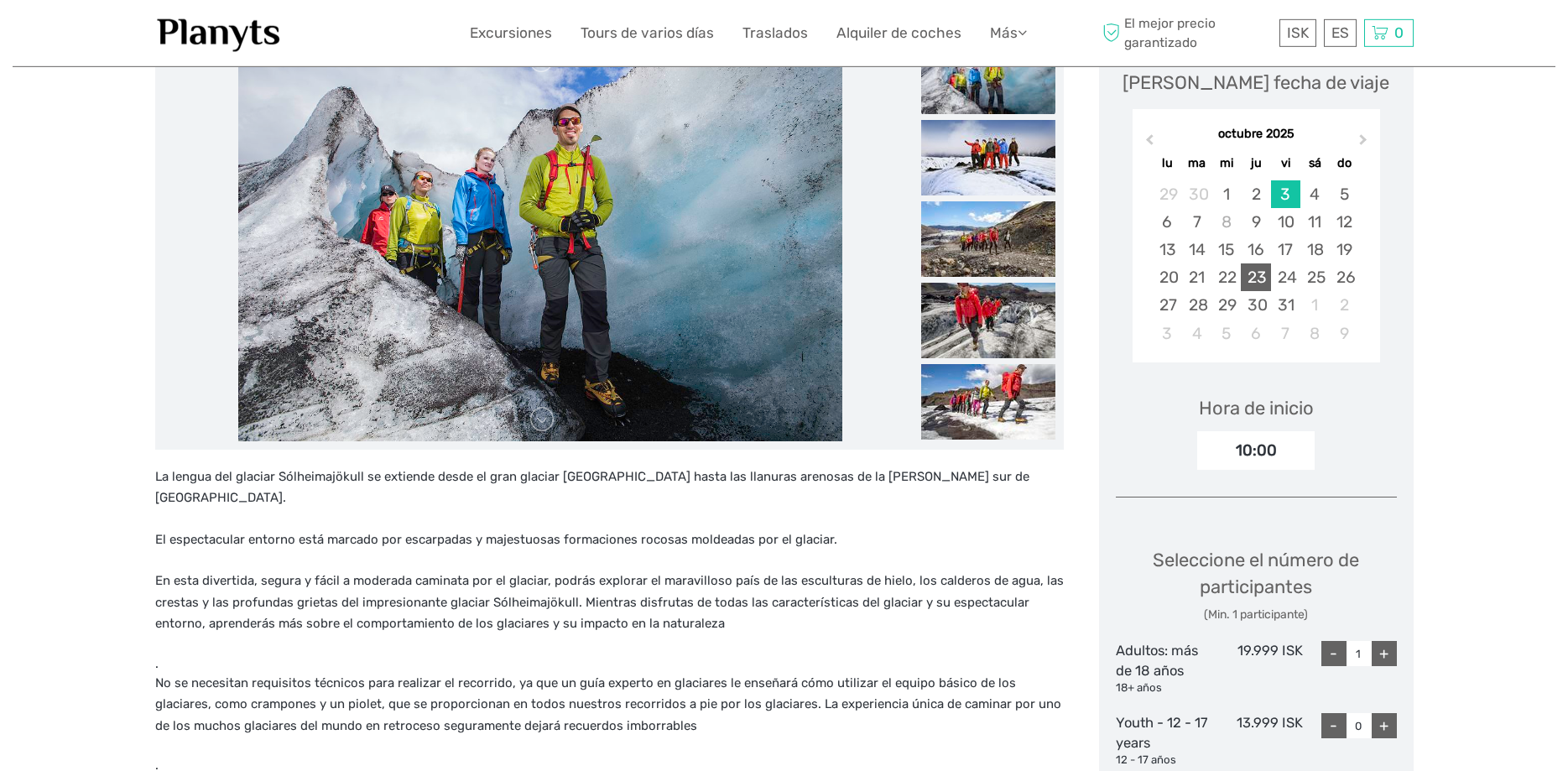
scroll to position [256, 0]
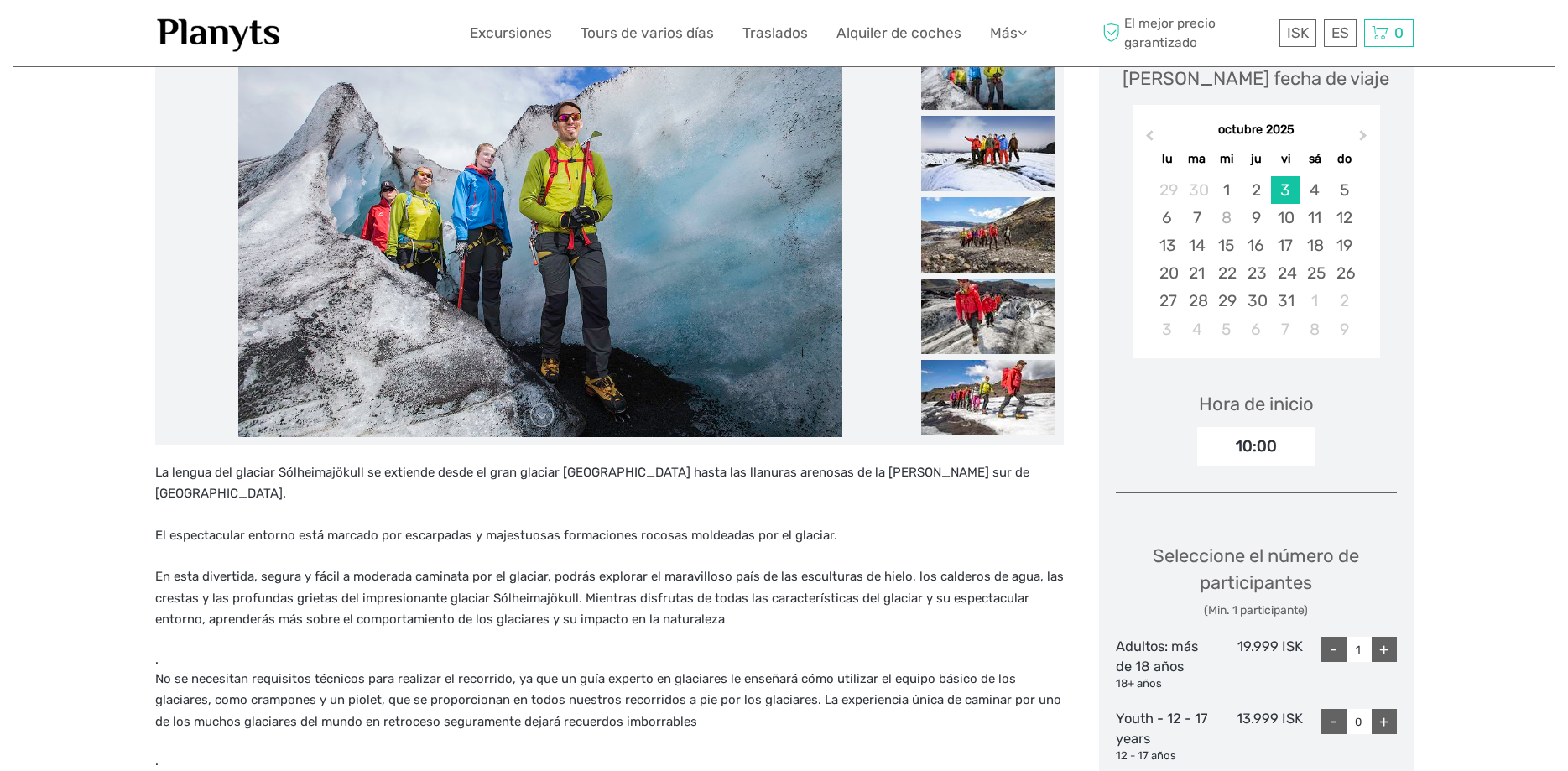
click at [1257, 433] on div "10:00" at bounding box center [1256, 446] width 117 height 39
click at [1263, 444] on div "10:00" at bounding box center [1256, 446] width 117 height 39
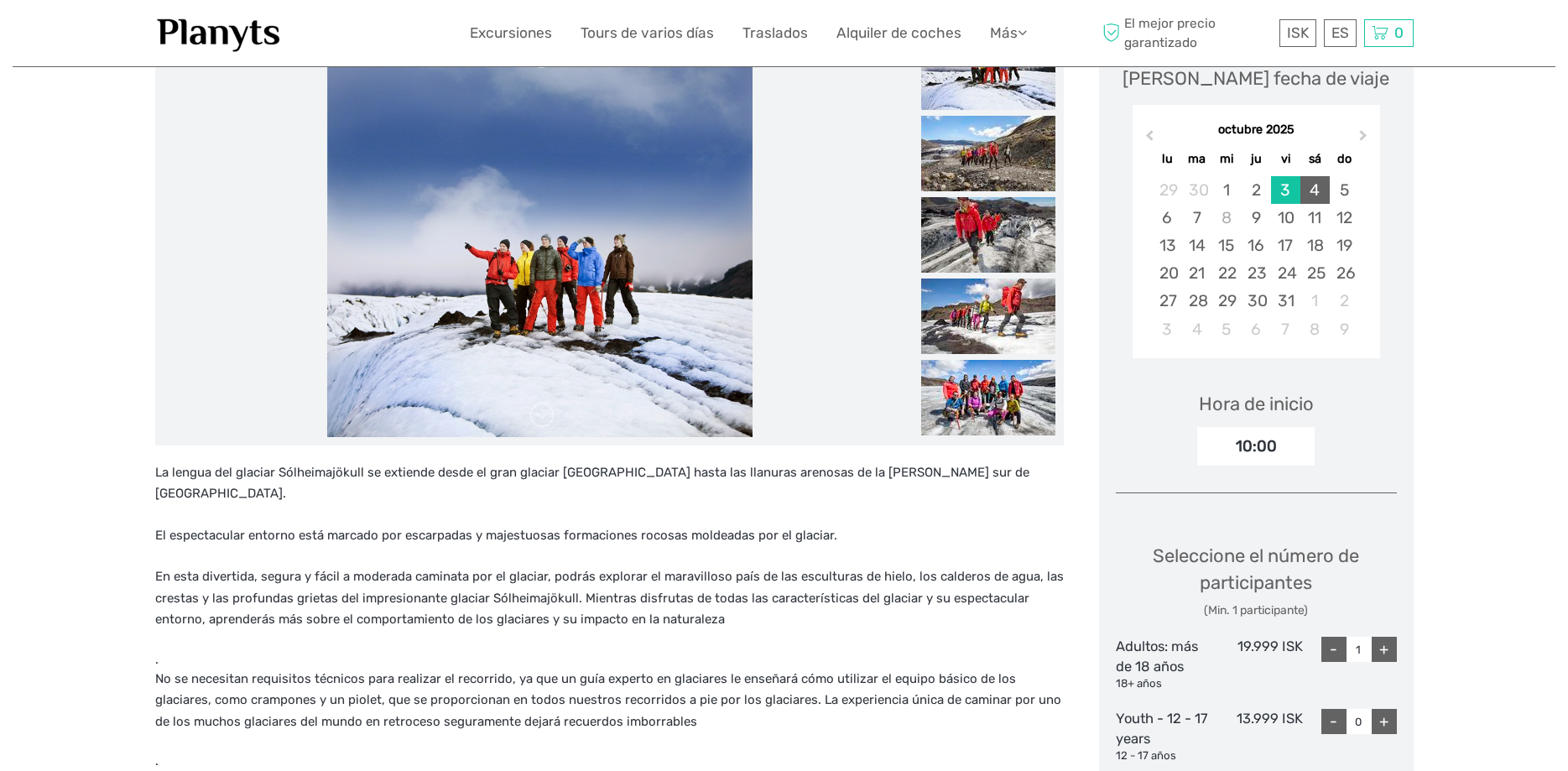
click at [1319, 179] on div "4" at bounding box center [1315, 190] width 30 height 28
click at [1290, 192] on div "3" at bounding box center [1286, 190] width 30 height 28
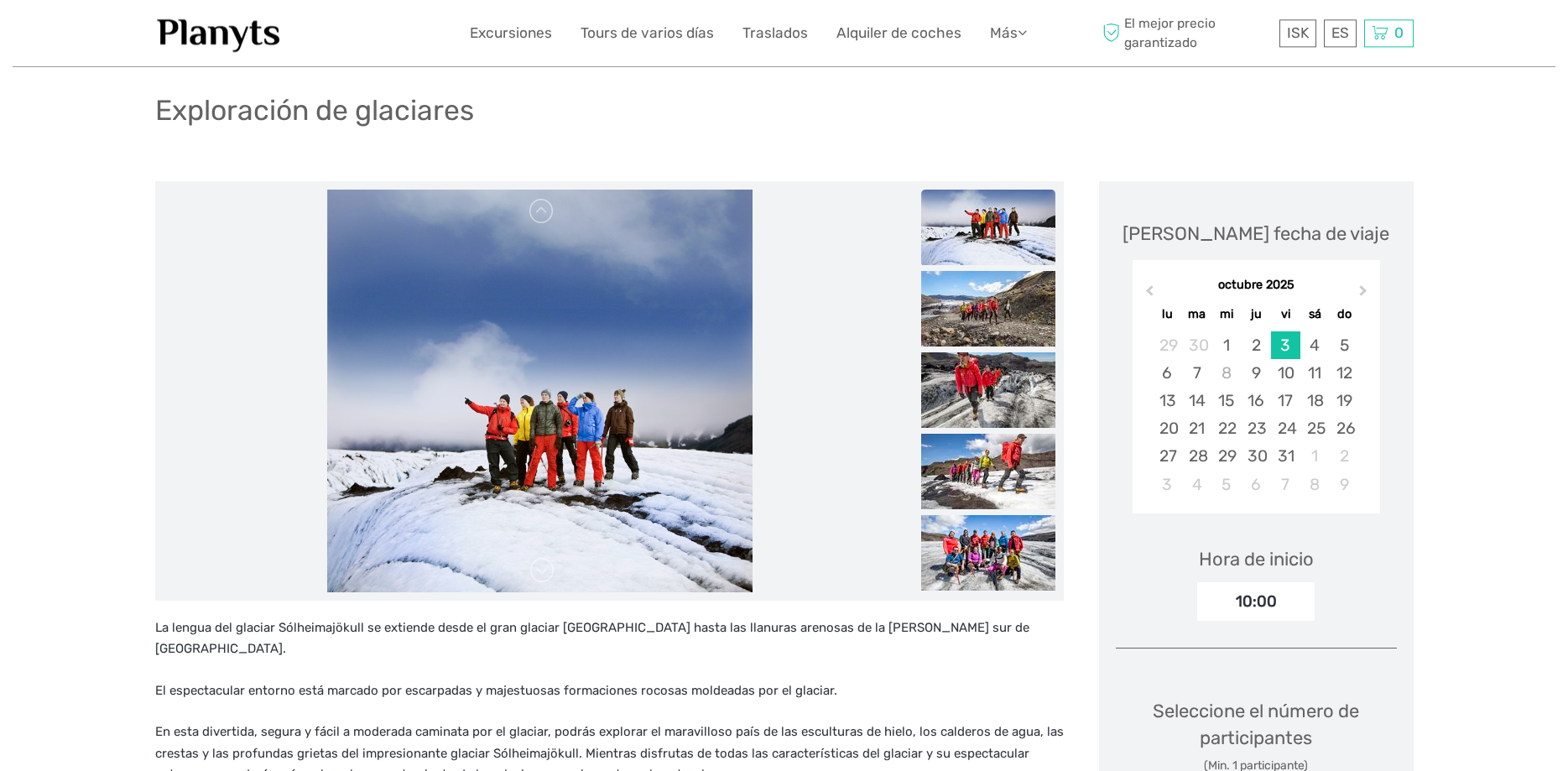
scroll to position [86, 0]
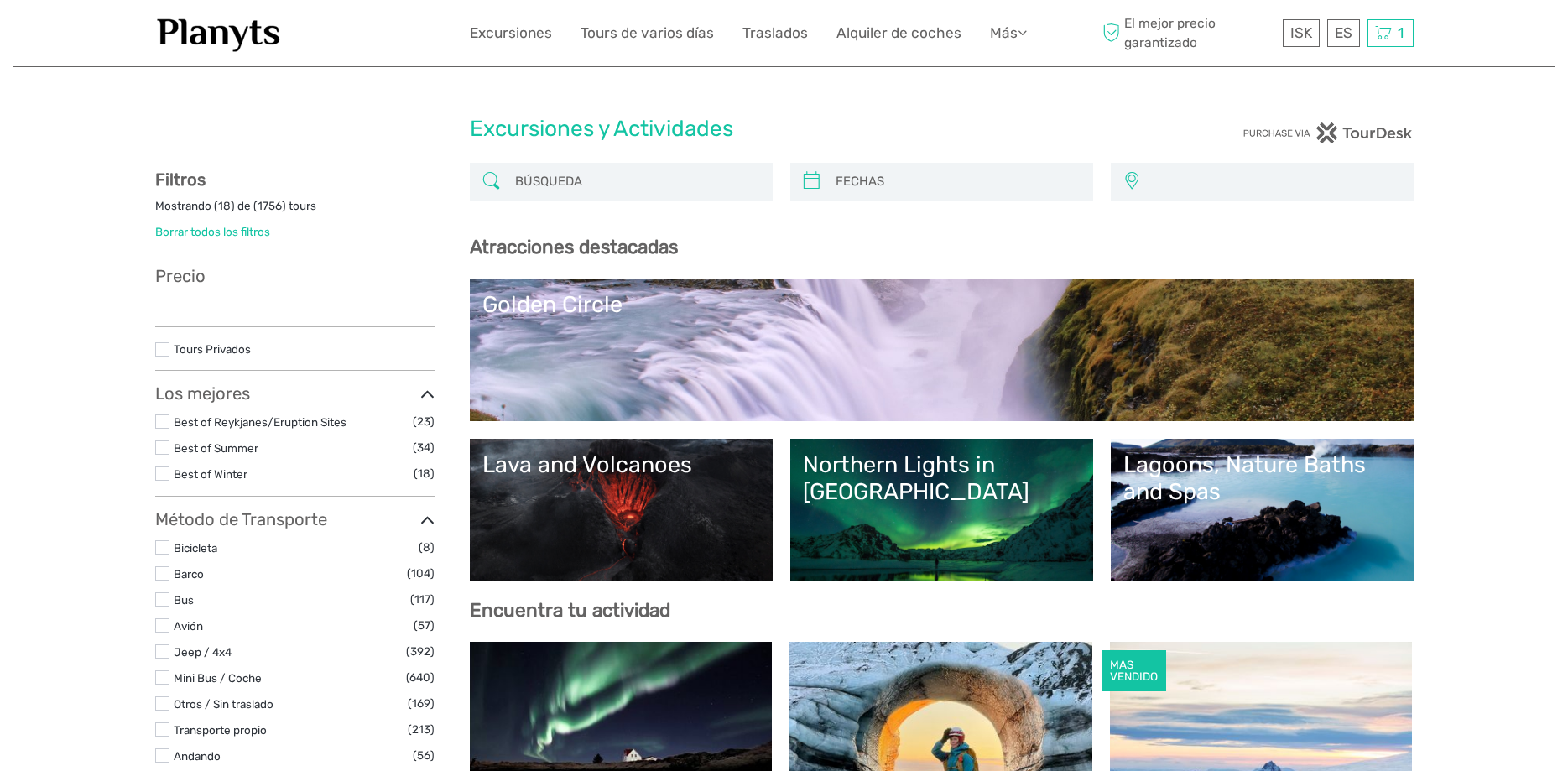
select select
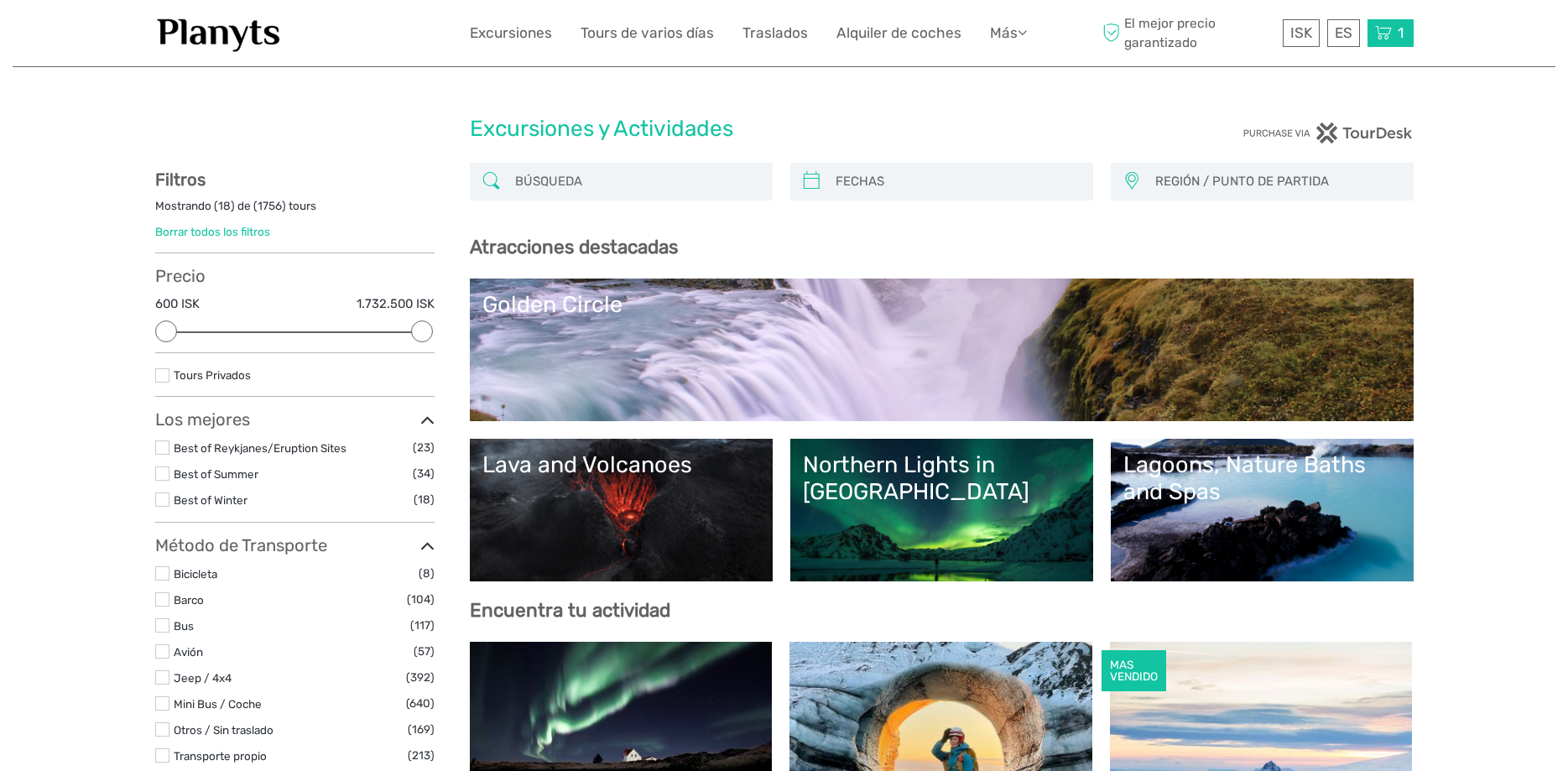
click at [1406, 38] on div "1 Items [PERSON_NAME] de hielo: dentro del glaciar más grande 2x Adults sábado,…" at bounding box center [1390, 33] width 46 height 28
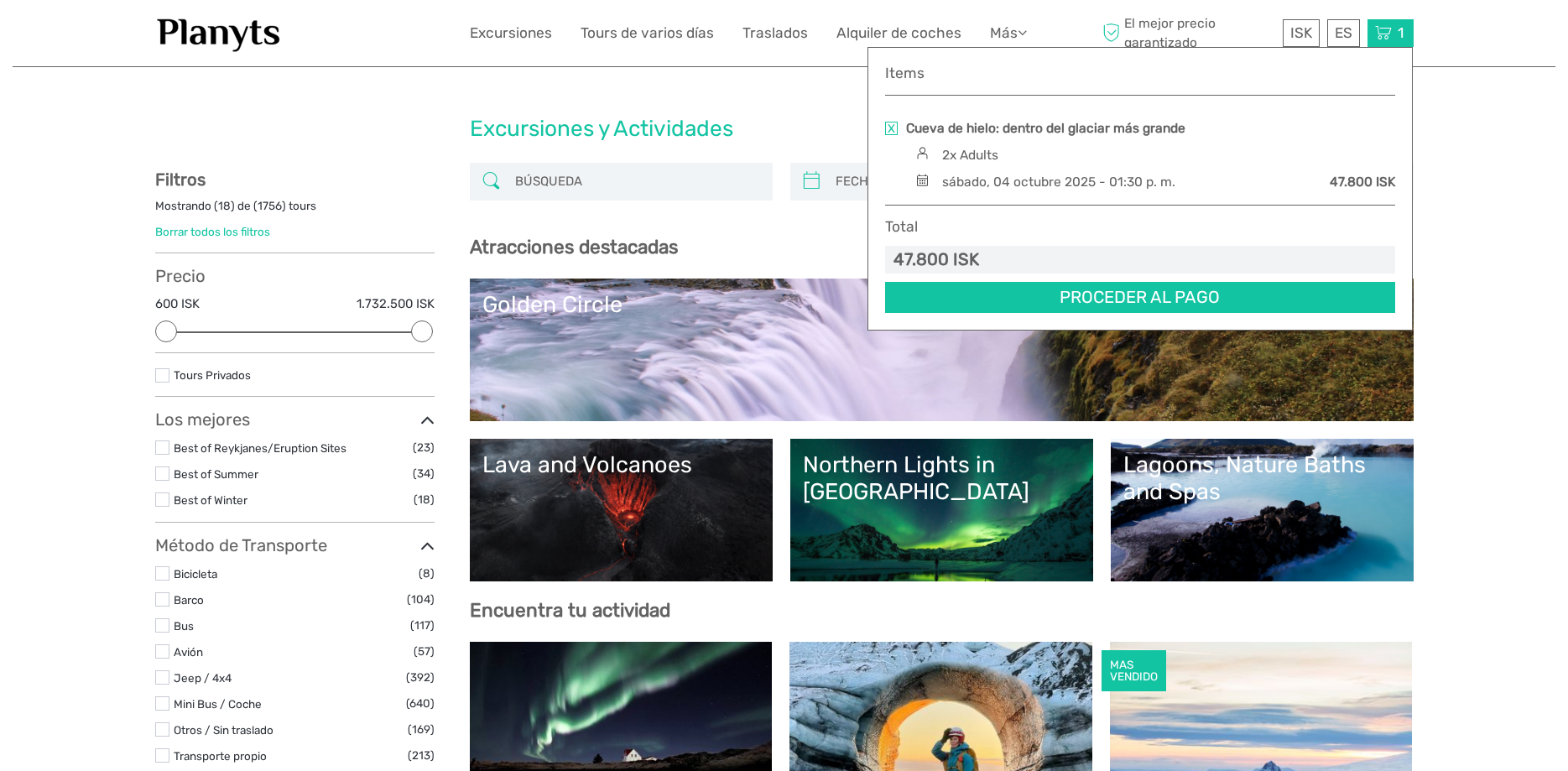
click at [946, 489] on link "Northern Lights in [GEOGRAPHIC_DATA]" at bounding box center [941, 510] width 278 height 117
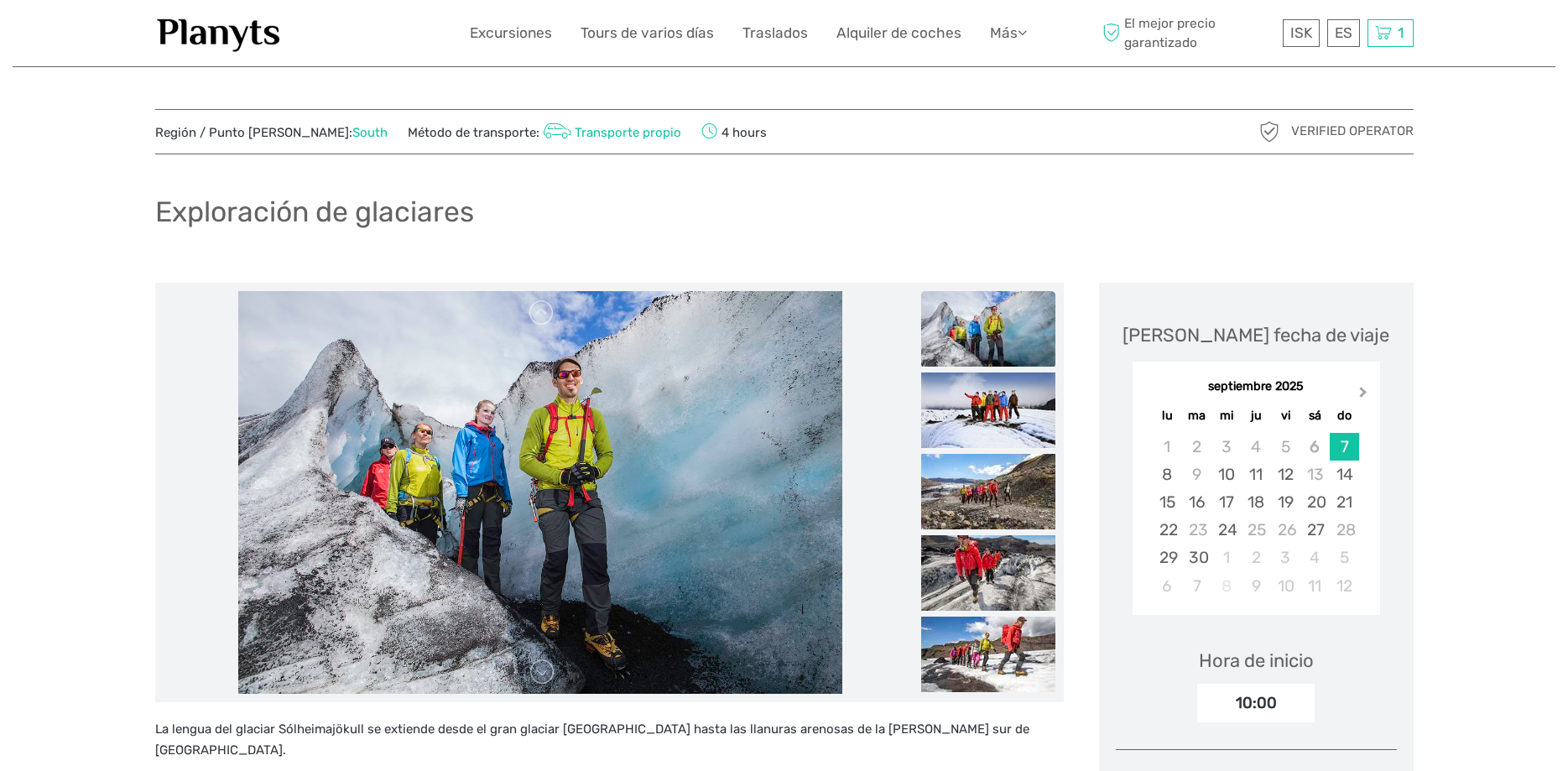
click at [1363, 389] on span "Next Month" at bounding box center [1363, 396] width 0 height 25
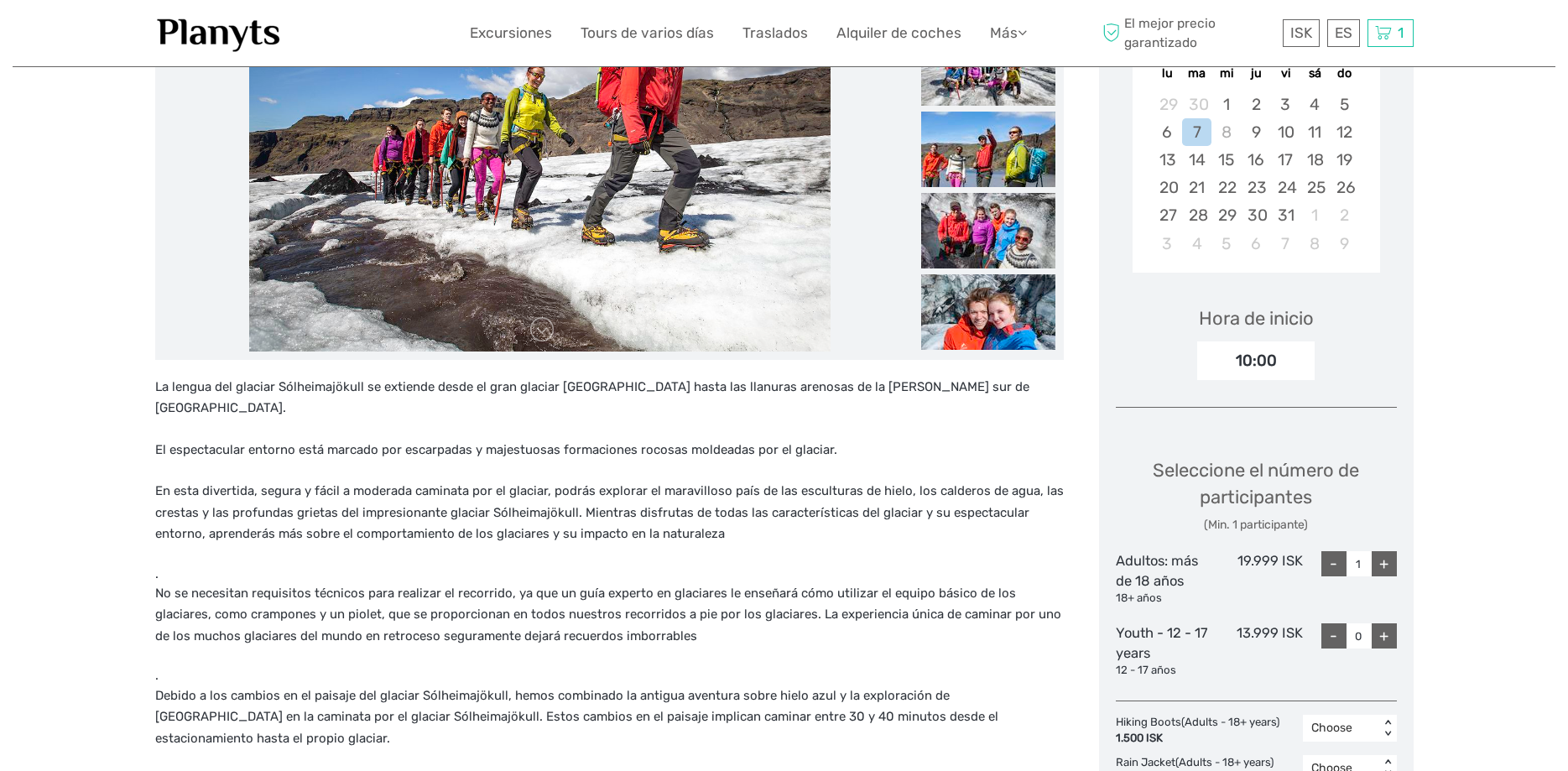
scroll to position [86, 0]
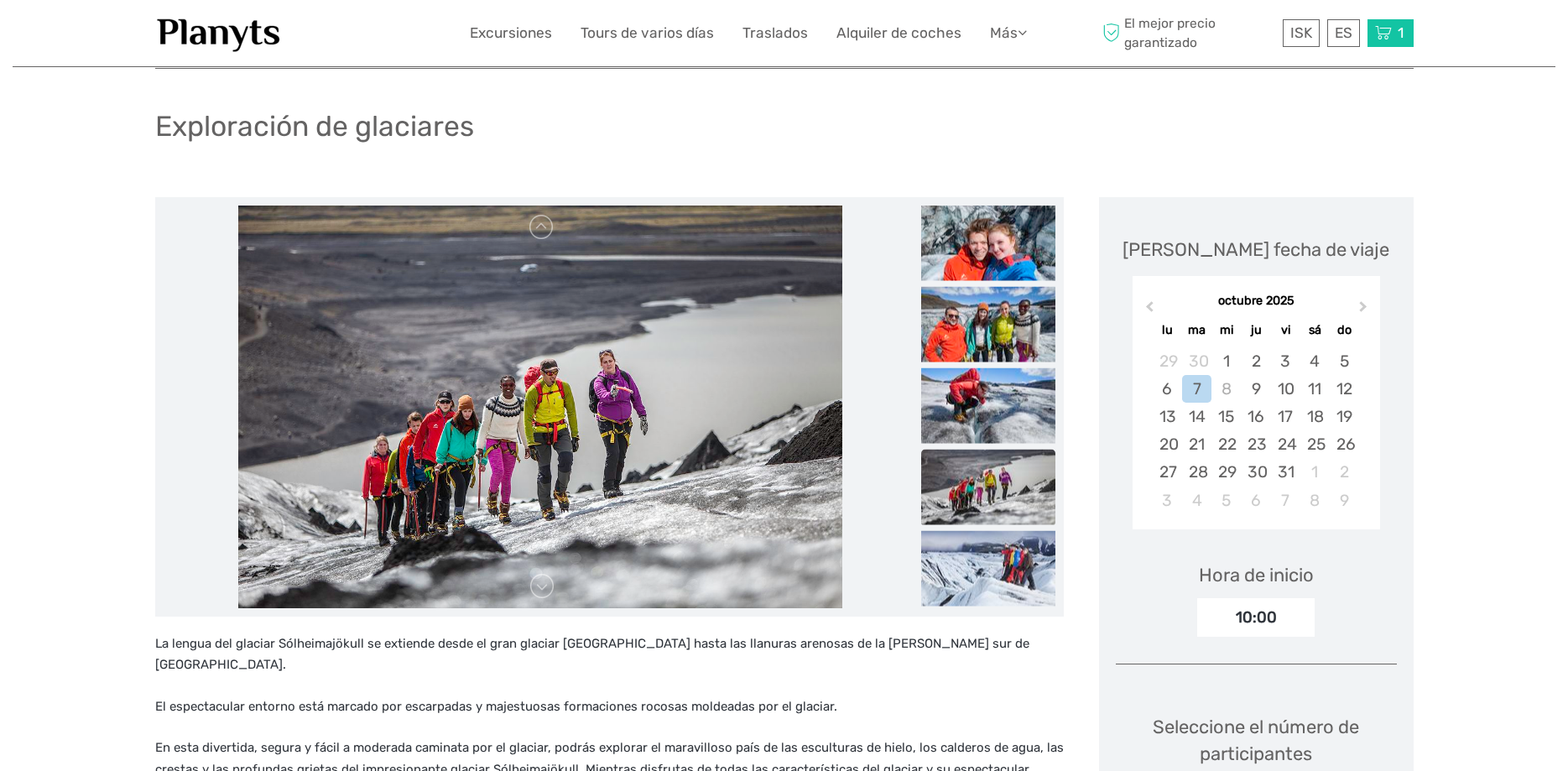
click at [1377, 40] on icon at bounding box center [1383, 33] width 17 height 21
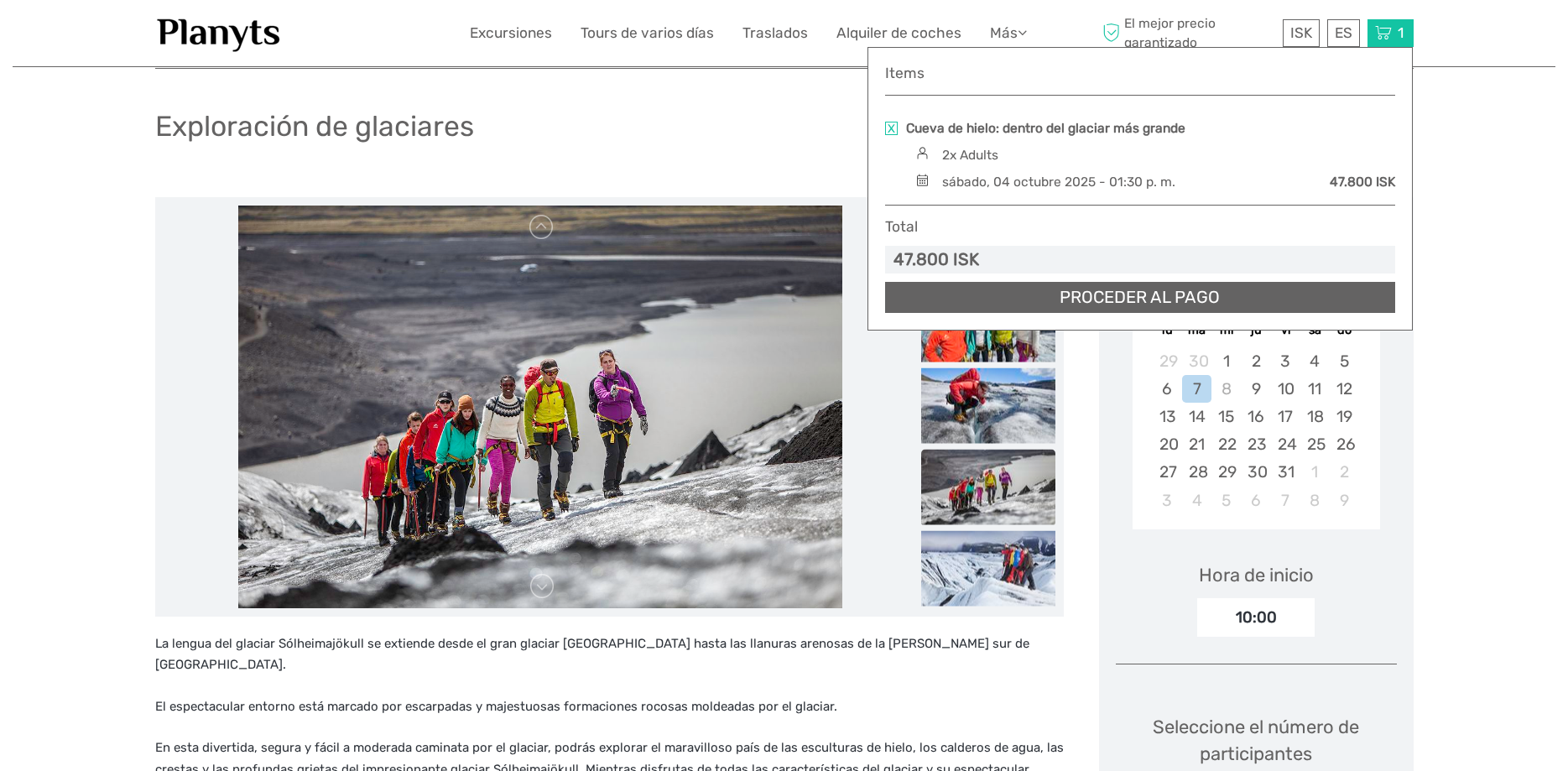
click at [1036, 291] on link "Proceder al pago" at bounding box center [1140, 297] width 510 height 31
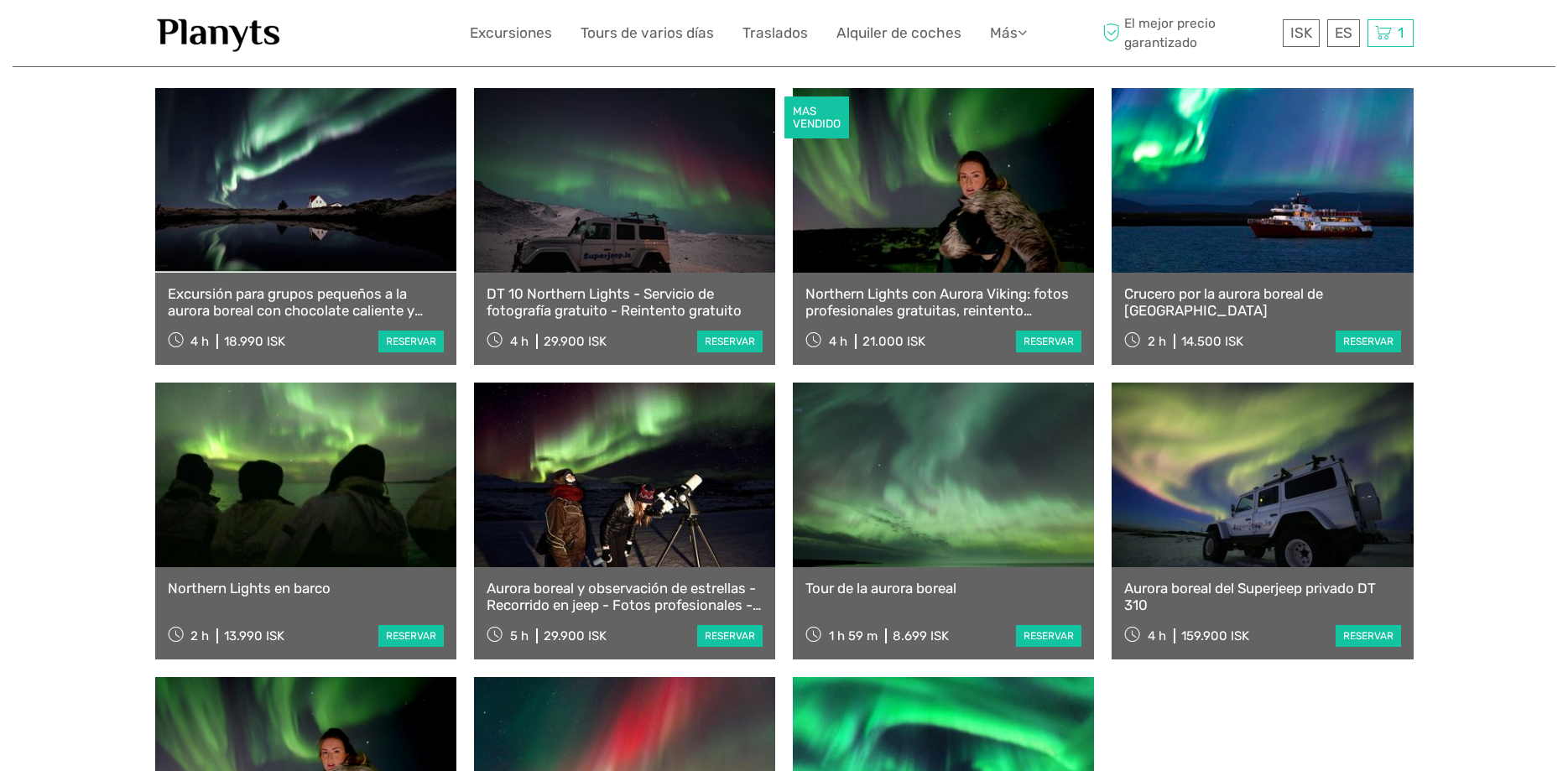
scroll to position [256, 0]
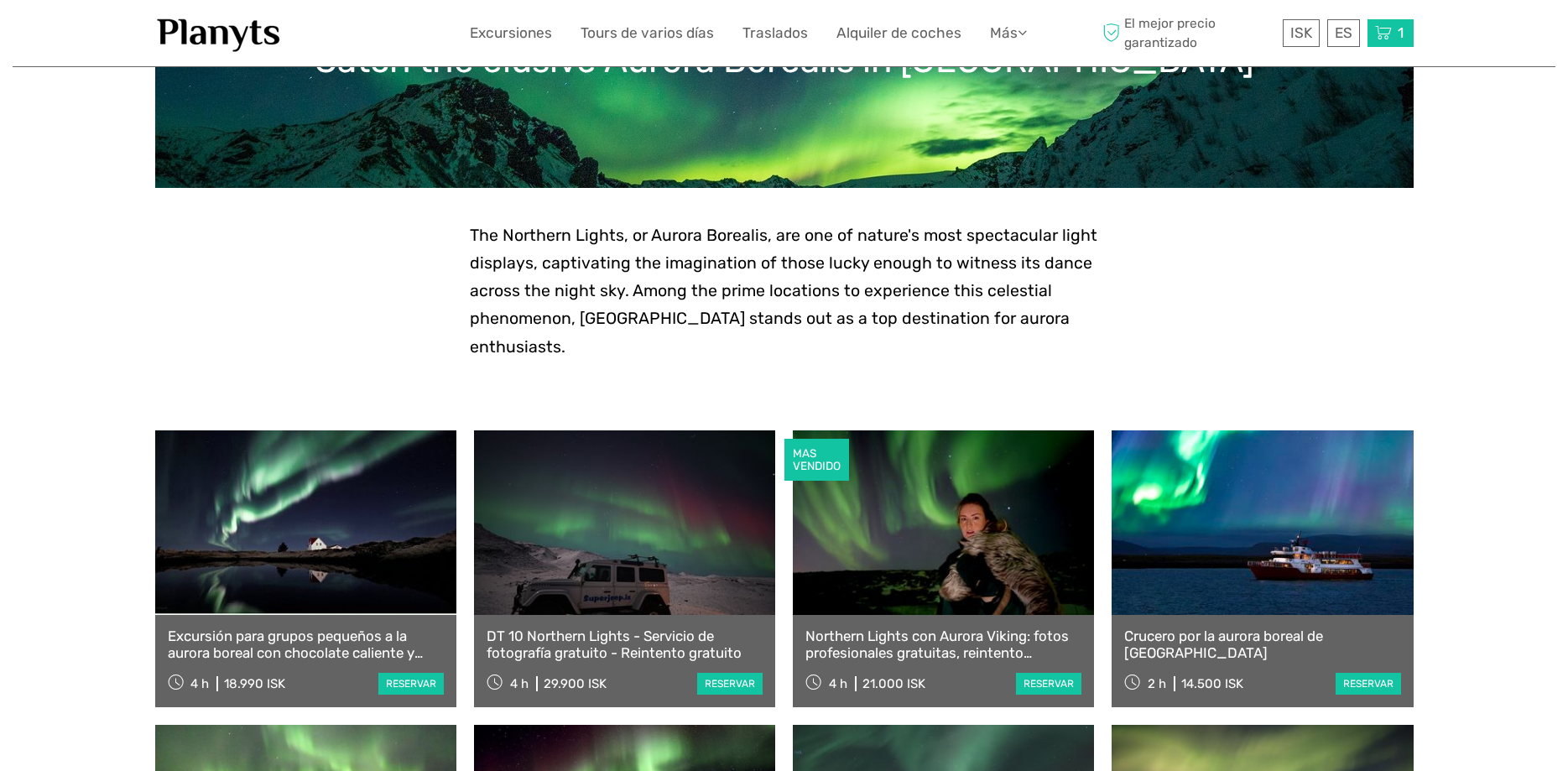
click at [1383, 20] on div "1 Items [PERSON_NAME] de hielo: dentro del glaciar más grande 2x Adults sábado,…" at bounding box center [1390, 33] width 46 height 28
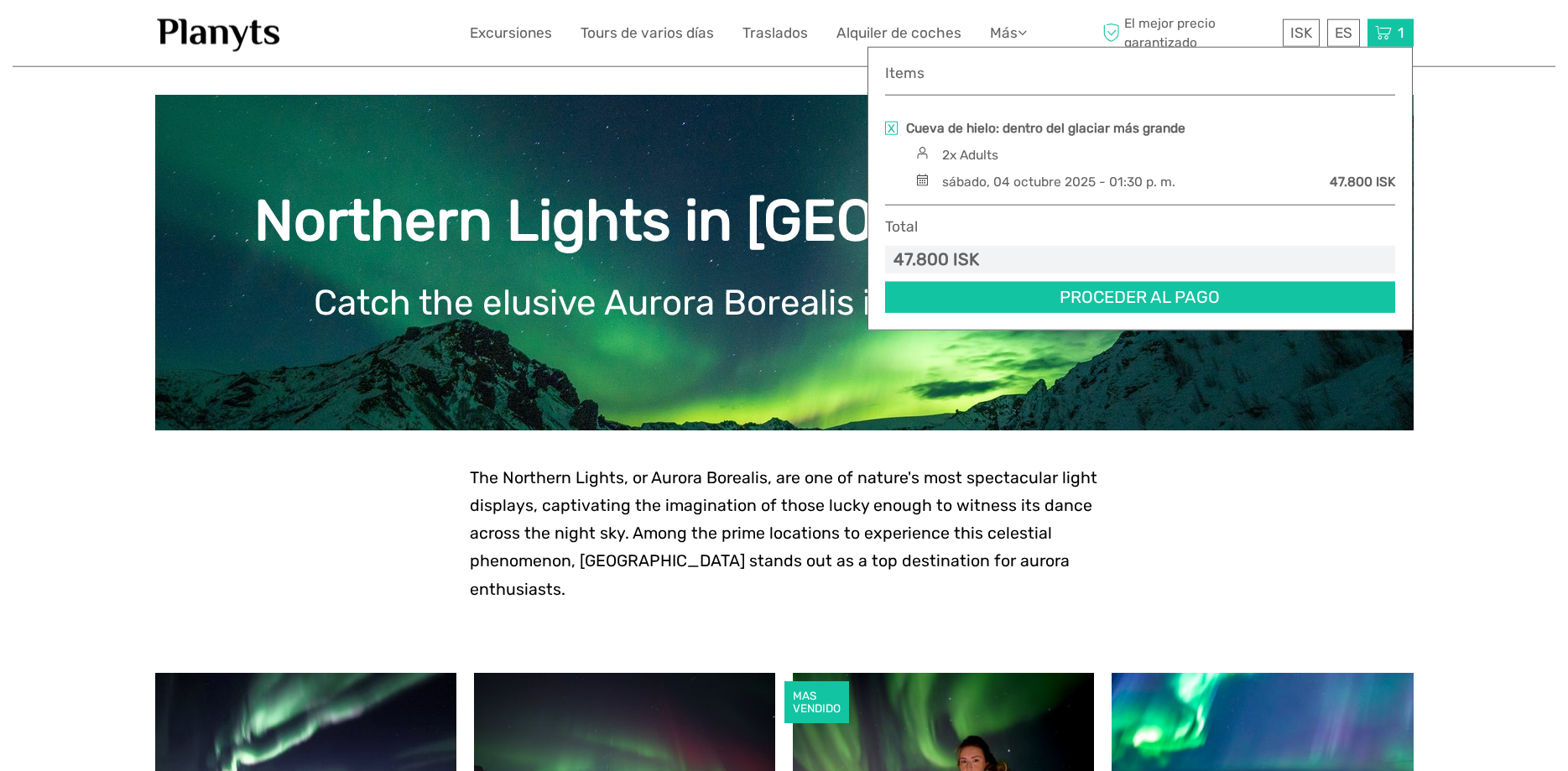
scroll to position [0, 0]
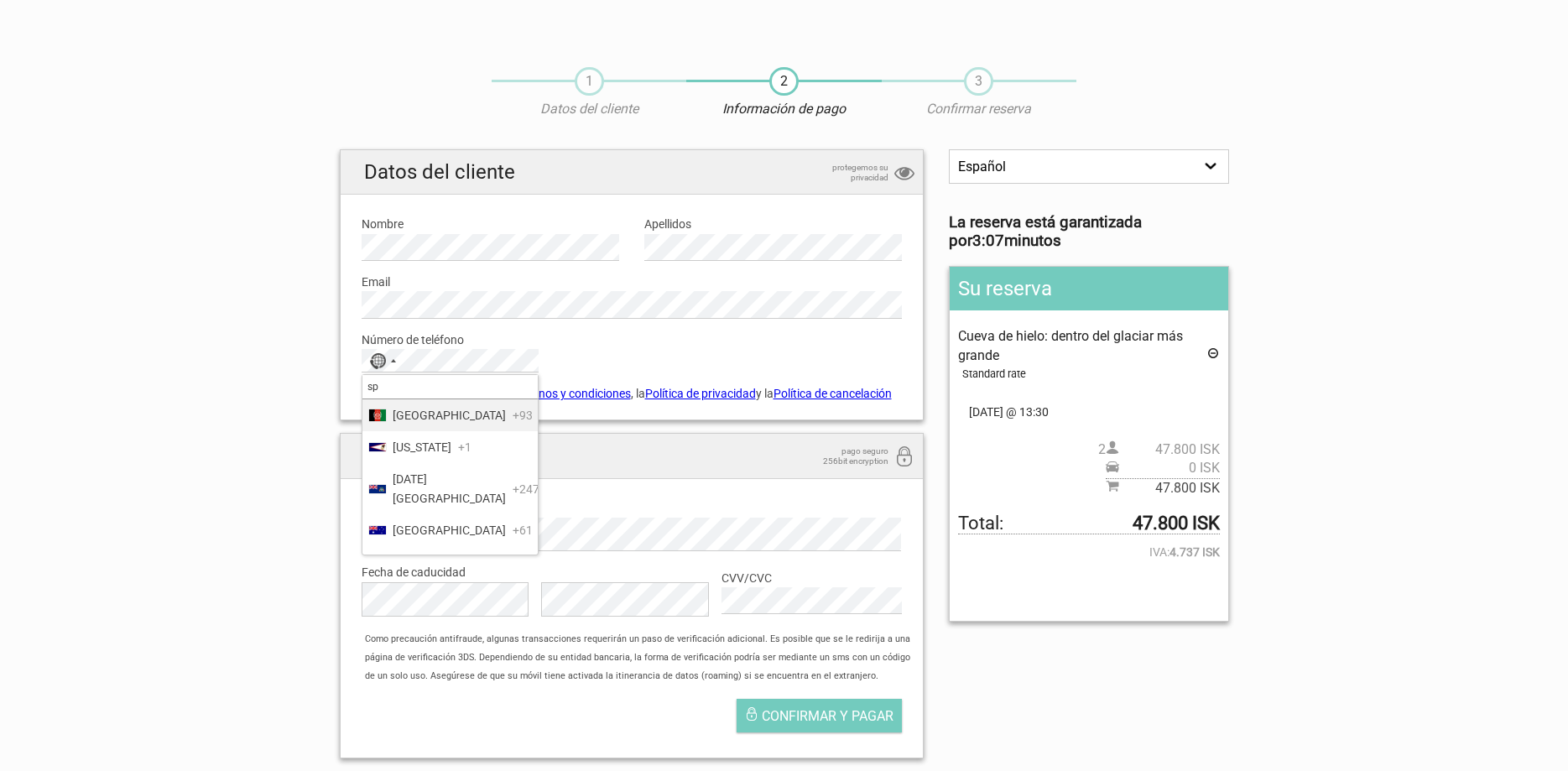
type input "spa"
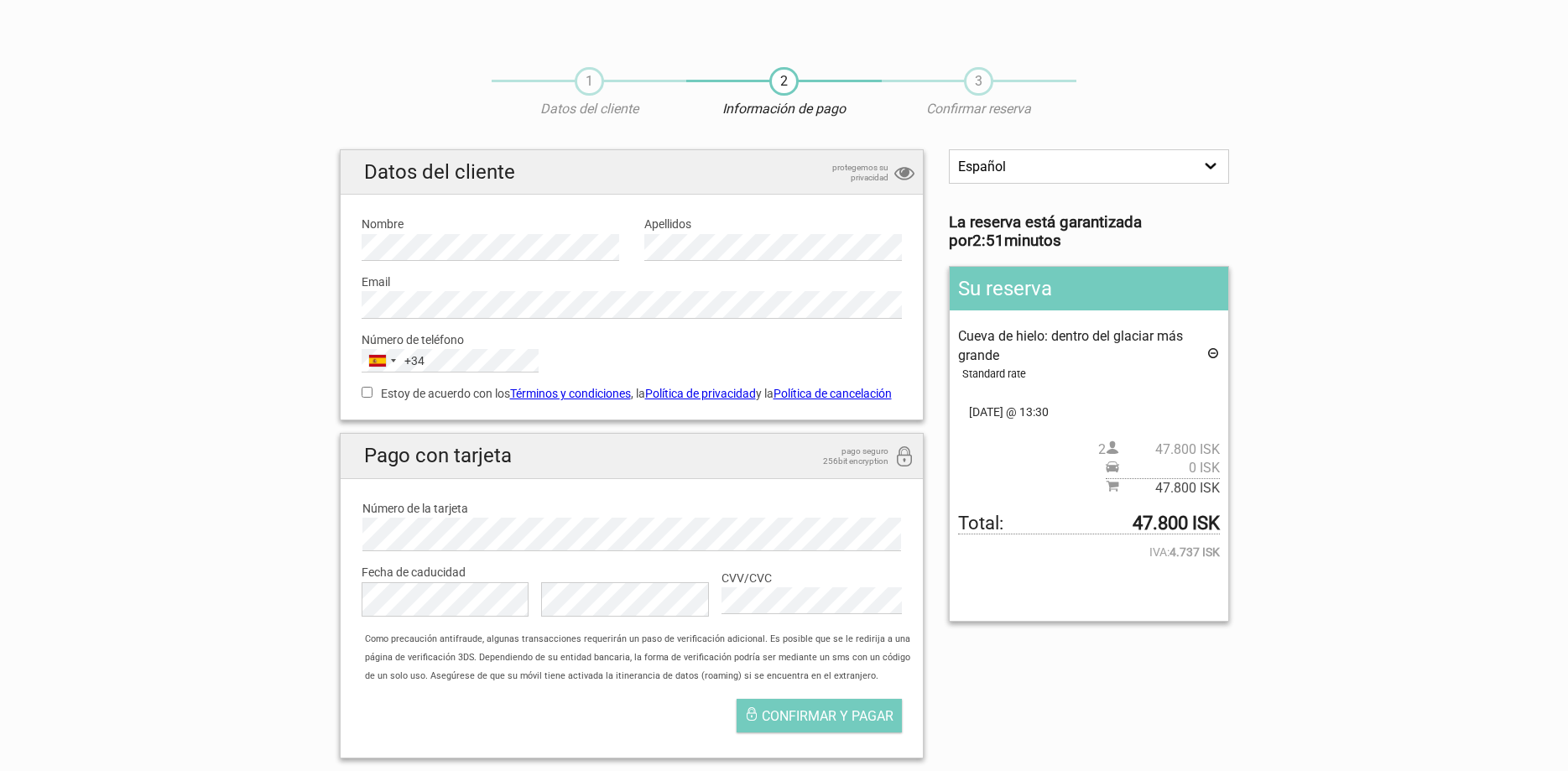
click at [439, 388] on label "Estoy de acuerdo con los Términos y condiciones , la Política de privacidad y l…" at bounding box center [632, 393] width 541 height 18
click at [373, 388] on input "Estoy de acuerdo con los Términos y condiciones , la Política de privacidad y l…" at bounding box center [367, 392] width 11 height 11
checkbox input "true"
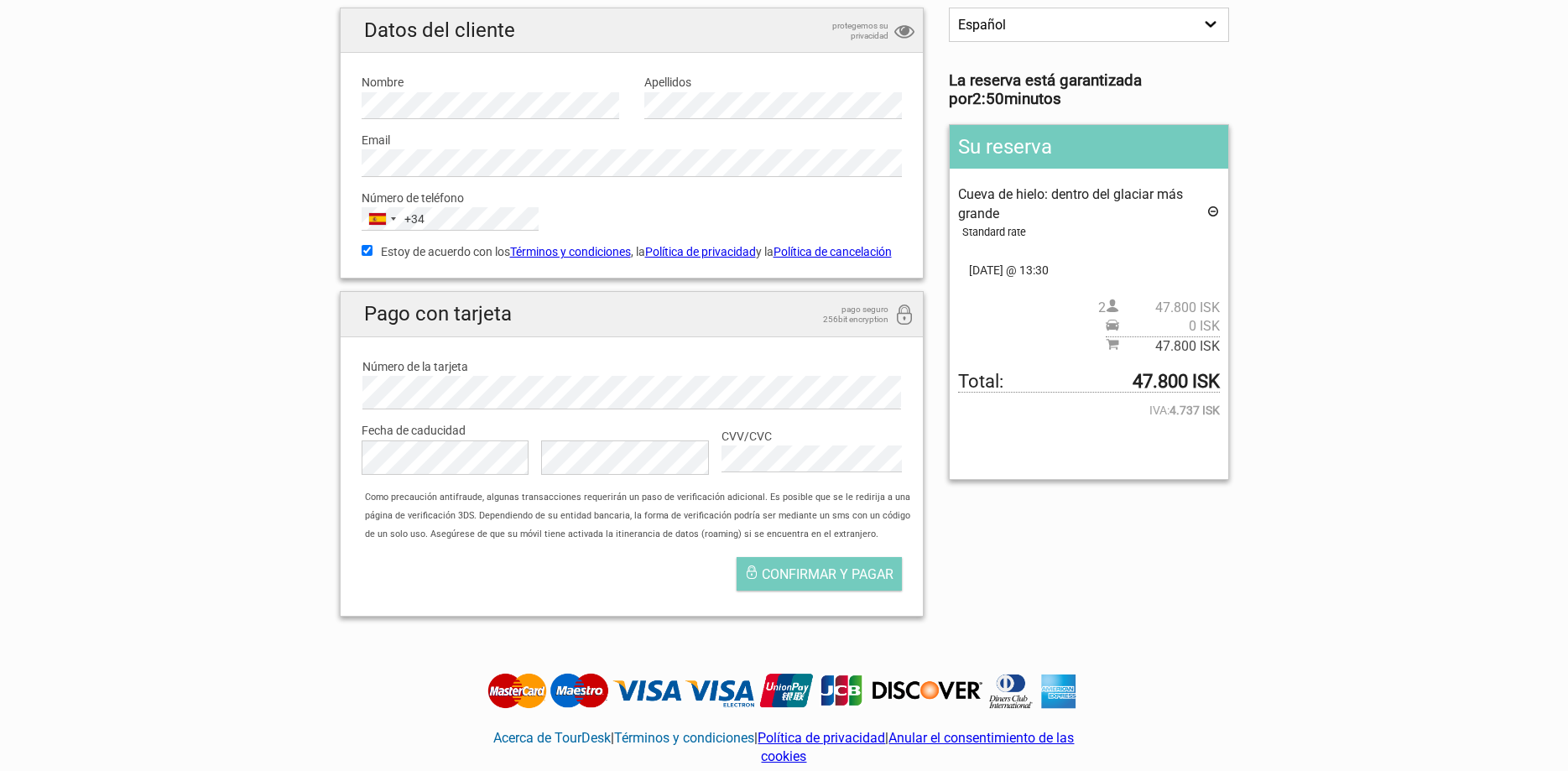
scroll to position [172, 0]
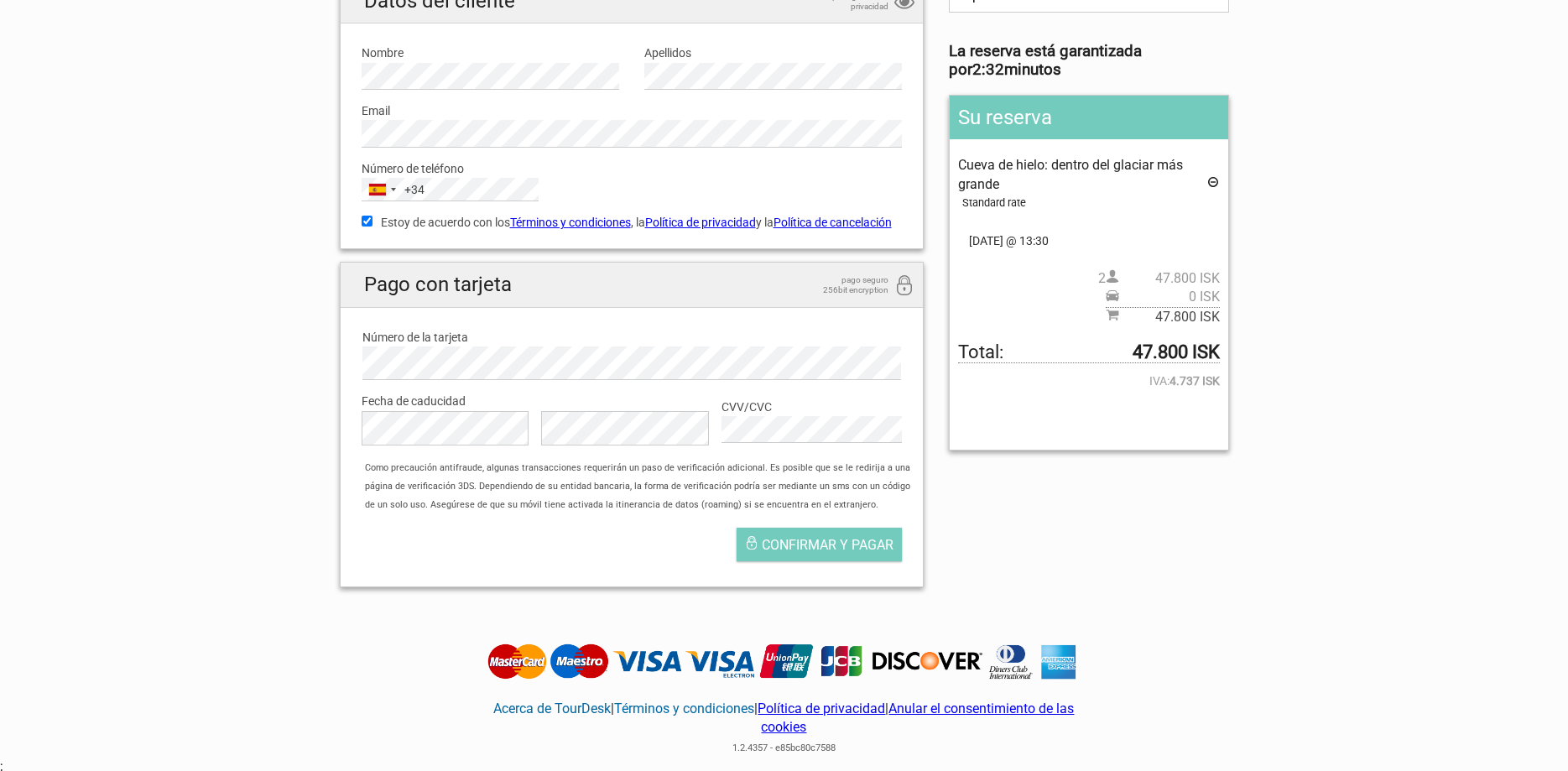
click at [1199, 343] on strong "47.800 ISK" at bounding box center [1177, 352] width 88 height 18
click at [1200, 340] on div "Su reserva Cueva de hielo: dentro del glaciar más grande Standard rate Recogida…" at bounding box center [1088, 272] width 279 height 355
click at [1200, 343] on strong "47.800 ISK" at bounding box center [1177, 352] width 88 height 18
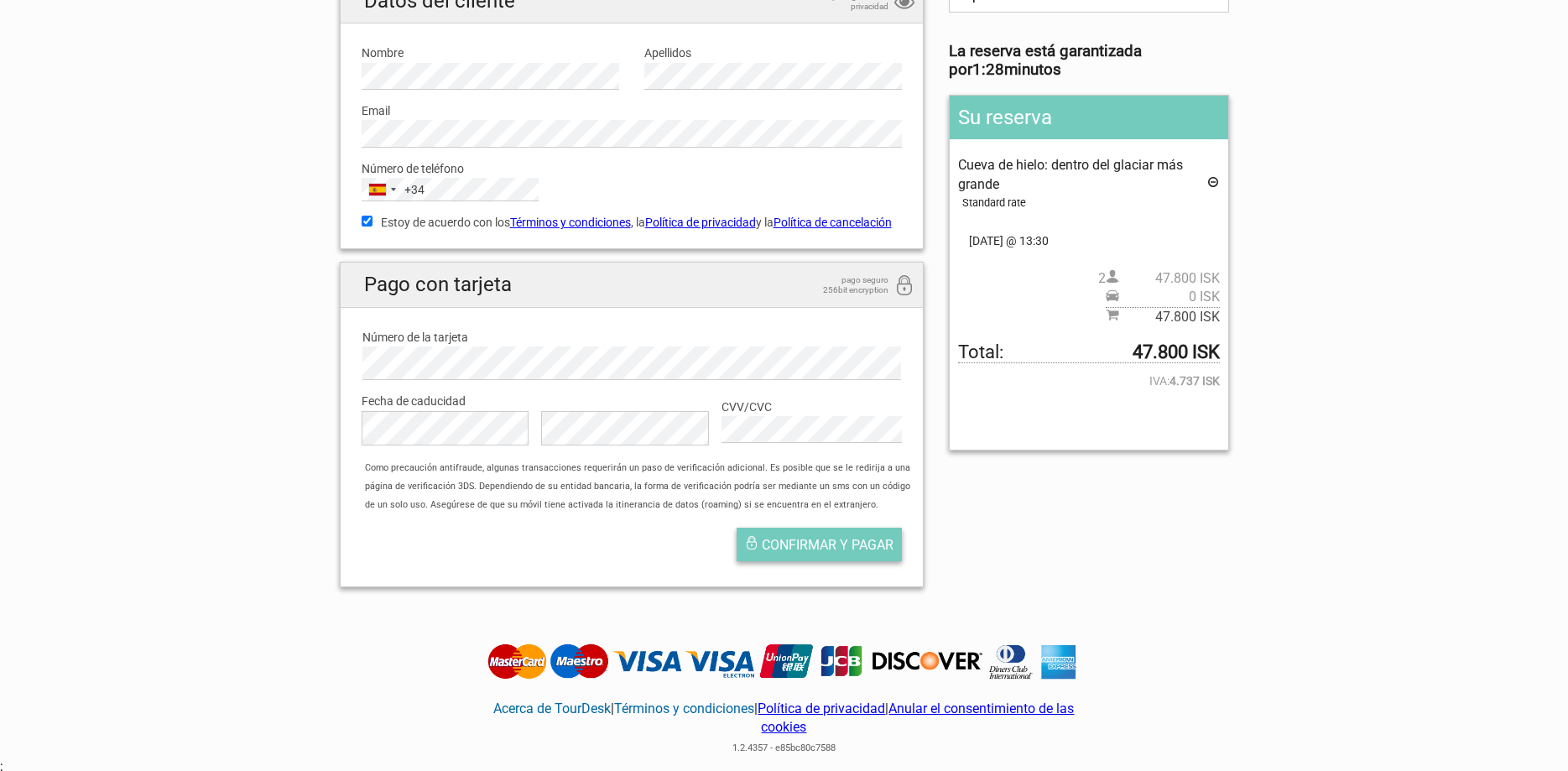
click at [882, 551] on span "Confirmar y pagar" at bounding box center [827, 544] width 131 height 16
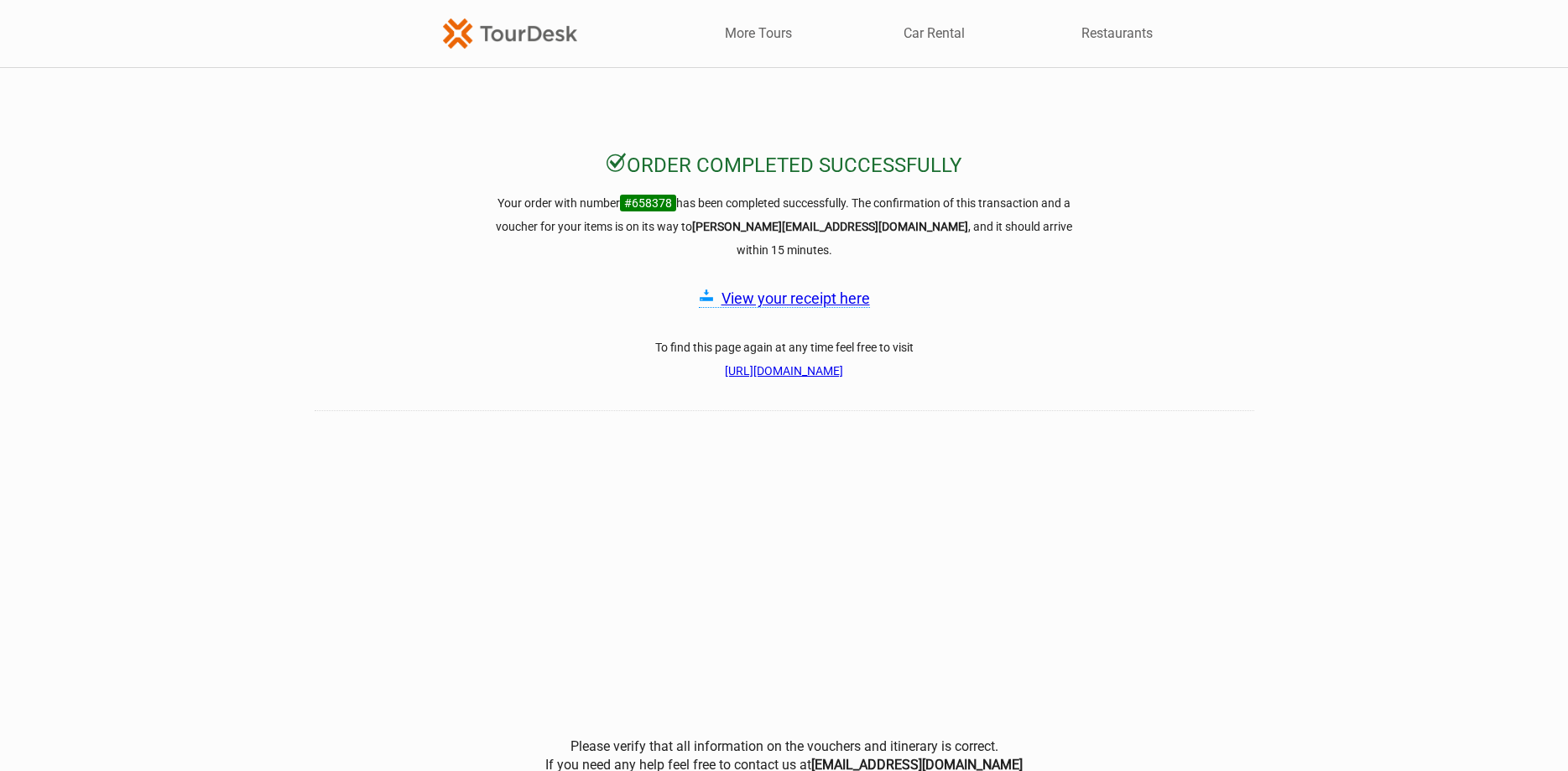
click at [756, 290] on link "View your receipt here" at bounding box center [796, 298] width 149 height 18
